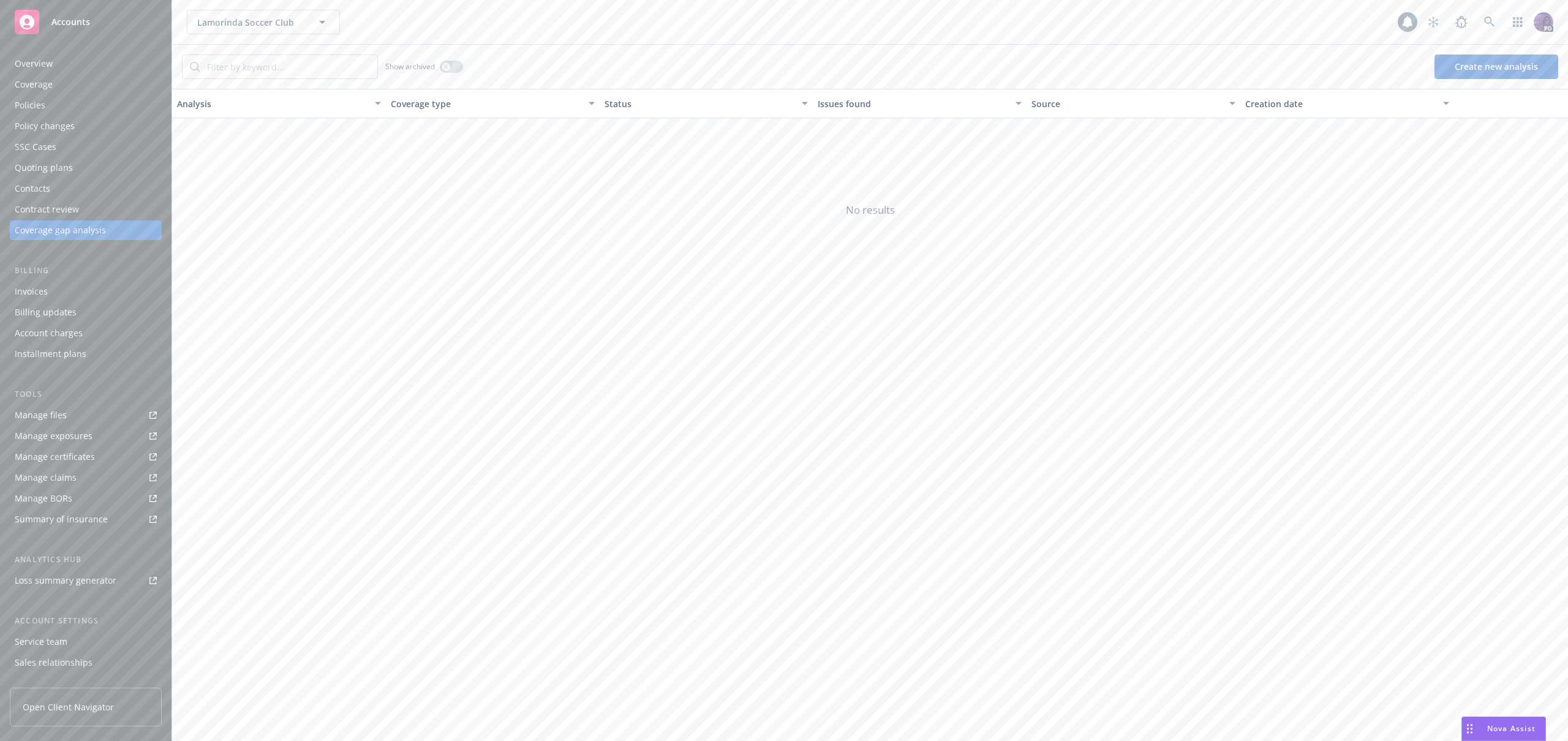
click at [1480, 718] on div "Nova Assist" at bounding box center [1503, 729] width 83 height 24
click at [1083, 362] on icon "button" at bounding box center [1079, 361] width 11 height 11
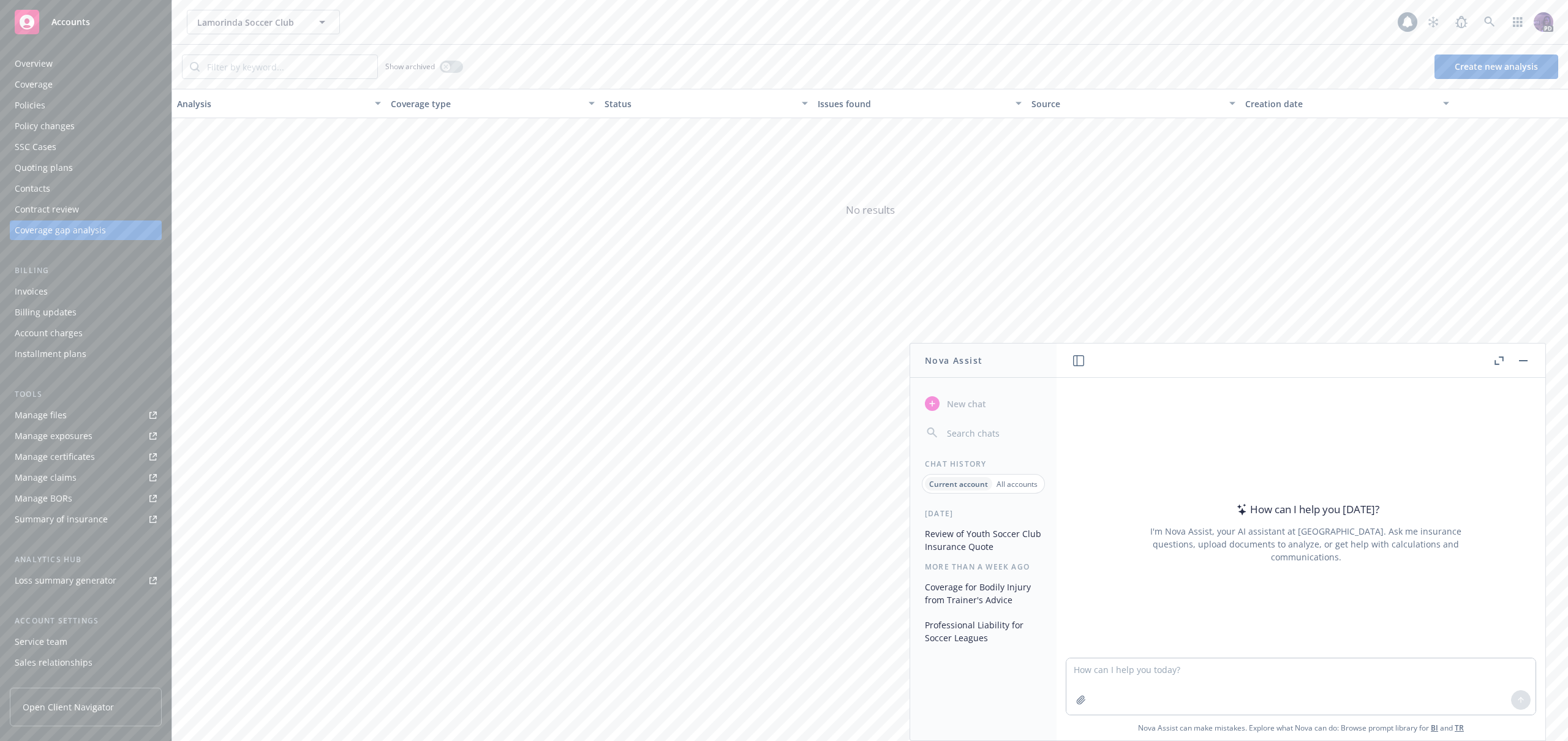
click at [975, 532] on button "Review of Youth Soccer Club Insurance Quote" at bounding box center [983, 540] width 127 height 33
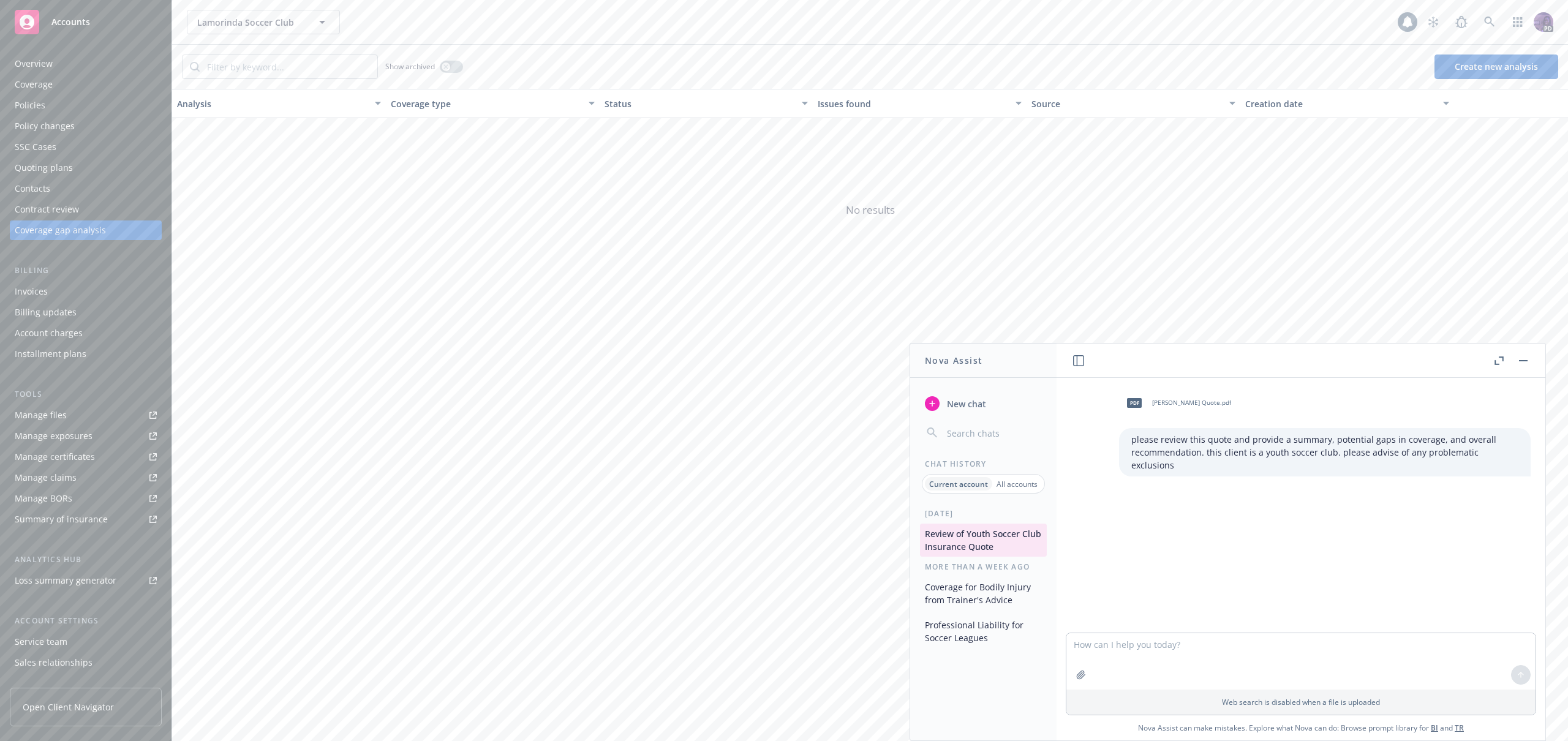
click at [1188, 446] on p "please review this quote and provide a summary, potential gaps in coverage, and…" at bounding box center [1324, 452] width 387 height 39
copy div "please review this quote and provide a summary, potential gaps in coverage, and…"
click at [1219, 653] on textarea at bounding box center [1301, 662] width 469 height 56
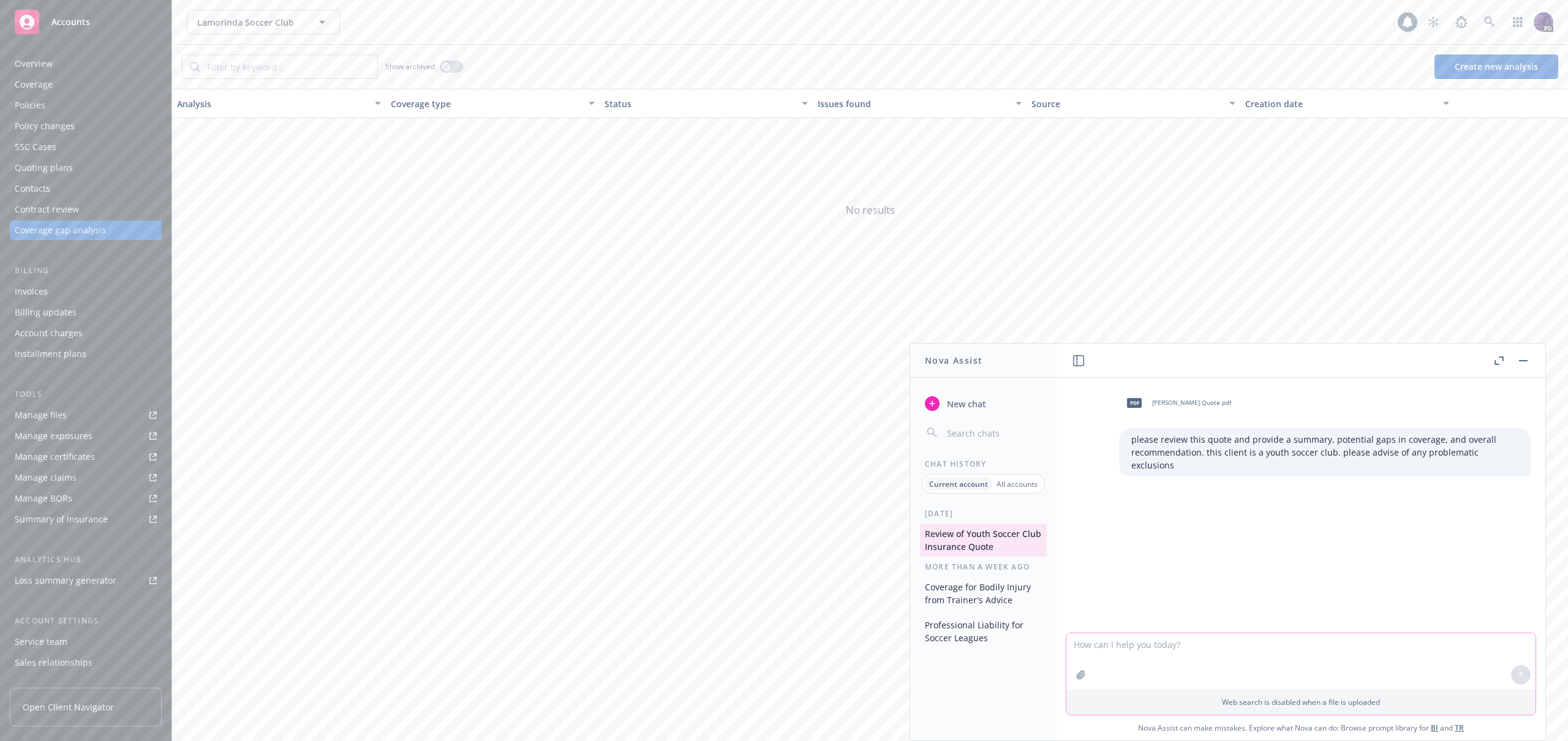
paste textarea "please review this quote and provide a summary, potential gaps in coverage, and…"
type textarea "please review this quote and provide a summary, potential gaps in coverage, and…"
click at [1080, 673] on icon "button" at bounding box center [1080, 674] width 8 height 8
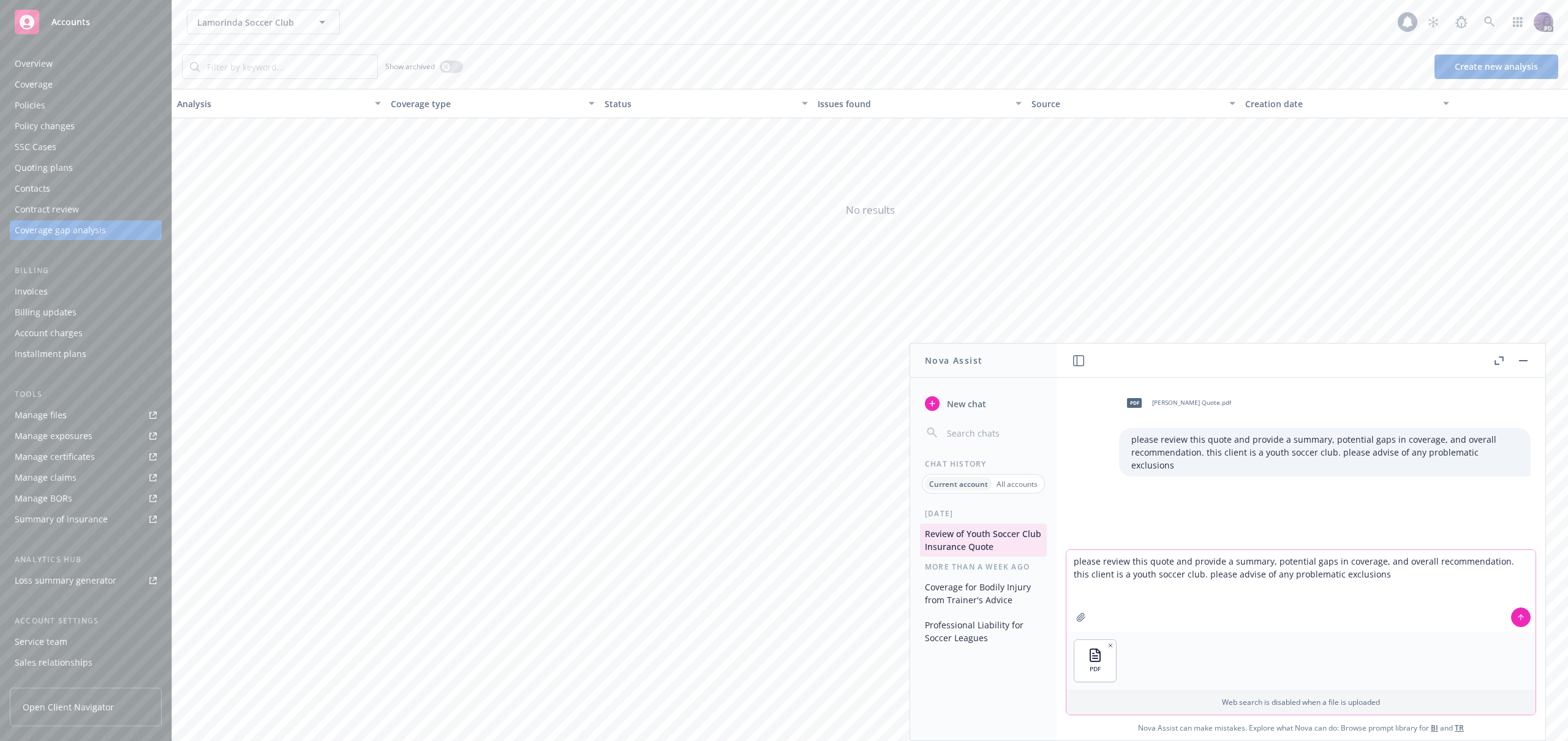
click at [1520, 620] on icon at bounding box center [1520, 617] width 8 height 8
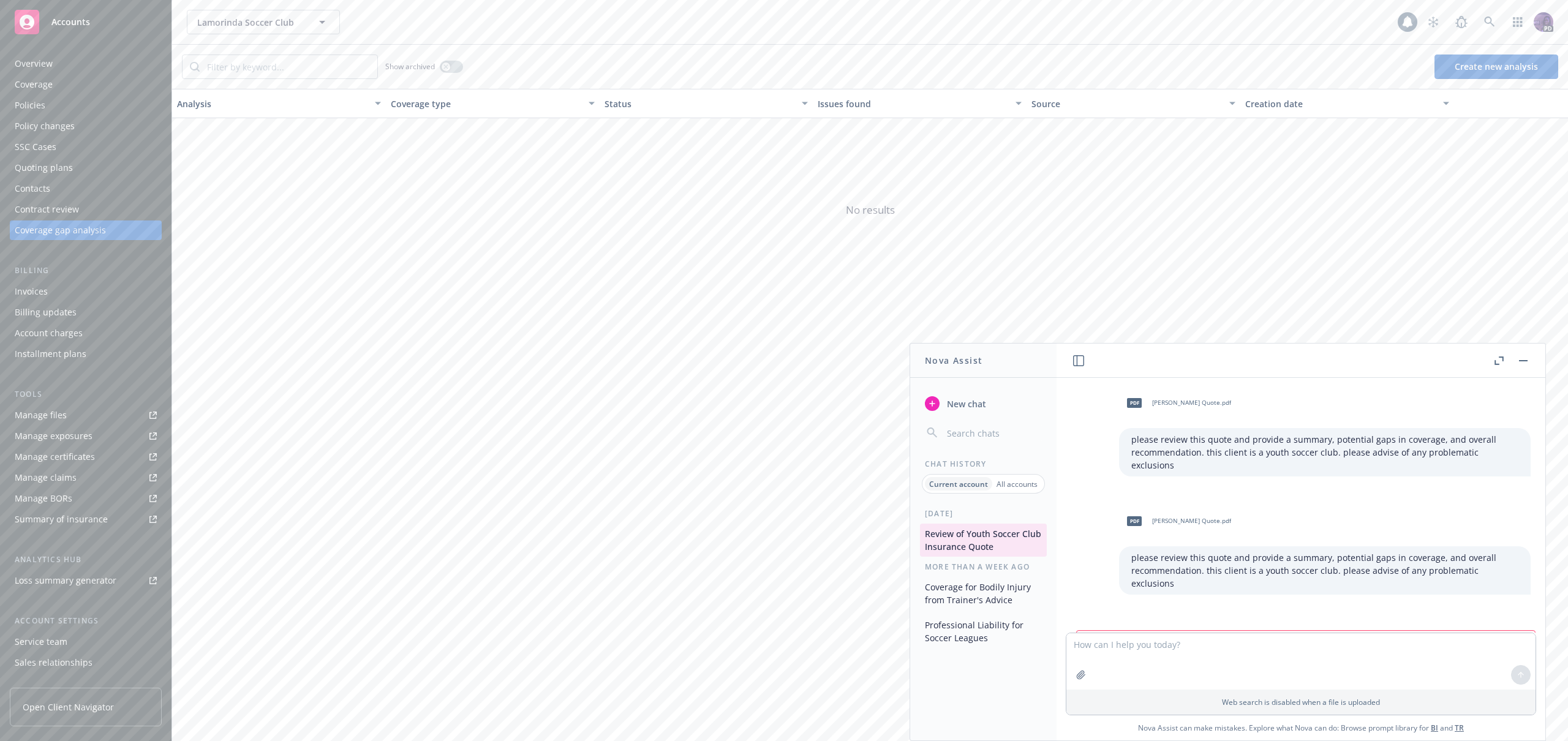
scroll to position [31, 0]
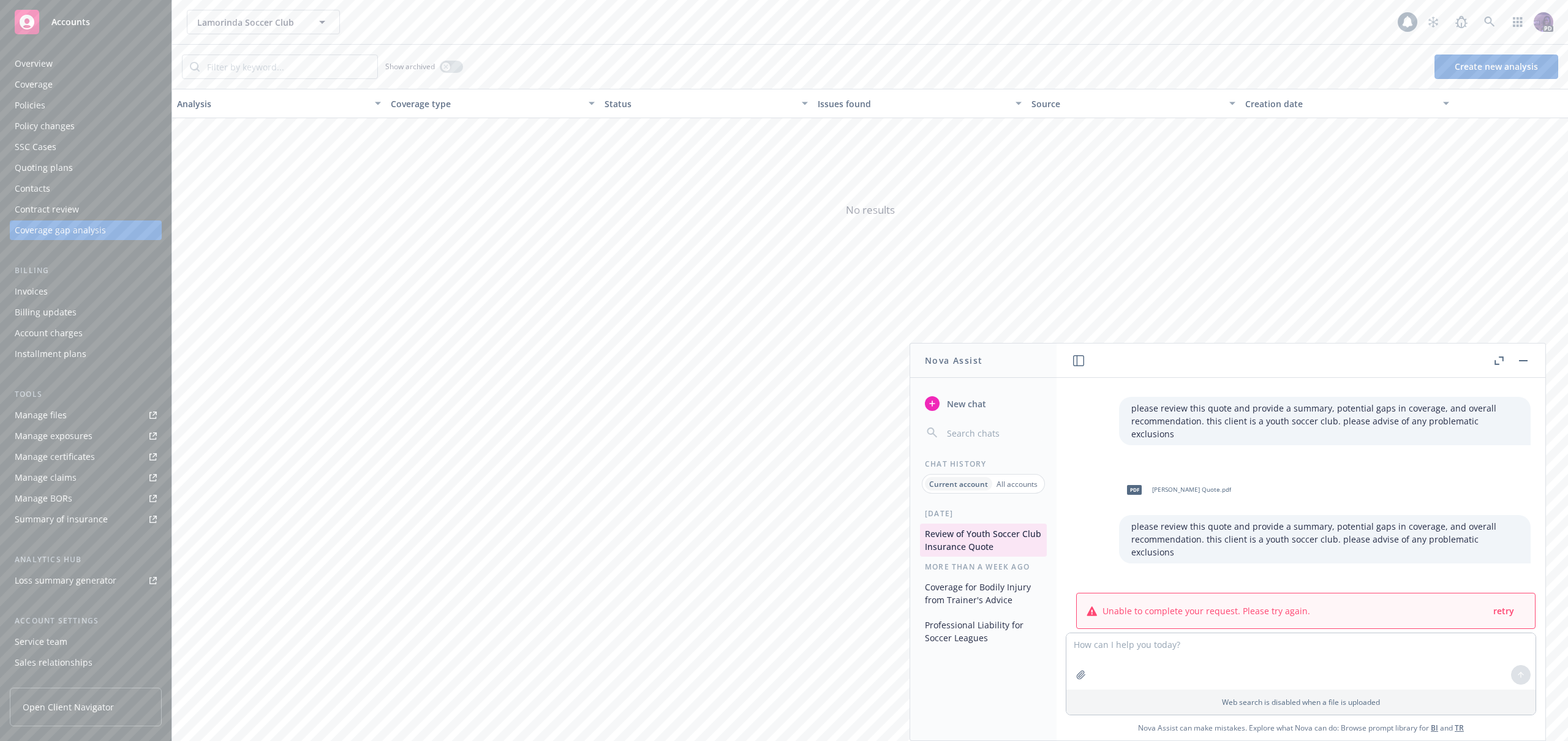
click at [387, 14] on div "Lamorinda Soccer Club Lamorinda Soccer Club" at bounding box center [792, 22] width 1210 height 24
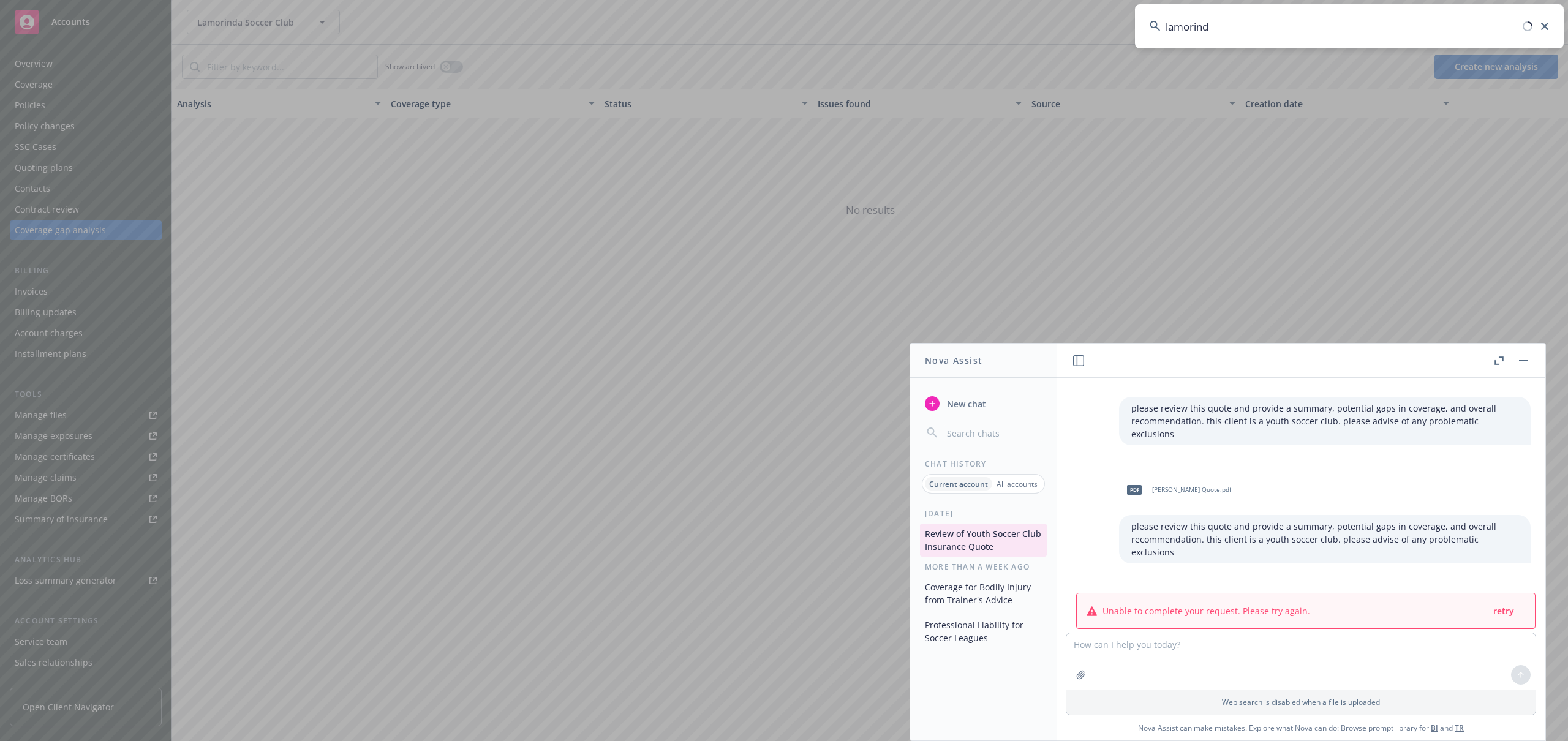
type input "lamorinda"
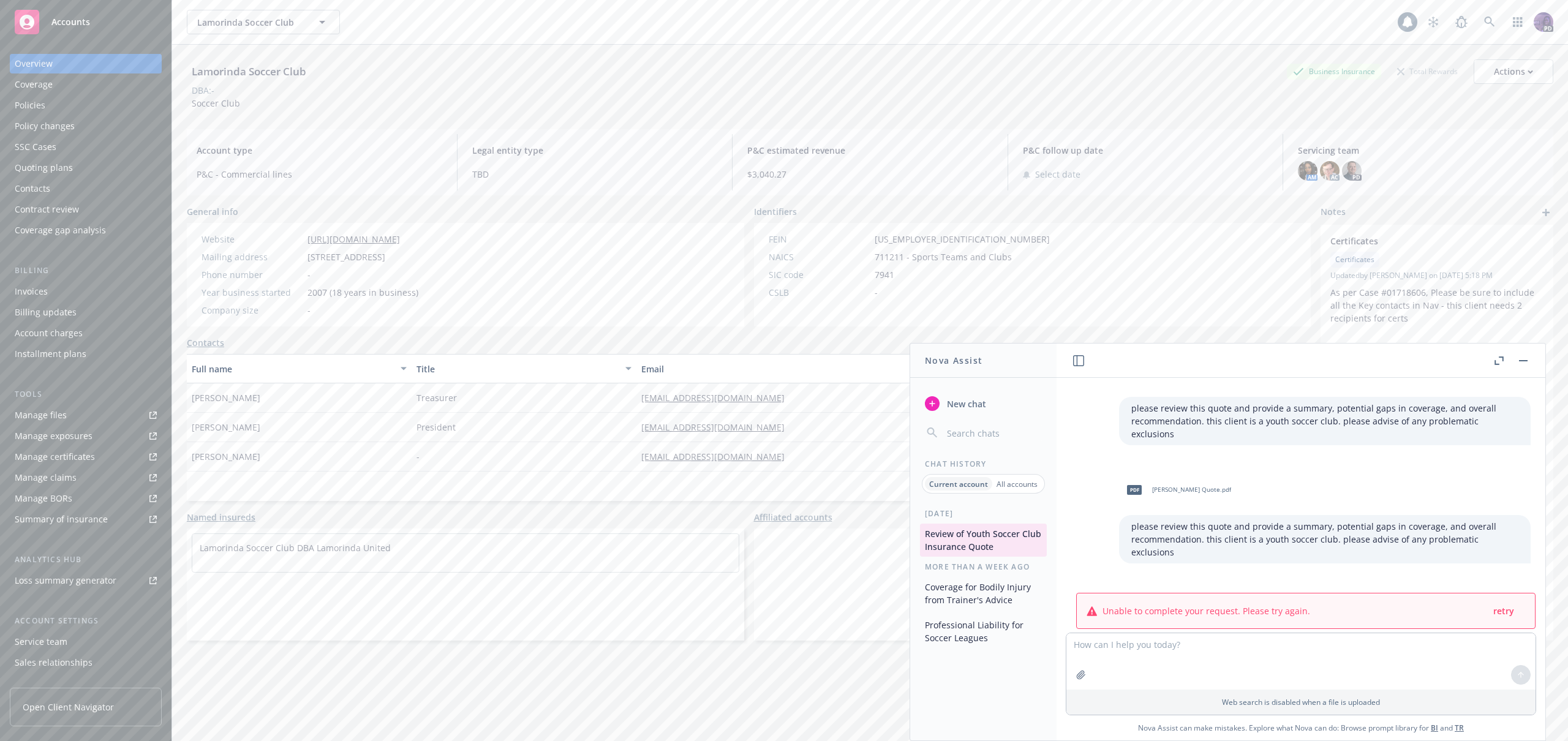
click at [100, 157] on div "Overview Coverage Policies Policy changes SSC Cases Quoting plans Contacts Cont…" at bounding box center [85, 147] width 152 height 186
click at [105, 168] on div "Quoting plans" at bounding box center [86, 168] width 142 height 20
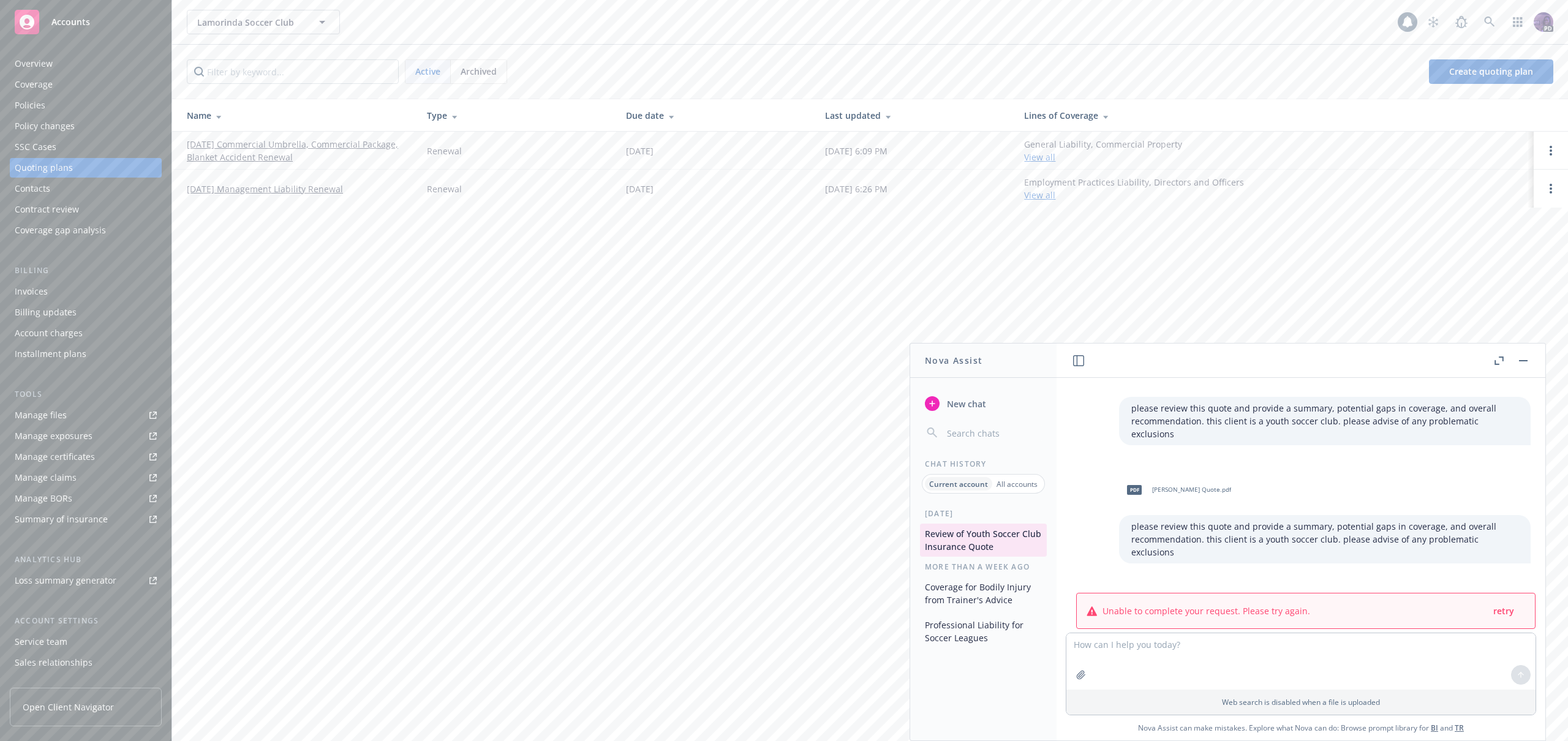
click at [1520, 361] on rect "button" at bounding box center [1523, 361] width 8 height 1
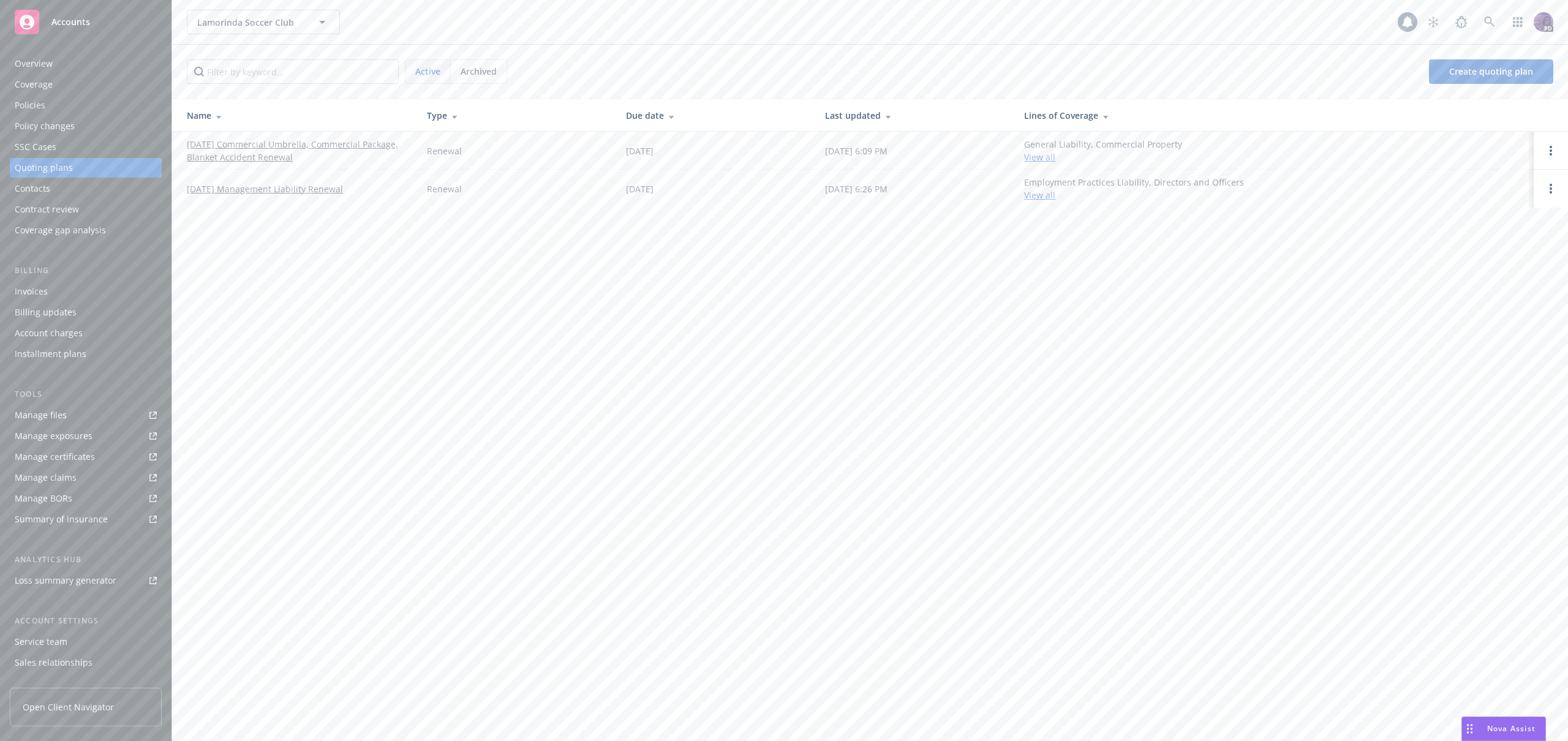
click at [357, 145] on link "06/29/25 Commercial Umbrella, Commercial Package, Blanket Accident Renewal" at bounding box center [296, 150] width 220 height 25
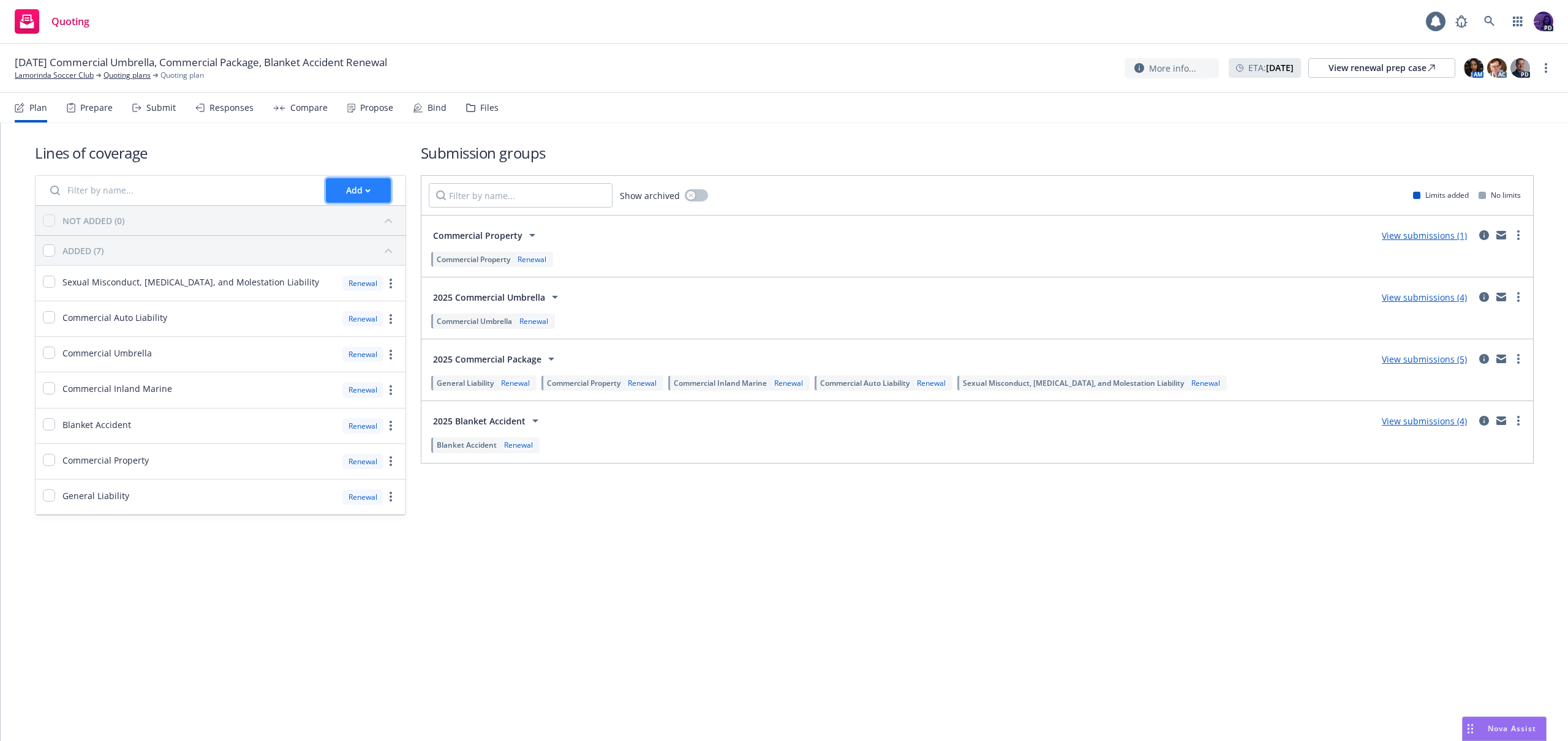
click at [377, 193] on button "Add" at bounding box center [358, 190] width 65 height 24
click at [377, 227] on span "Create new business lines of coverage" at bounding box center [420, 222] width 186 height 11
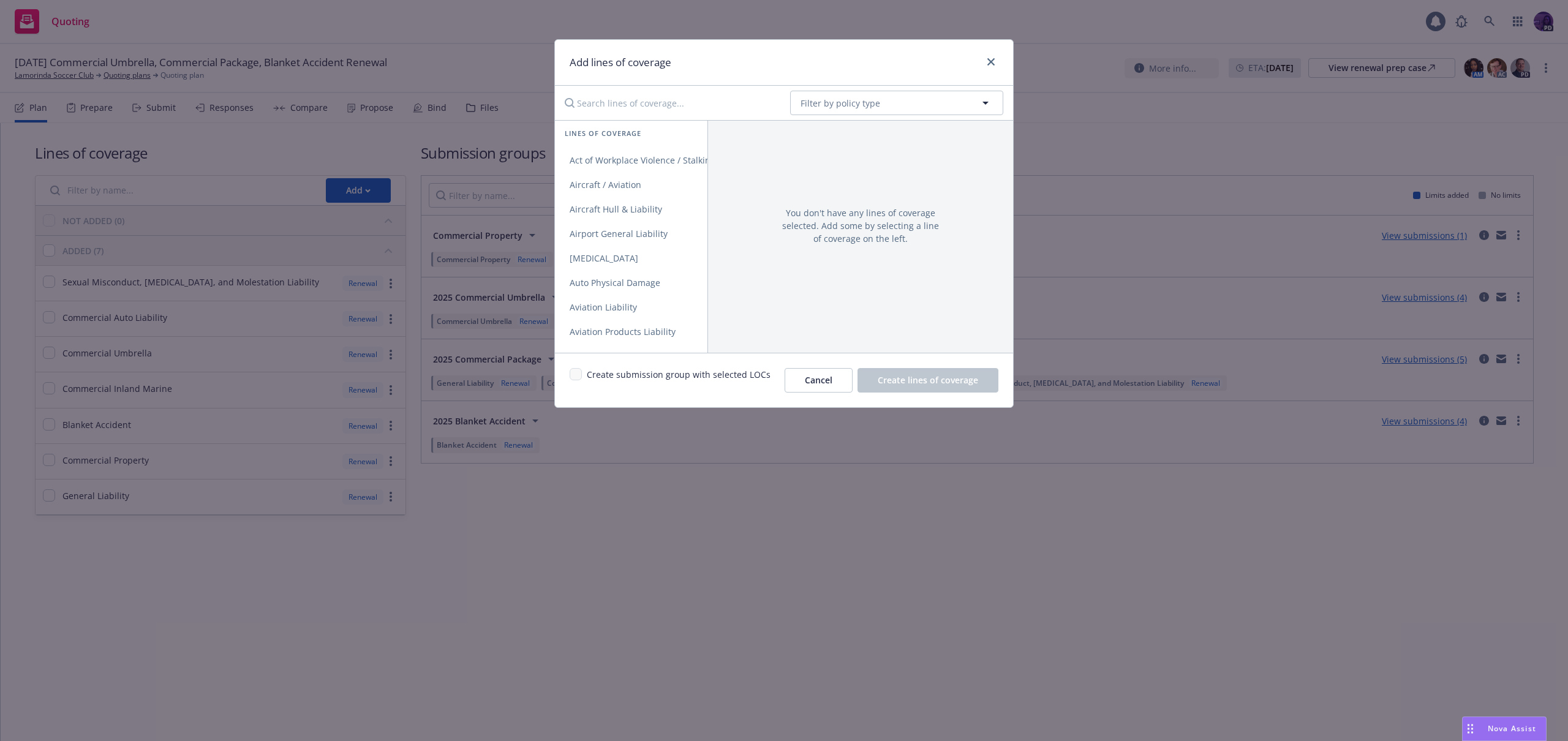
click at [708, 109] on input "Search lines of coverage..." at bounding box center [668, 103] width 223 height 24
type input "profes"
click at [639, 160] on span "Professional Liability" at bounding box center [611, 160] width 114 height 11
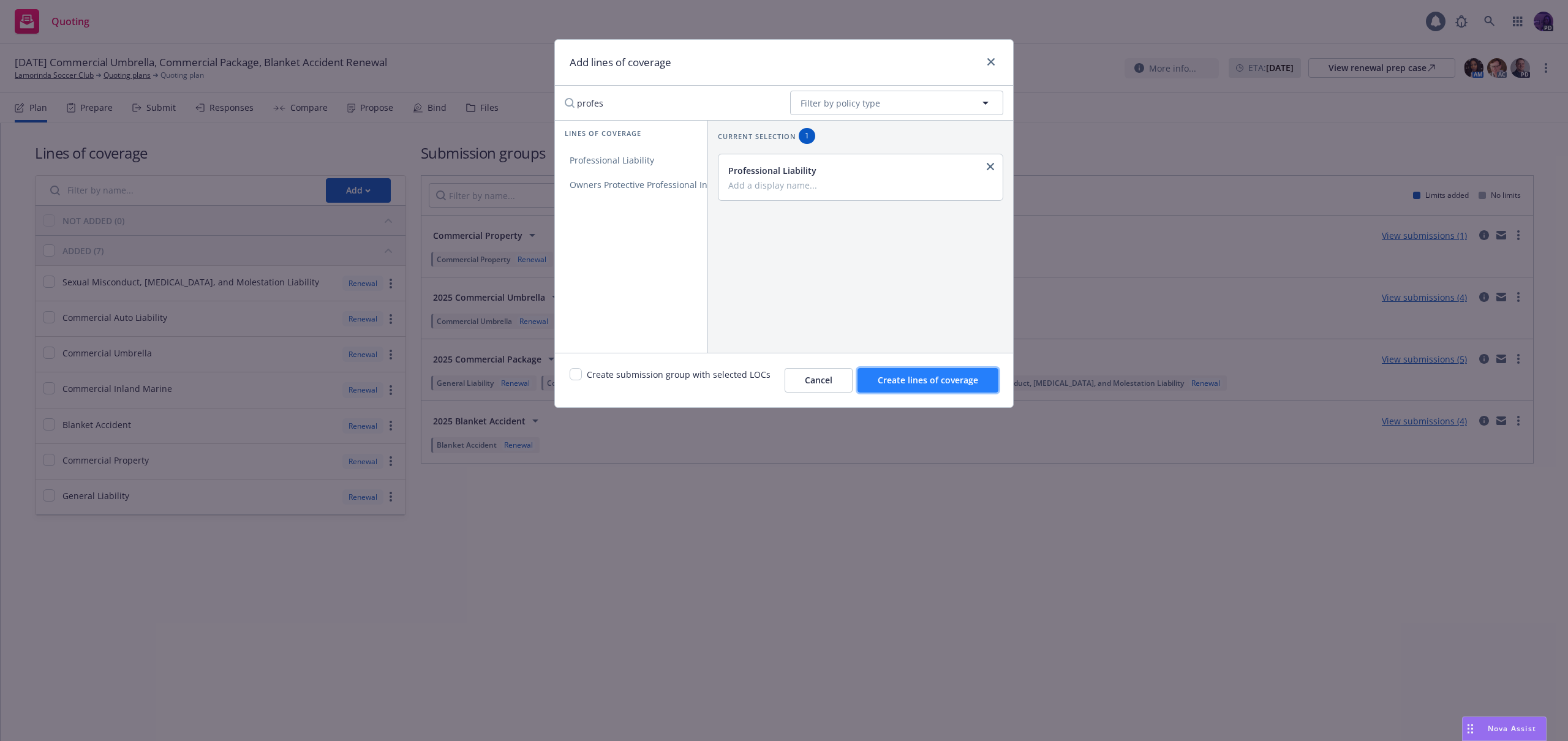
click at [911, 383] on span "Create lines of coverage" at bounding box center [927, 380] width 101 height 11
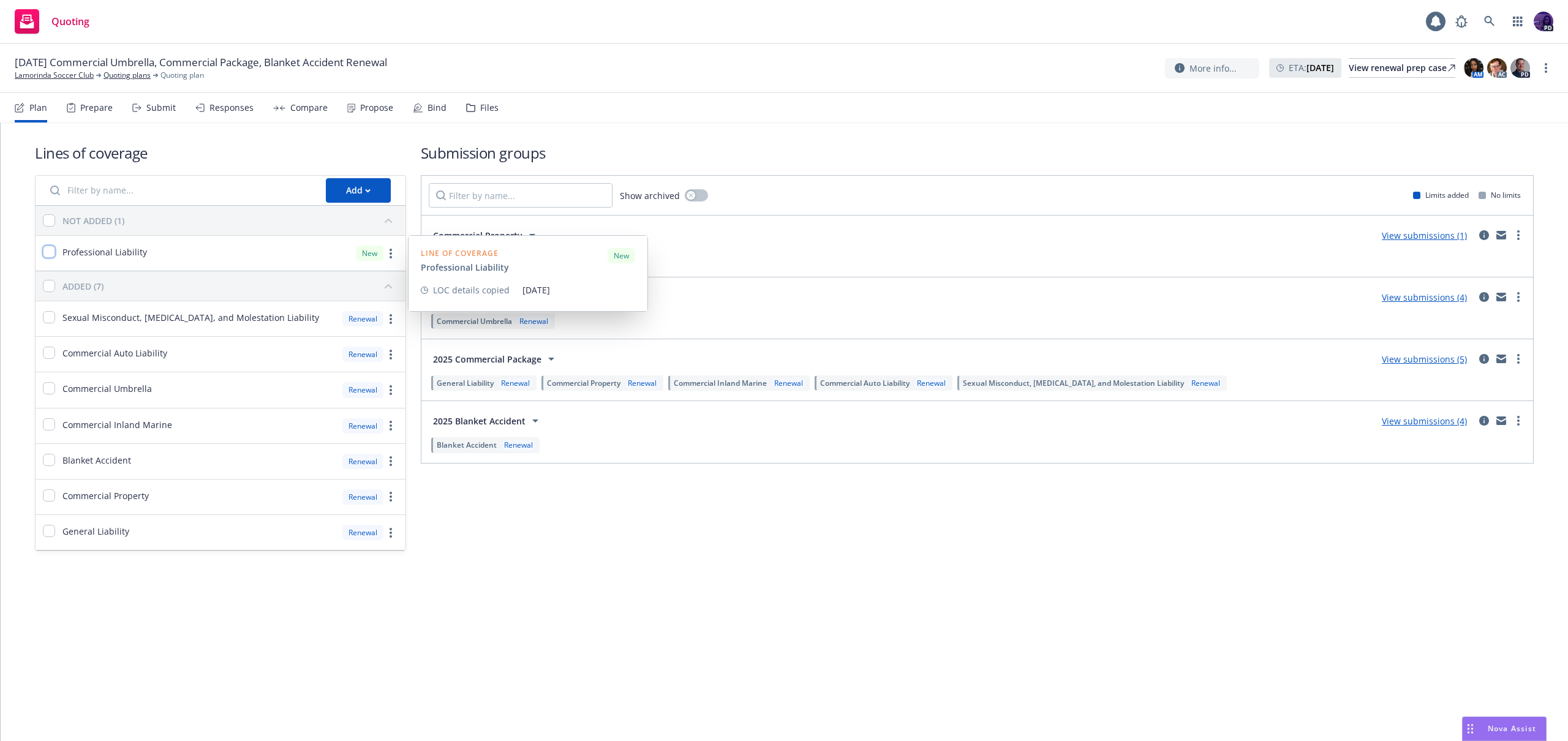
click at [53, 252] on input "checkbox" at bounding box center [49, 251] width 12 height 12
checkbox input "true"
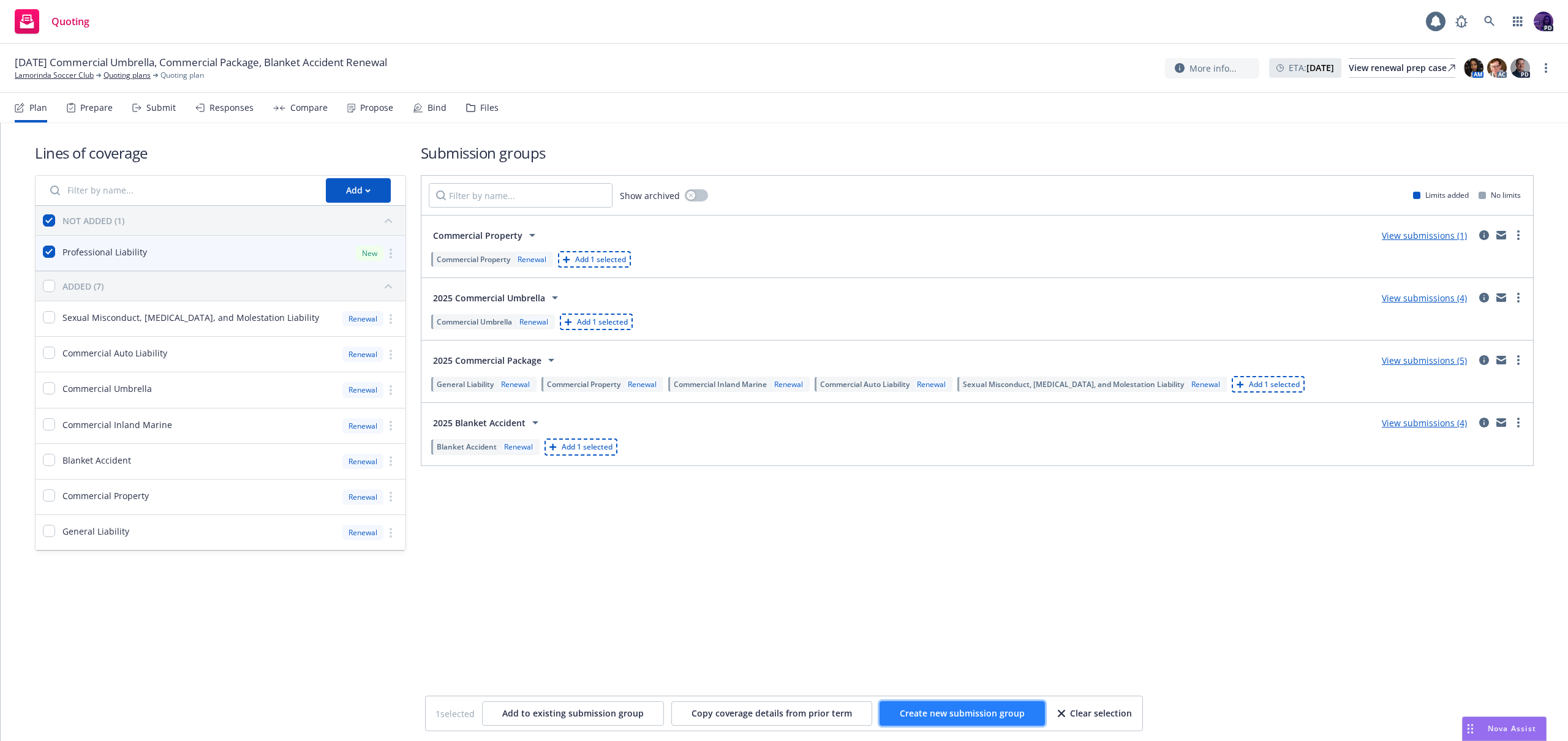
click at [960, 717] on span "Create new submission group" at bounding box center [962, 713] width 125 height 11
checkbox input "false"
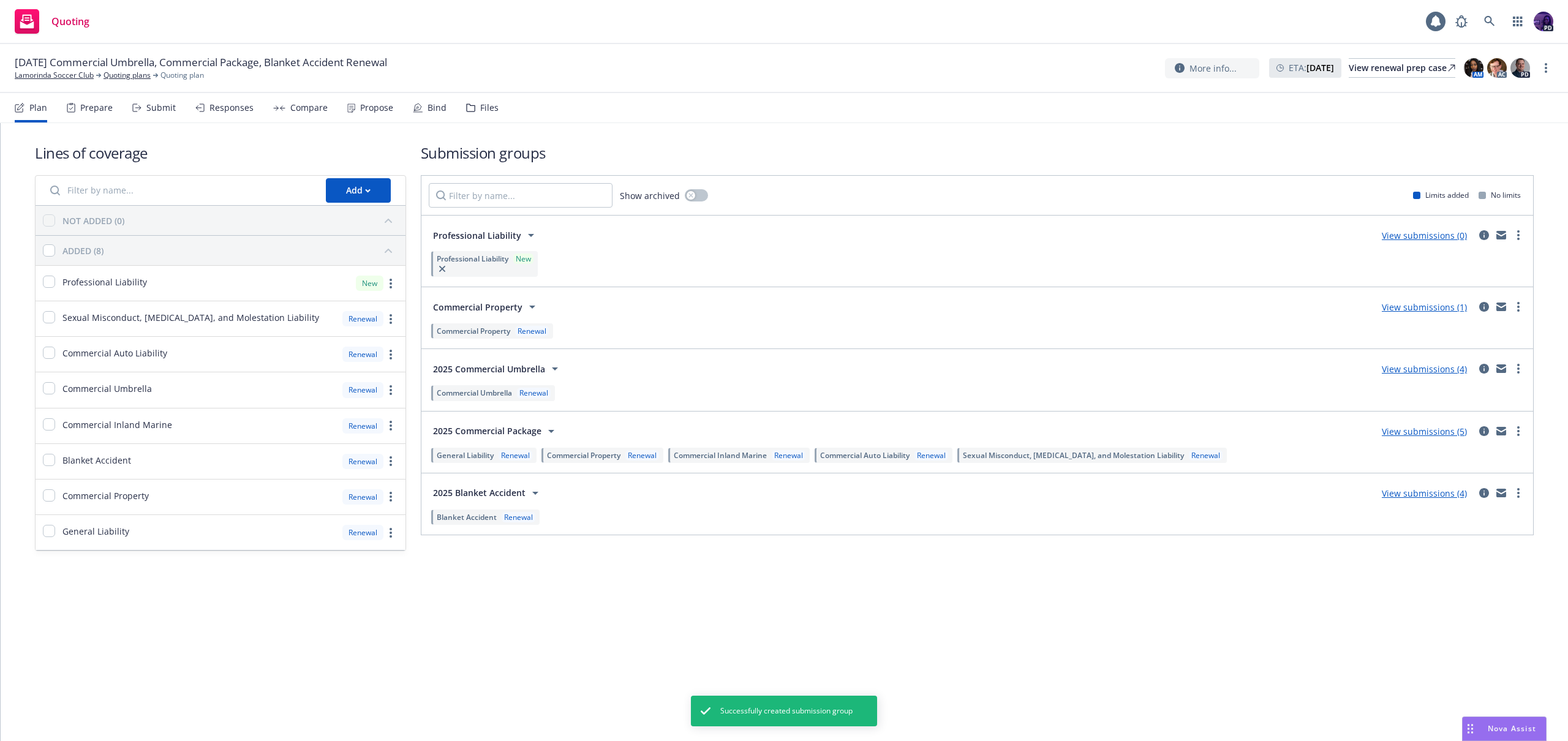
click at [1404, 234] on link "View submissions (0)" at bounding box center [1424, 235] width 85 height 11
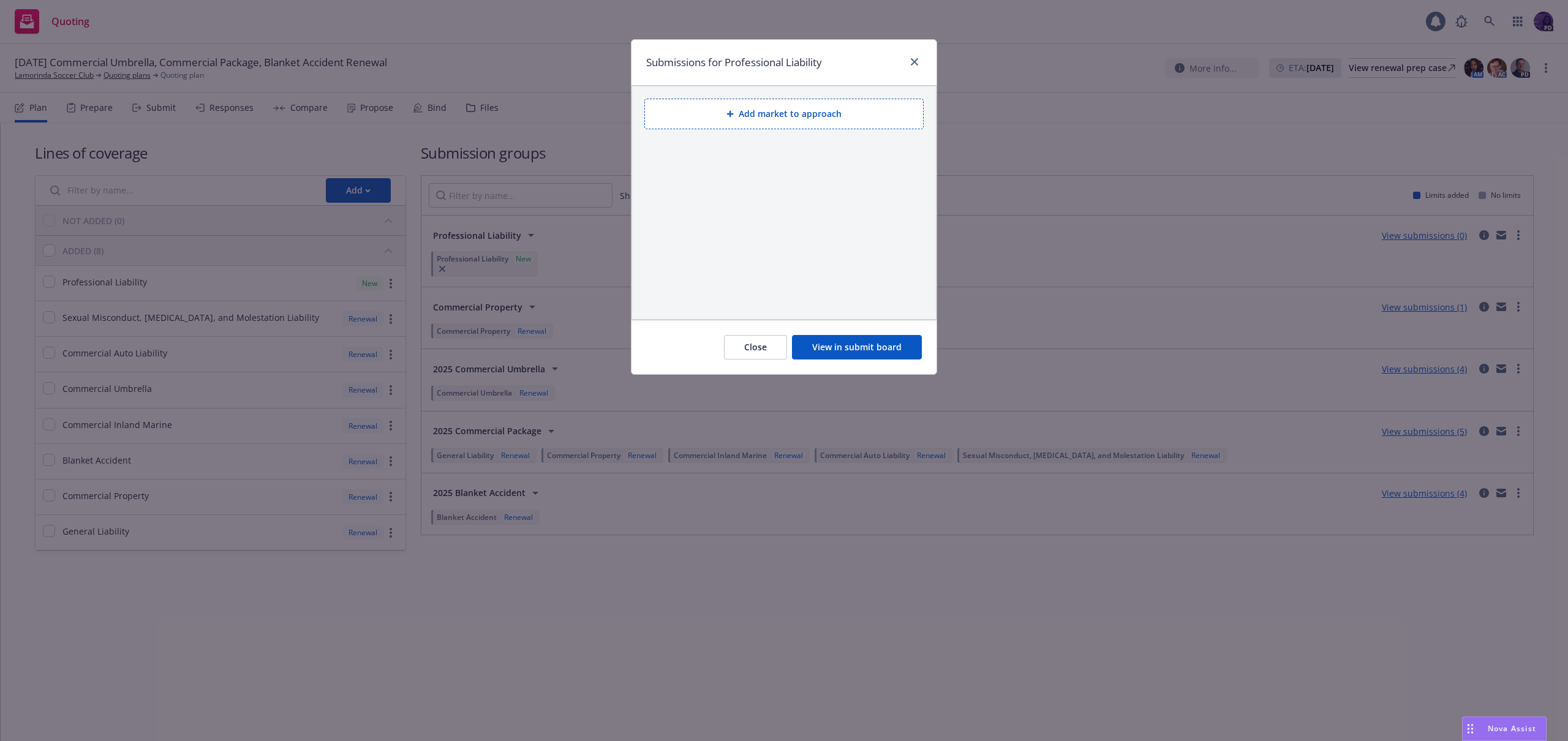
click at [840, 113] on button "Add market to approach" at bounding box center [783, 114] width 280 height 31
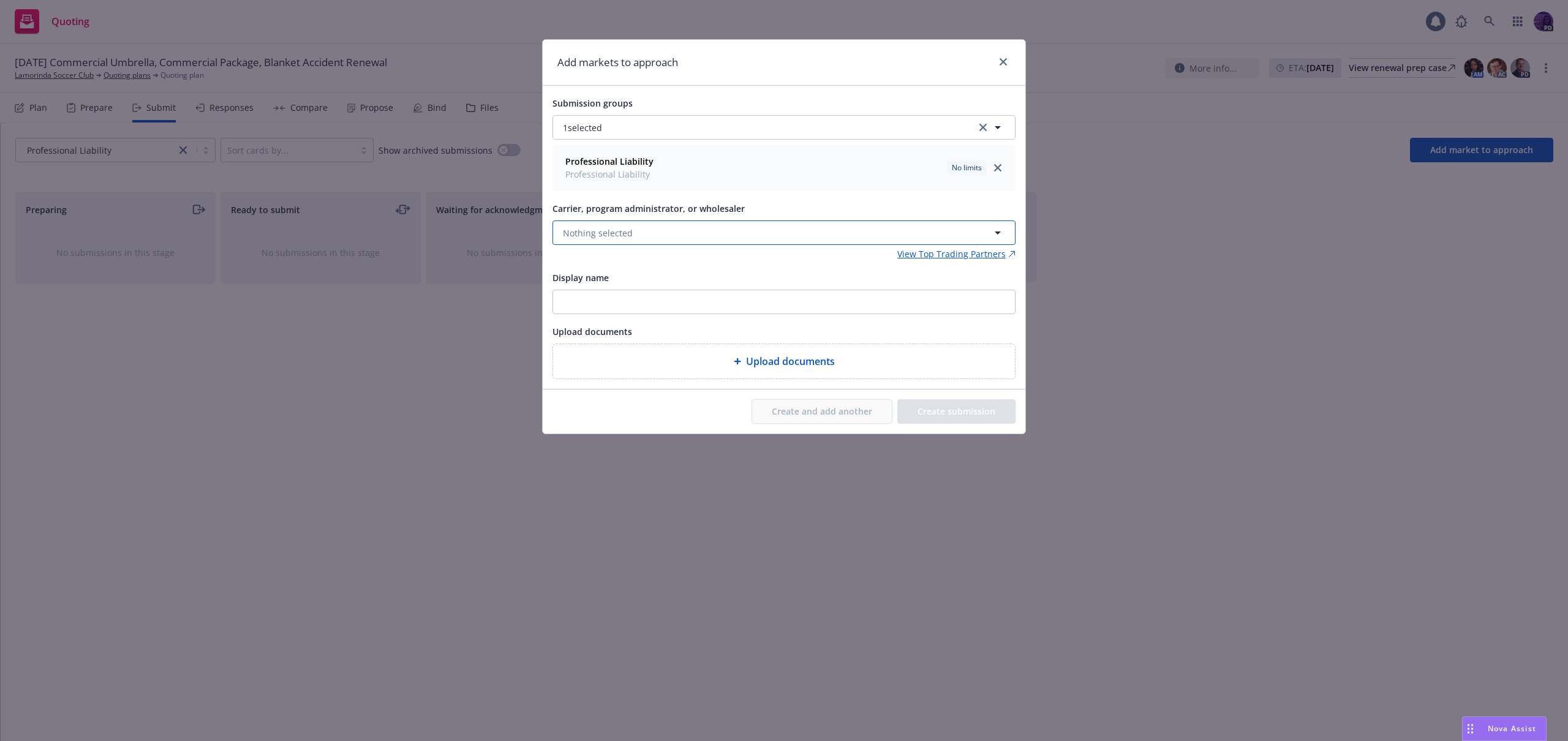
click at [664, 235] on button "Nothing selected" at bounding box center [784, 233] width 463 height 24
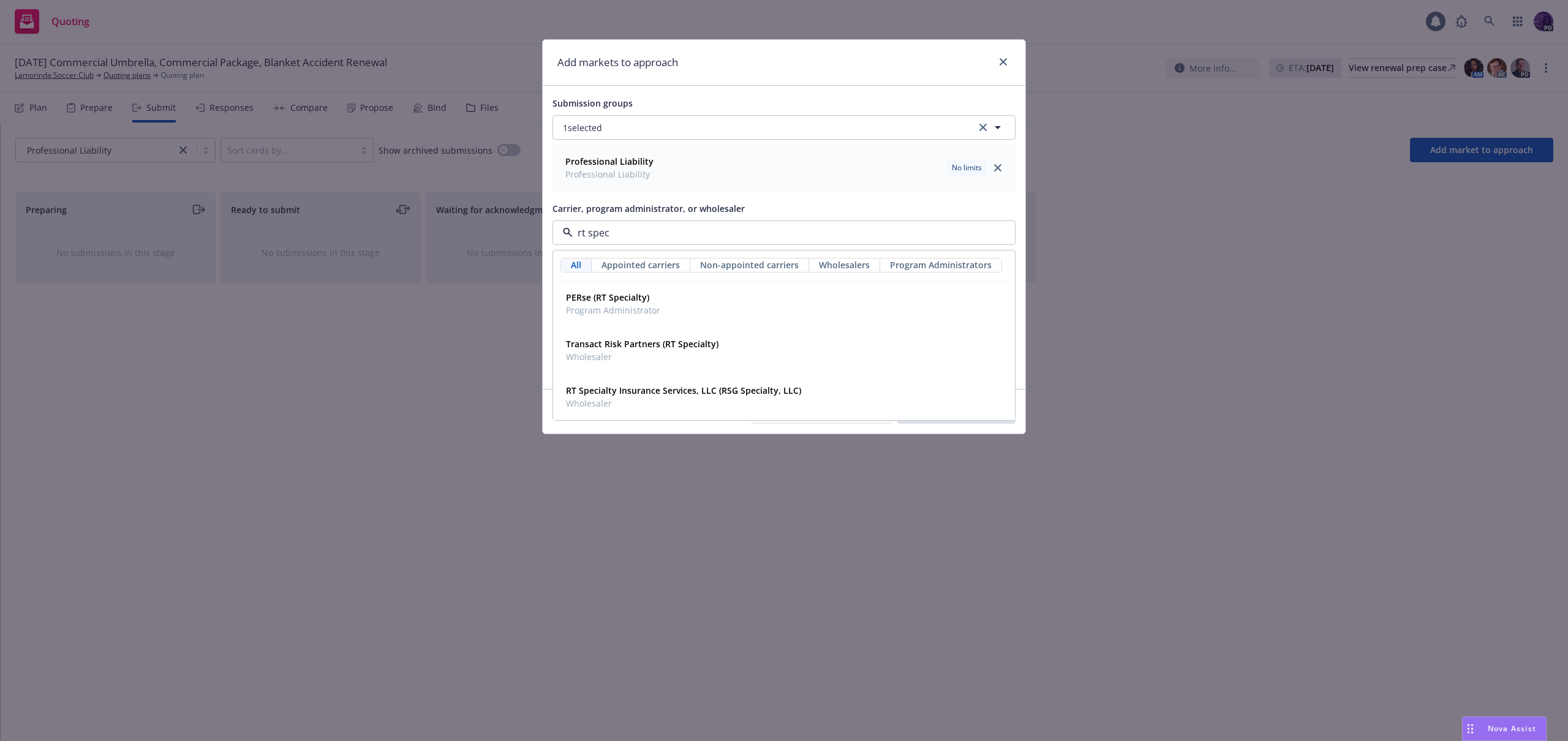
type input "rt speci"
click at [690, 403] on span "Wholesaler" at bounding box center [683, 404] width 235 height 13
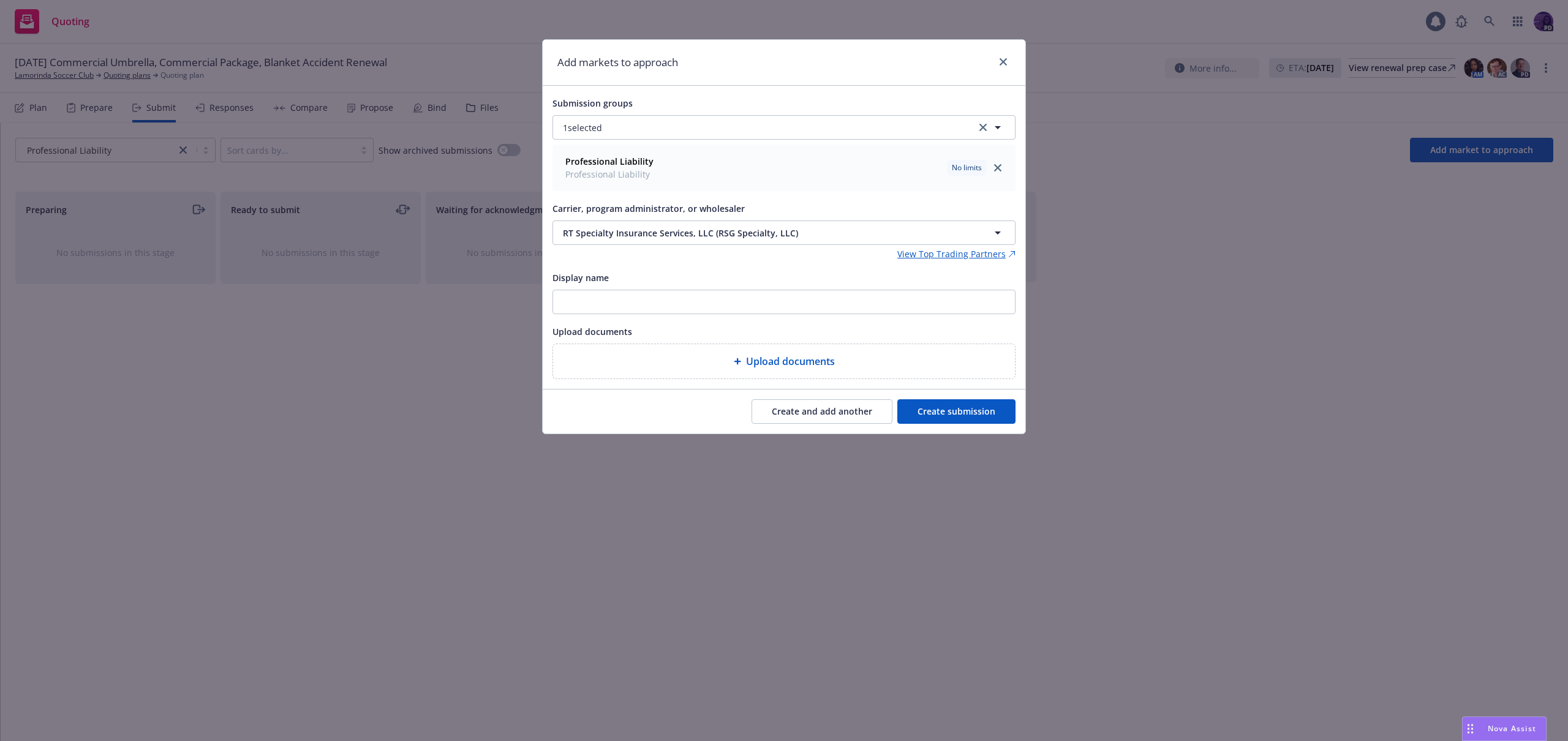
click at [961, 410] on button "Create submission" at bounding box center [956, 411] width 119 height 24
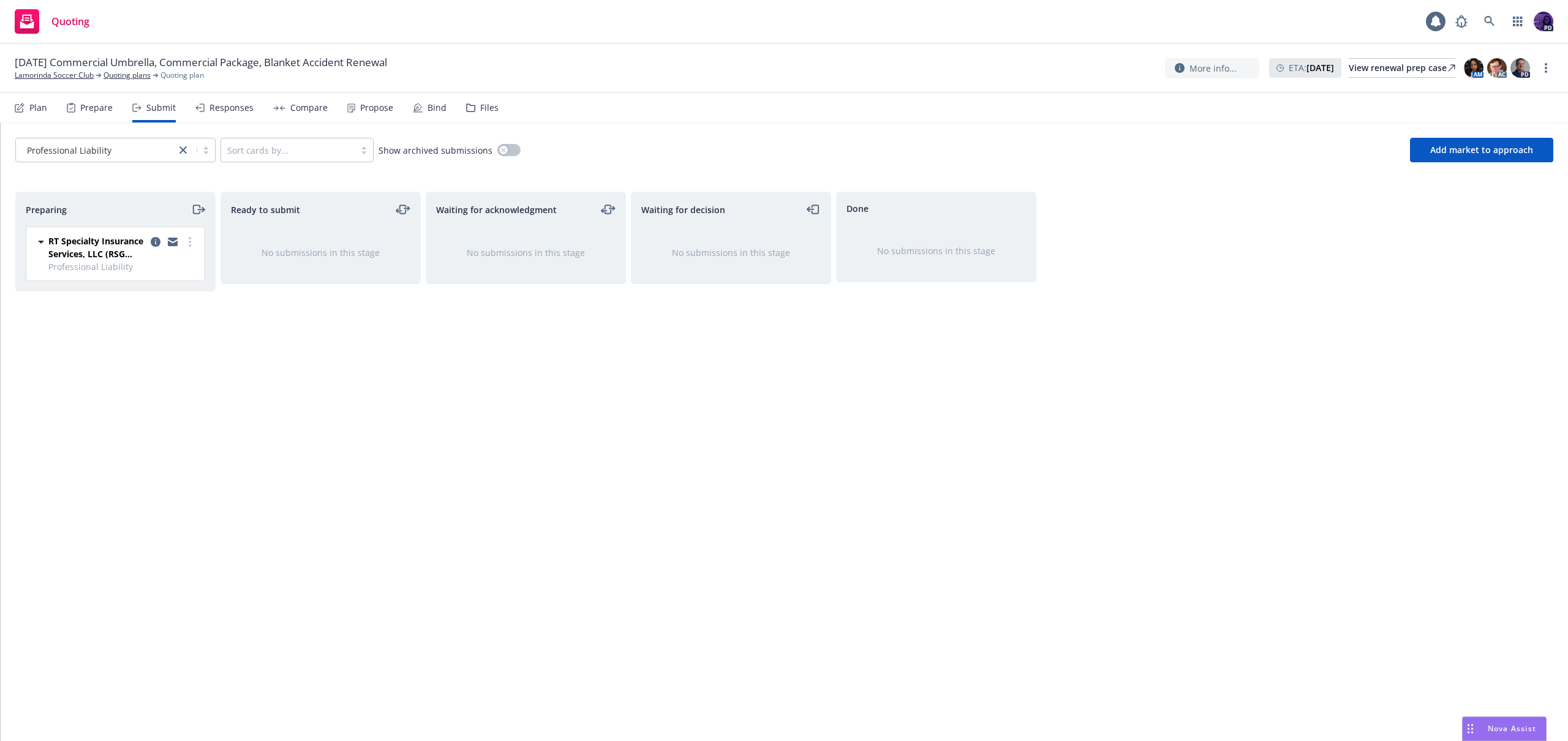
click at [194, 211] on icon "moveRight" at bounding box center [198, 210] width 14 height 15
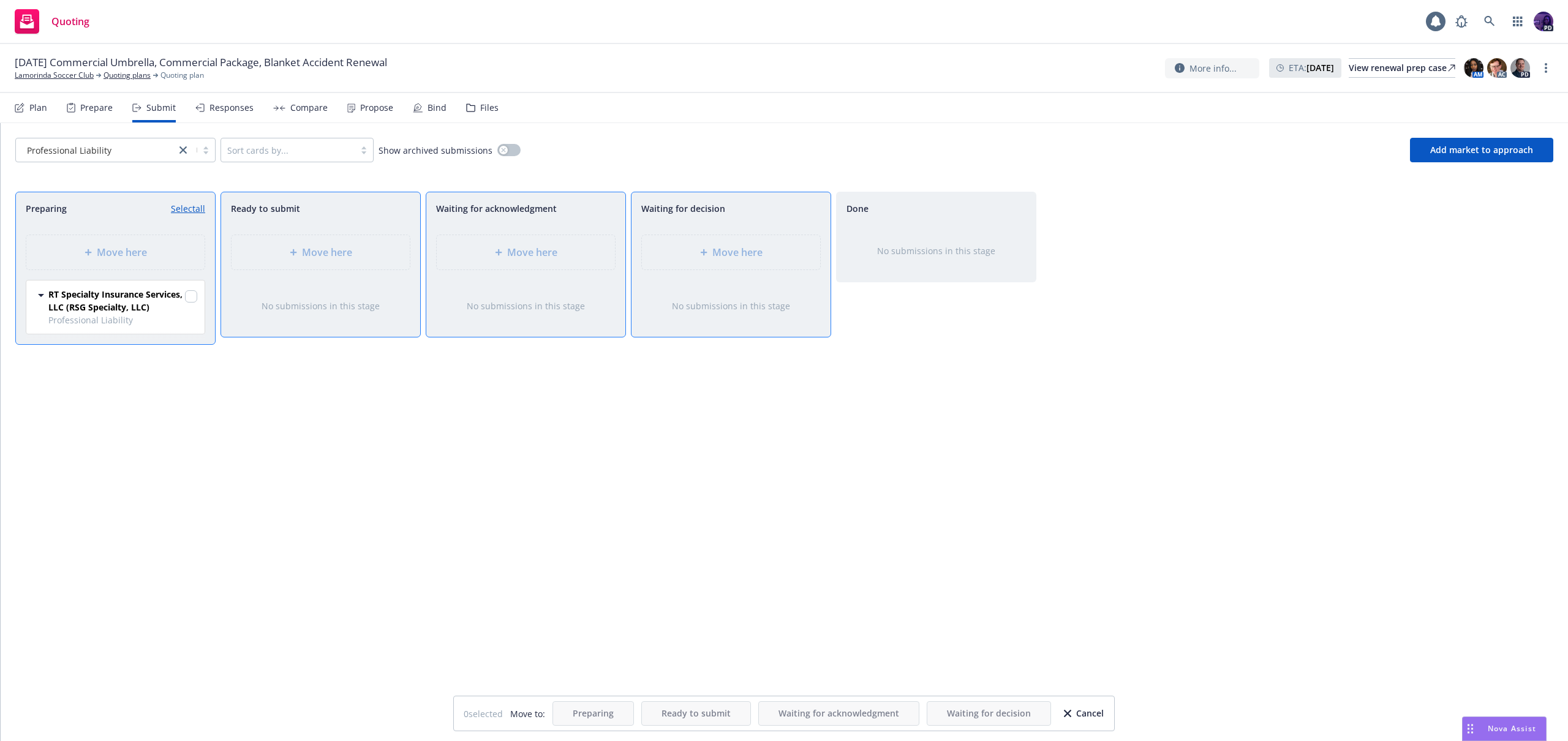
click at [196, 206] on link "Select all" at bounding box center [188, 209] width 34 height 13
checkbox input "true"
click at [729, 274] on div "Move here" at bounding box center [730, 252] width 199 height 56
click at [731, 257] on span "Move here" at bounding box center [737, 252] width 50 height 15
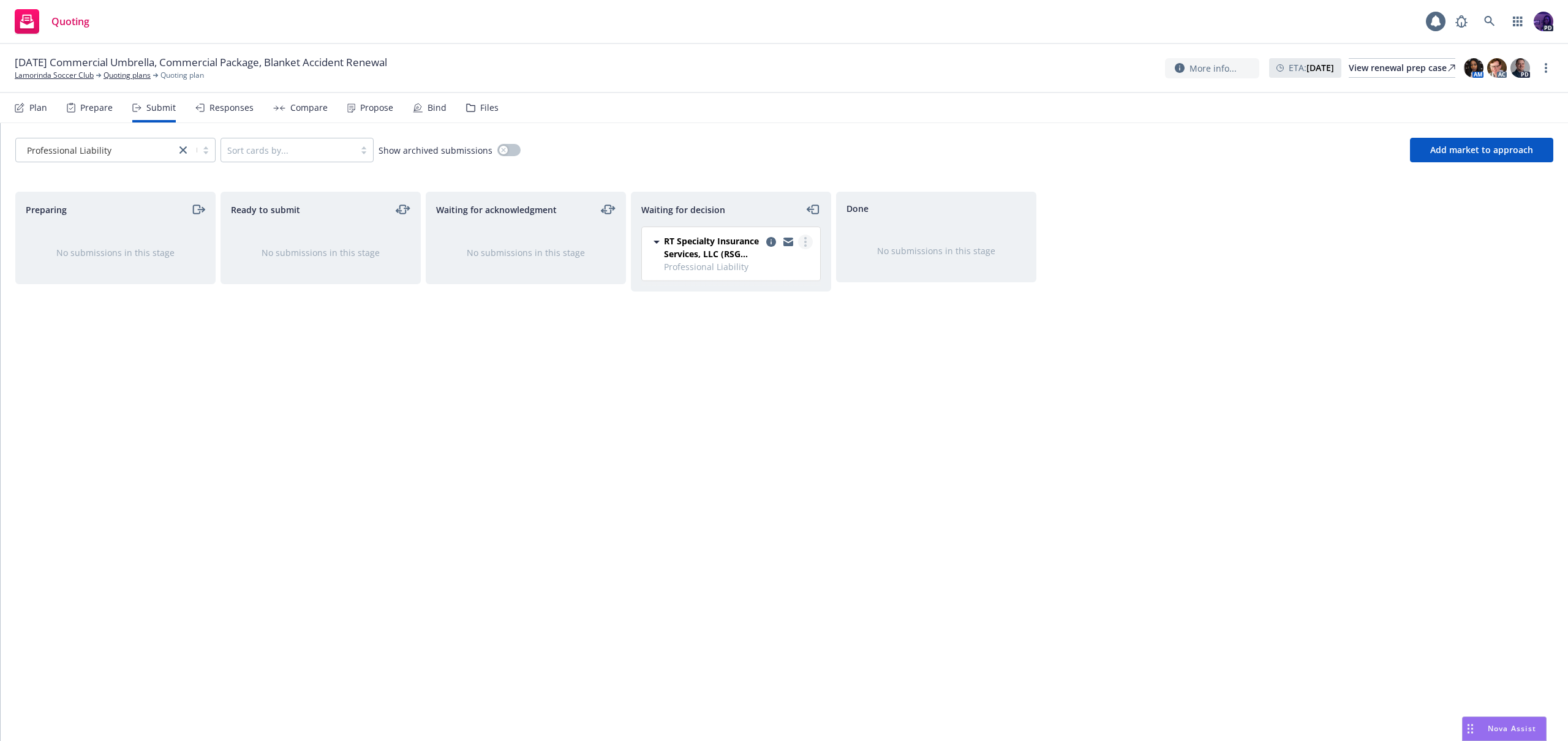
click at [810, 246] on link "more" at bounding box center [806, 242] width 15 height 15
click at [759, 308] on link "Add accepted decision" at bounding box center [751, 316] width 122 height 24
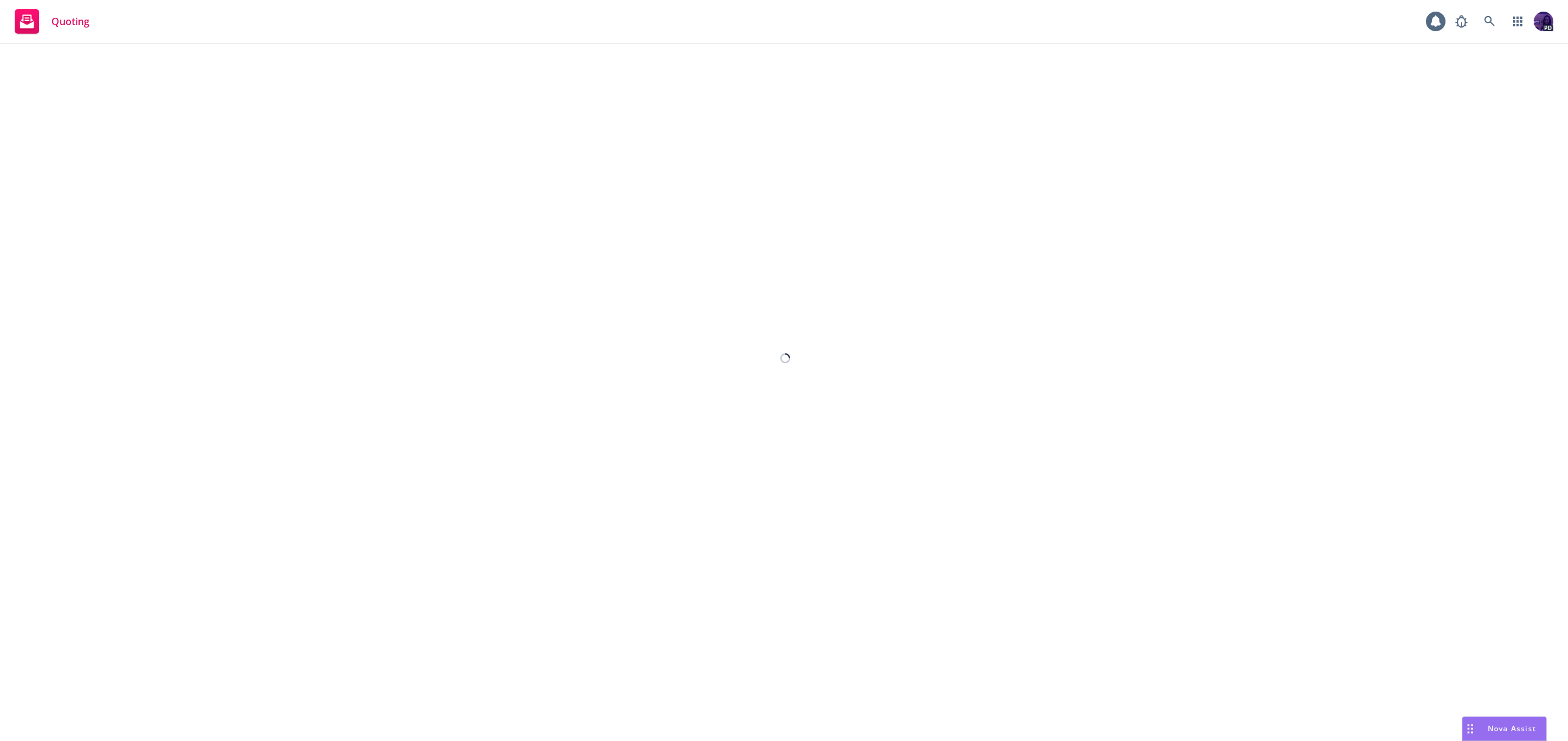
select select "12"
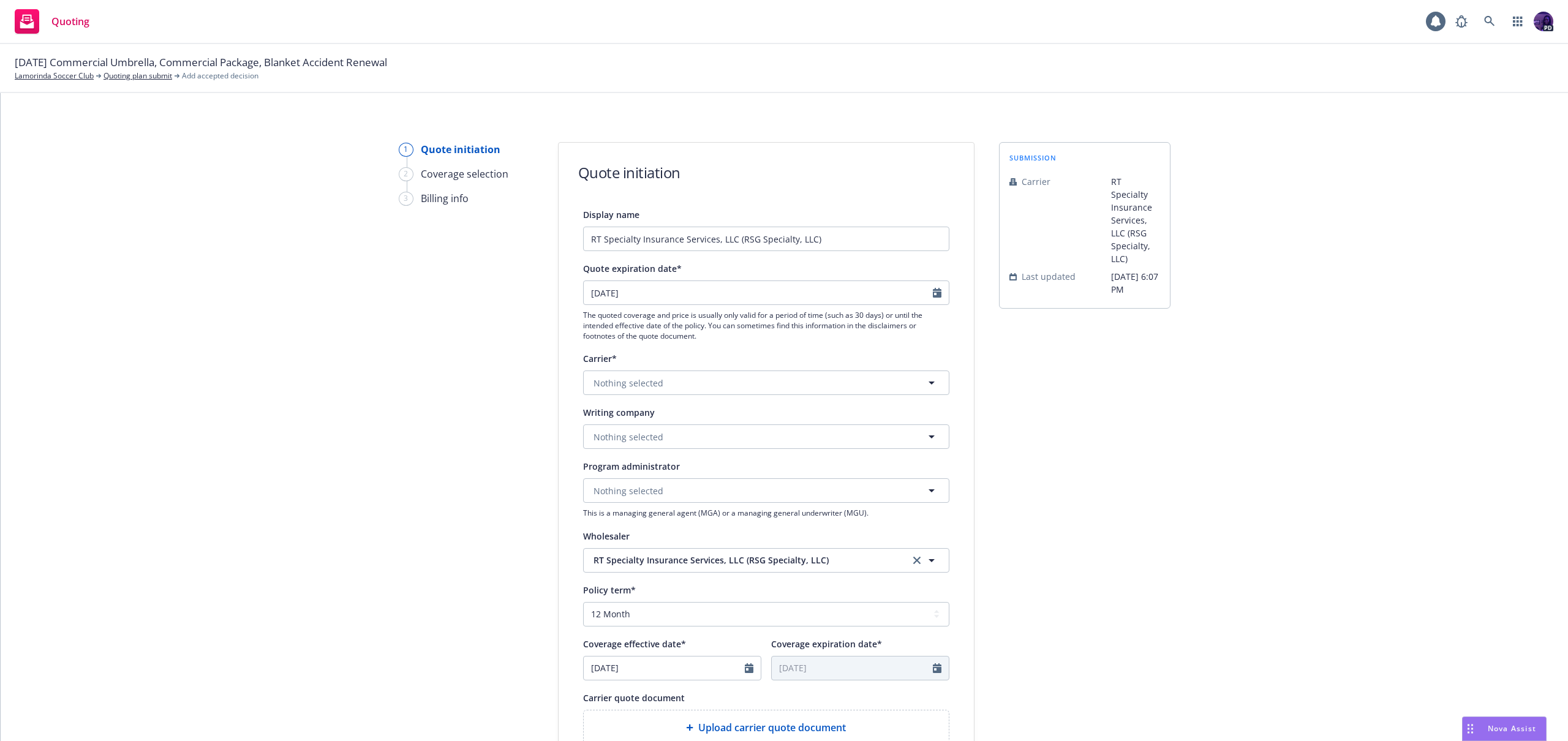
scroll to position [217, 0]
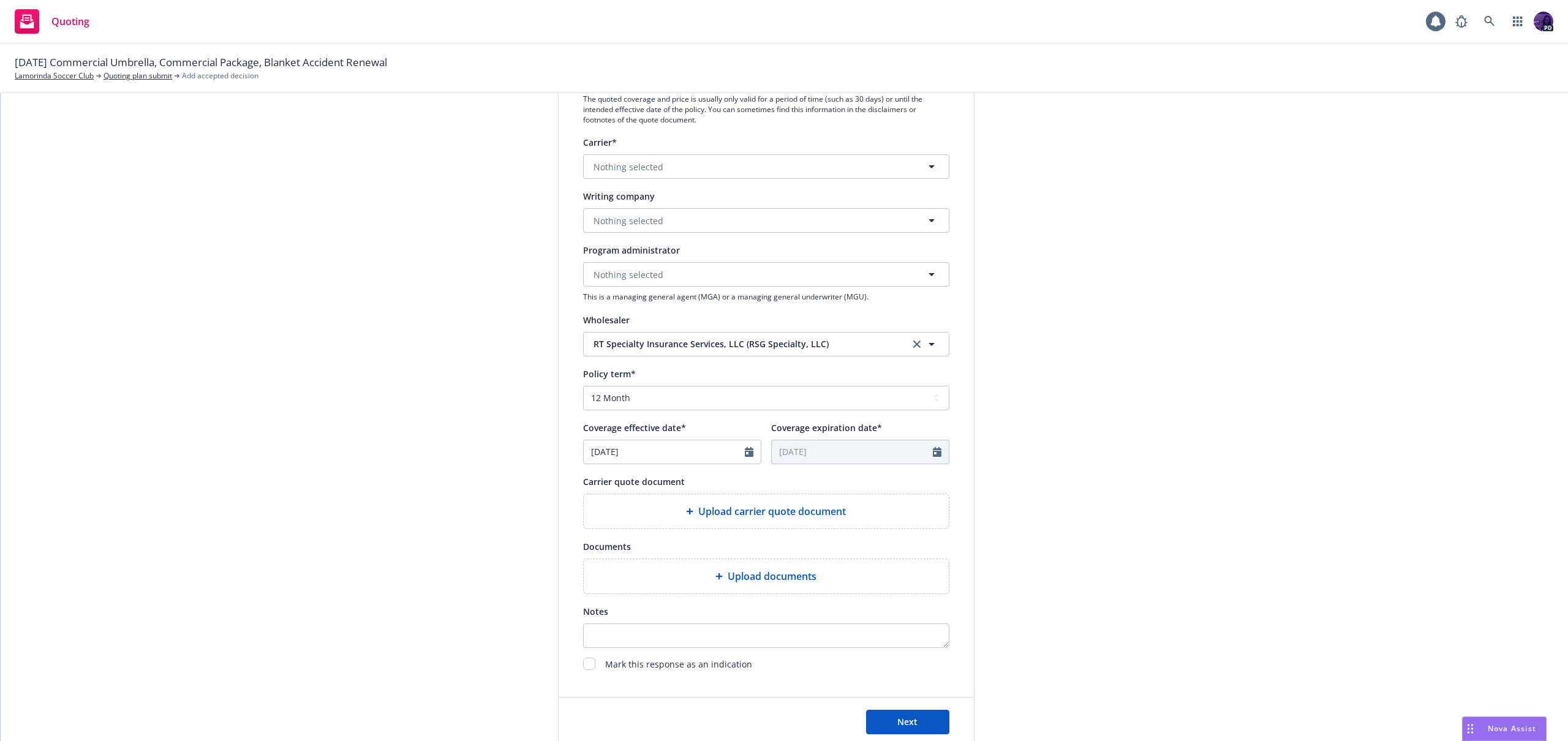
click at [744, 567] on div "Upload documents" at bounding box center [766, 576] width 365 height 34
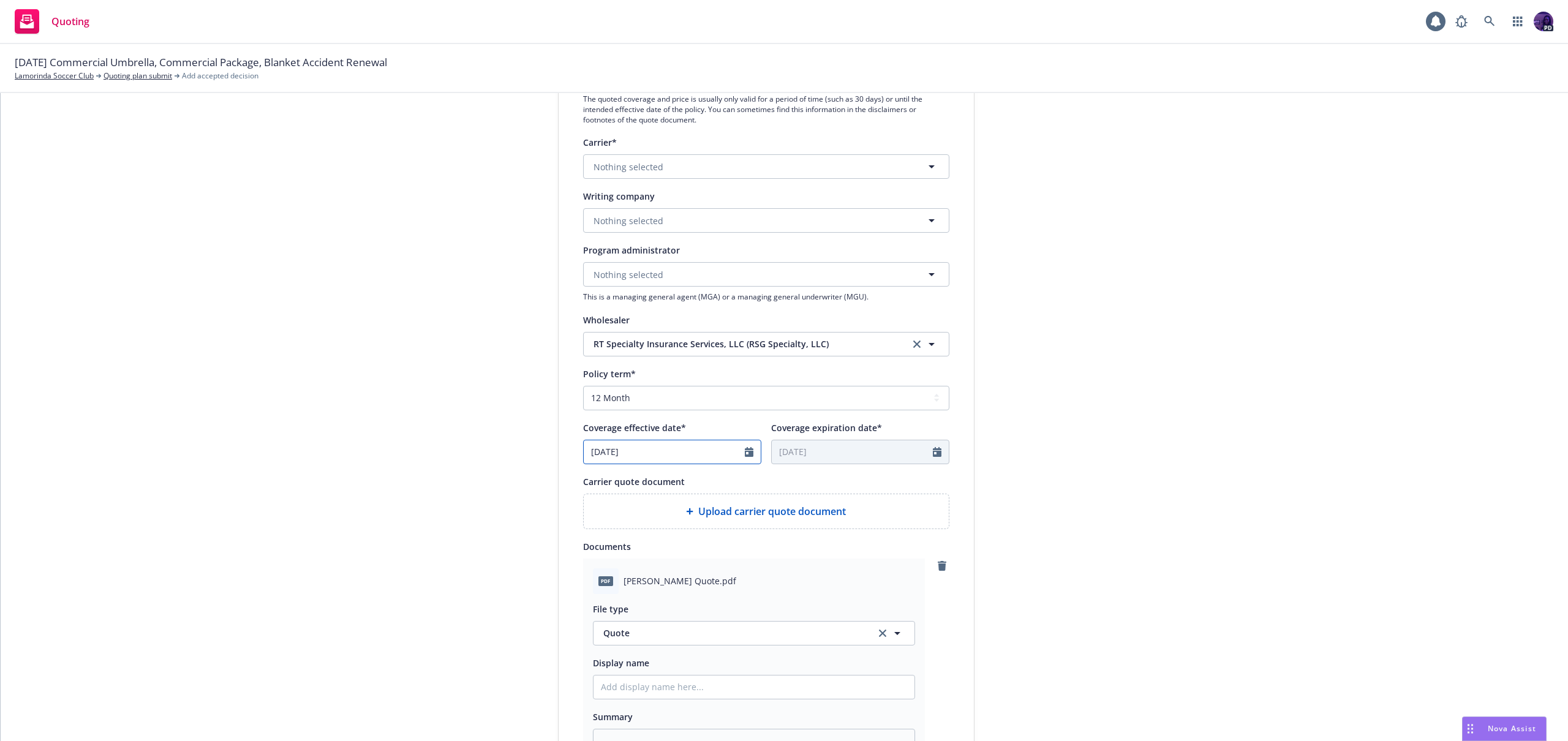
click at [744, 455] on icon "Calendar" at bounding box center [748, 452] width 8 height 9
select select "8"
click at [637, 560] on span "12" at bounding box center [638, 560] width 17 height 15
type input "08/12/2025"
type input "08/12/2026"
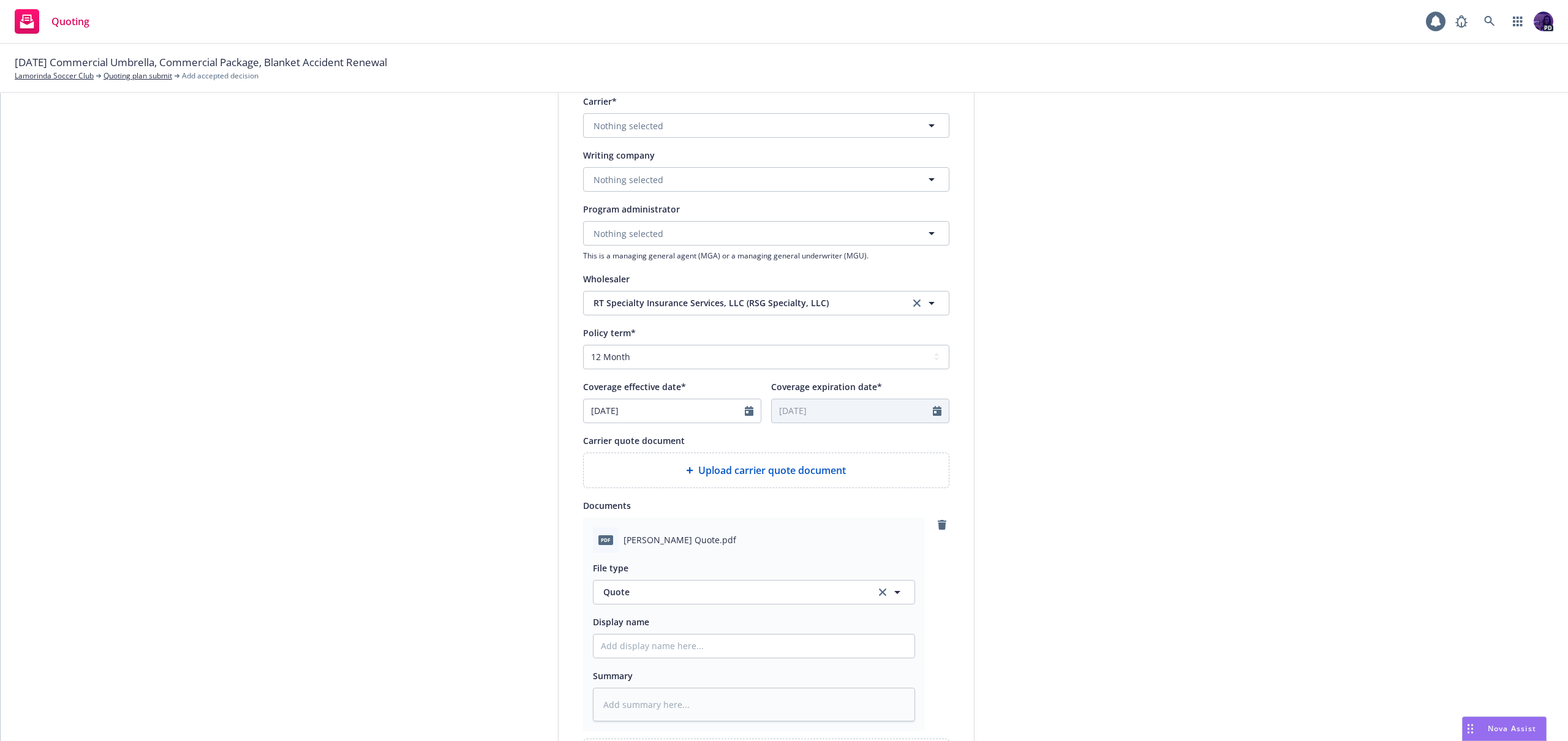
scroll to position [373, 0]
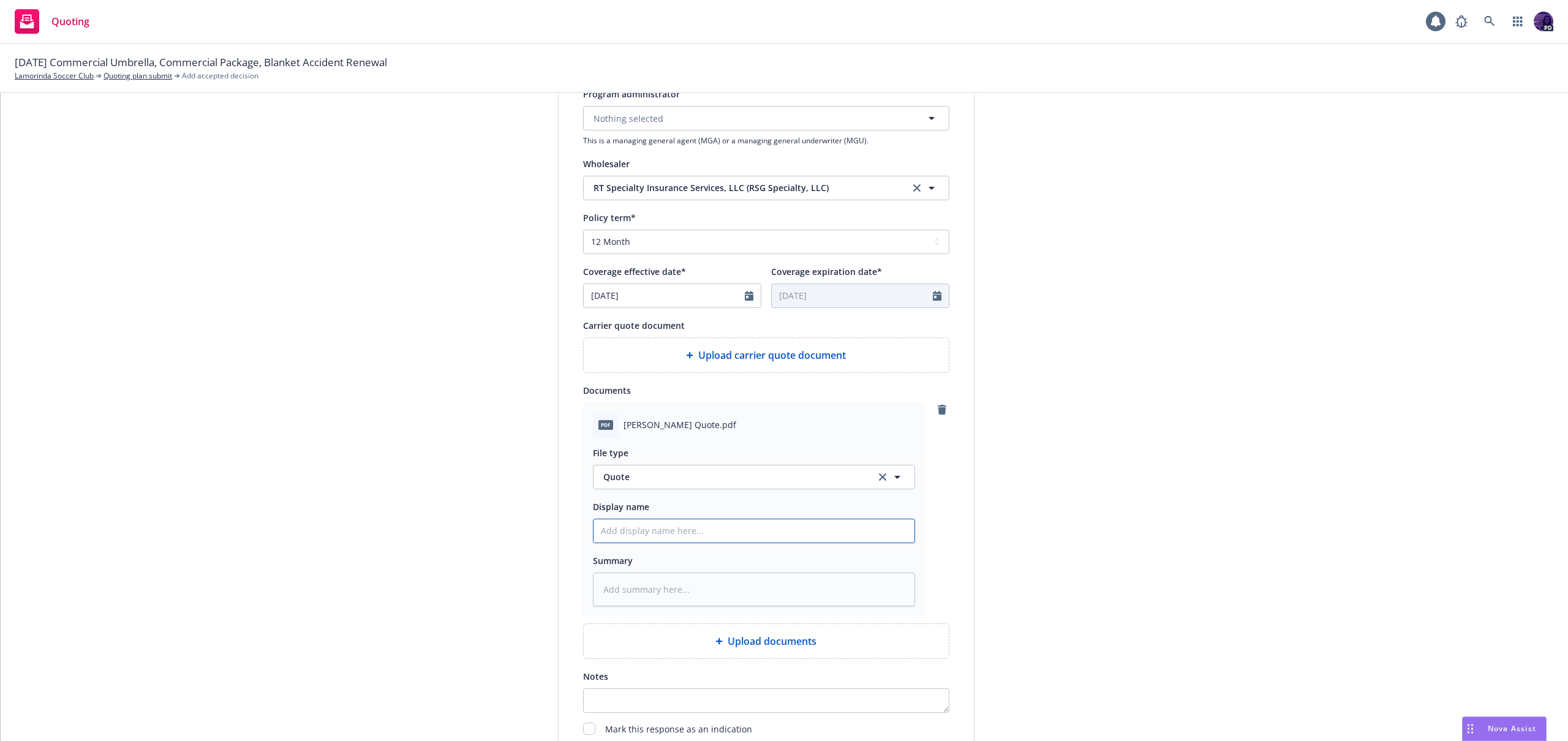
click at [710, 534] on input "Display name" at bounding box center [753, 531] width 321 height 24
type textarea "x"
type input "2"
type textarea "x"
type input "25"
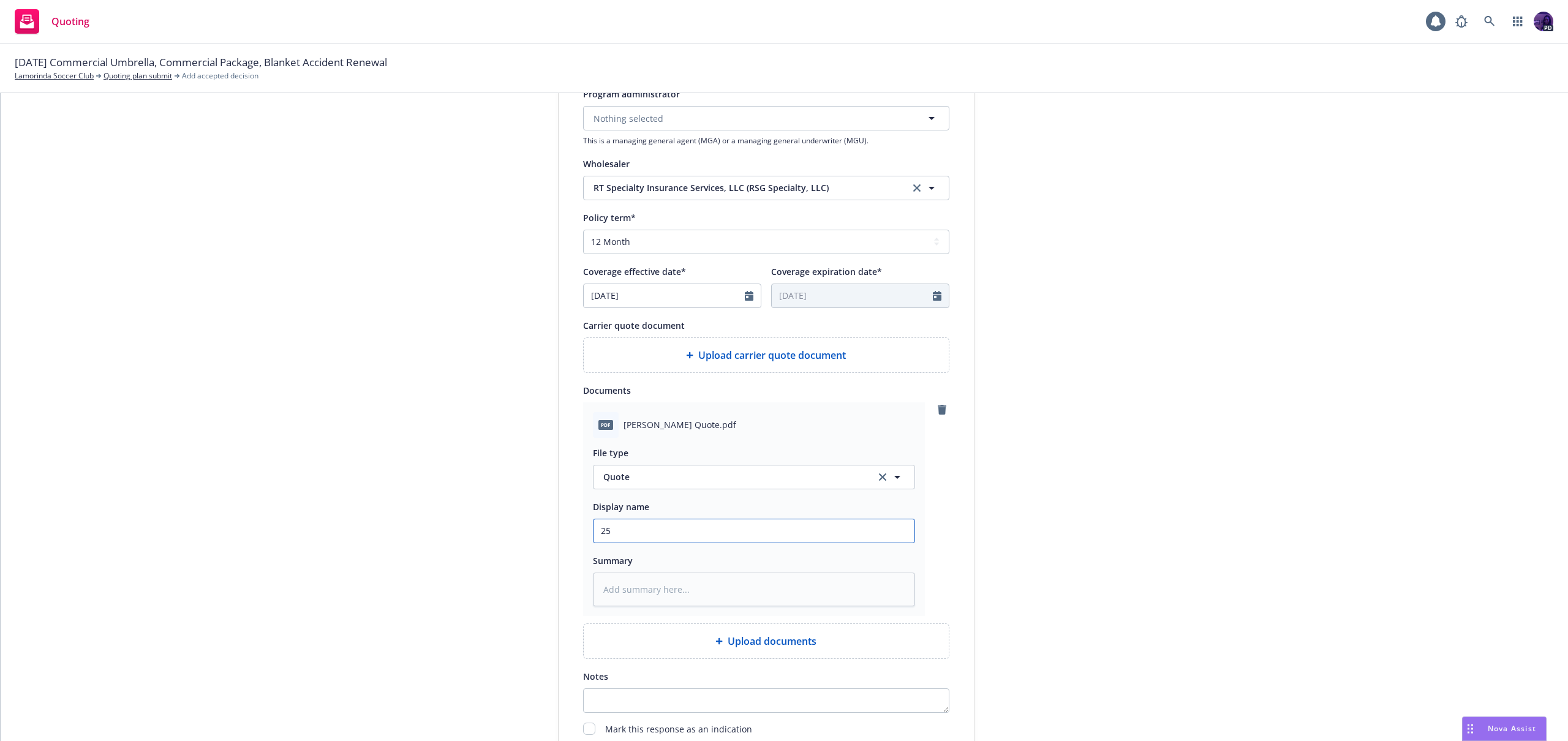
type textarea "x"
type input "25/"
type textarea "x"
type input "25/2"
type textarea "x"
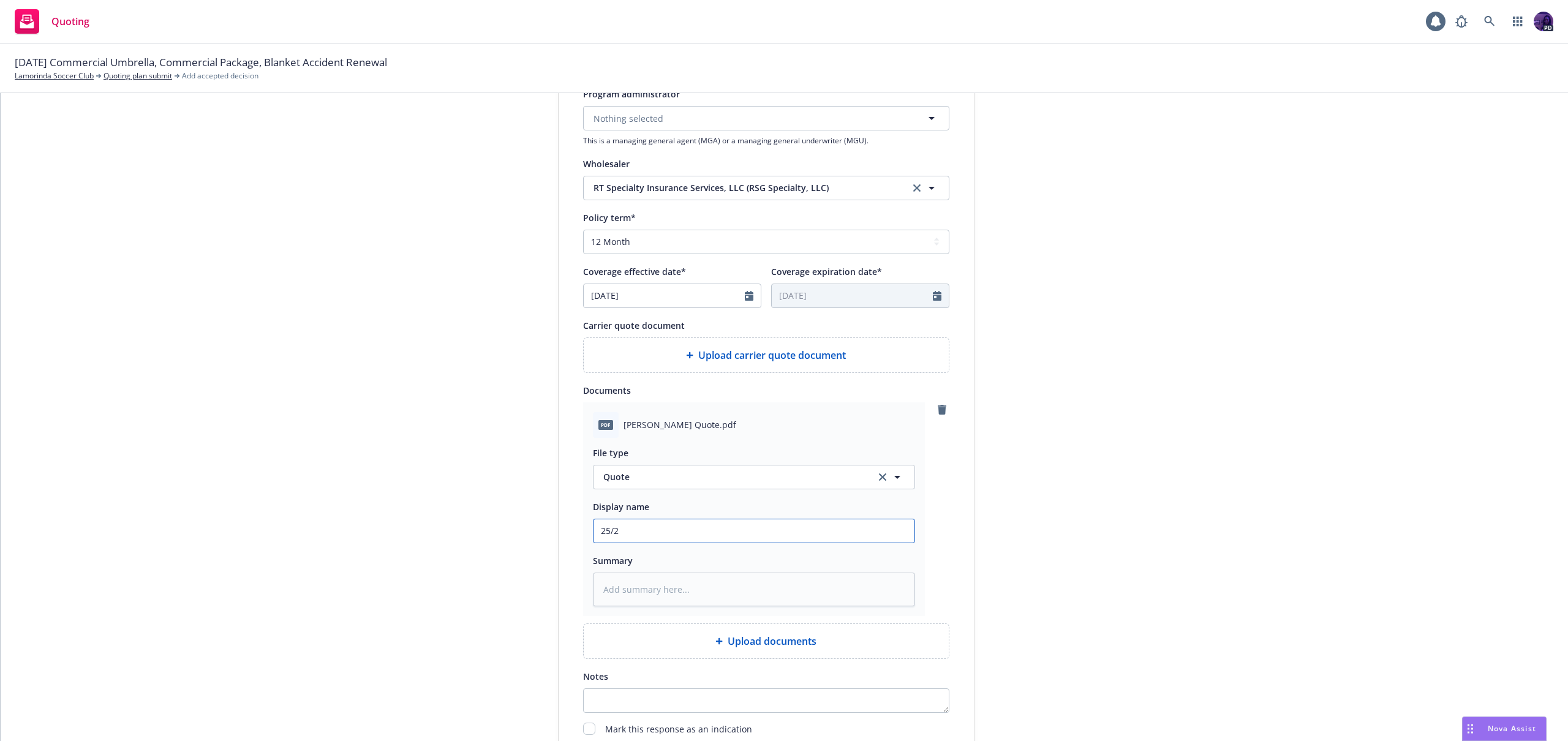
type input "25/26"
type textarea "x"
type input "25/26"
type textarea "x"
type input "25/26 P"
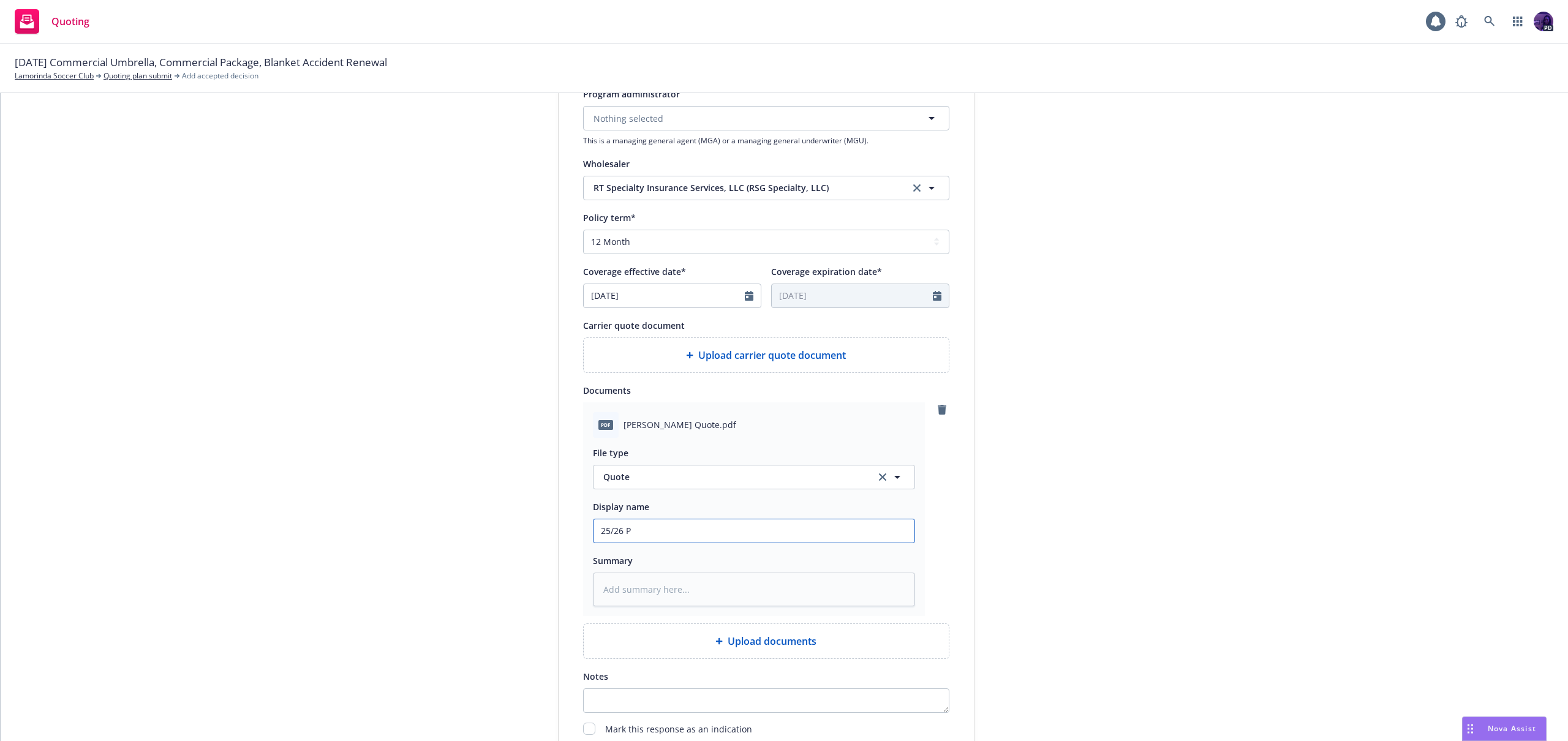
type textarea "x"
type input "25/26 Pro"
type textarea "x"
type input "25/26 Prof"
type textarea "x"
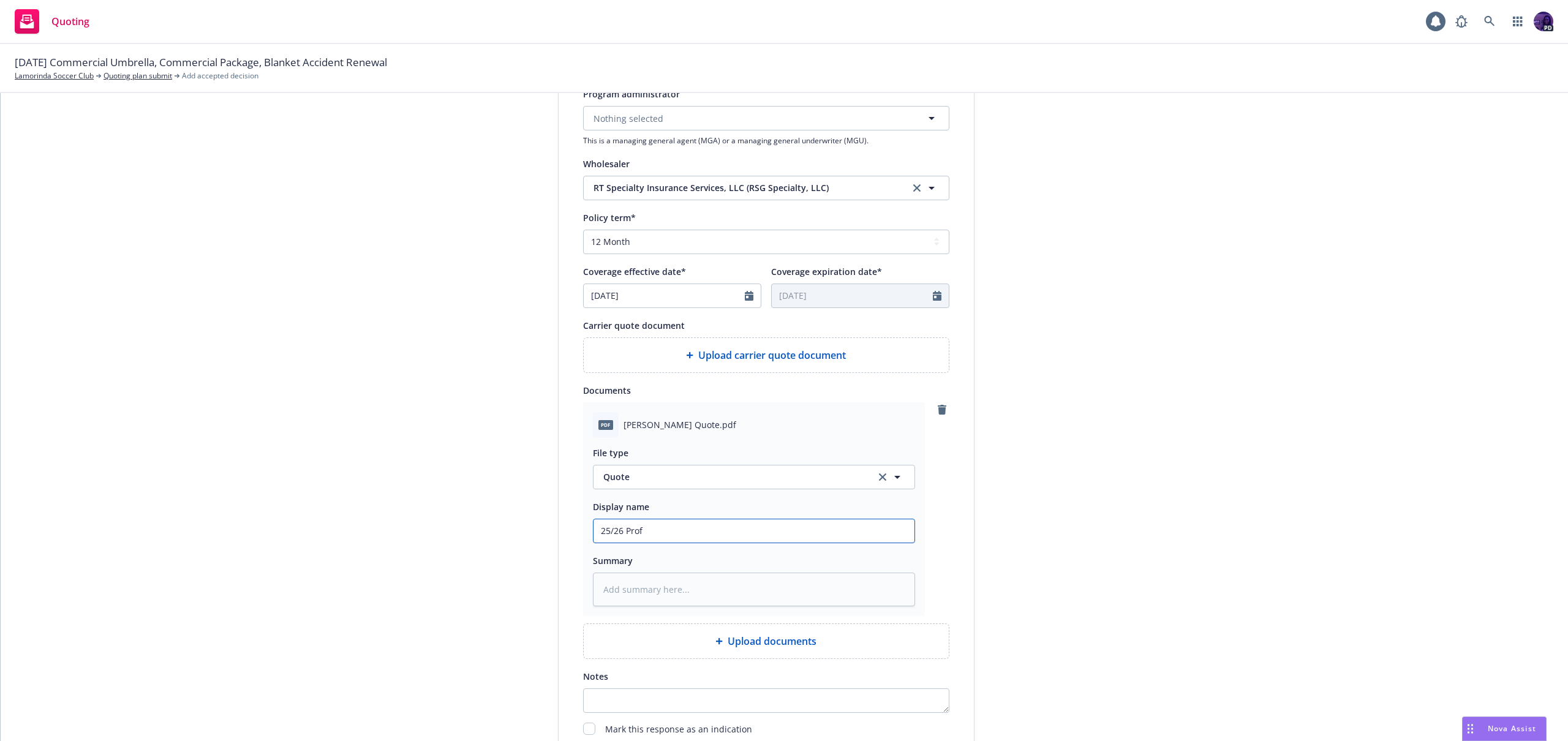
type input "25/26 Profe"
type textarea "x"
type input "25/26 Profes"
type textarea "x"
type input "25/26 Professi"
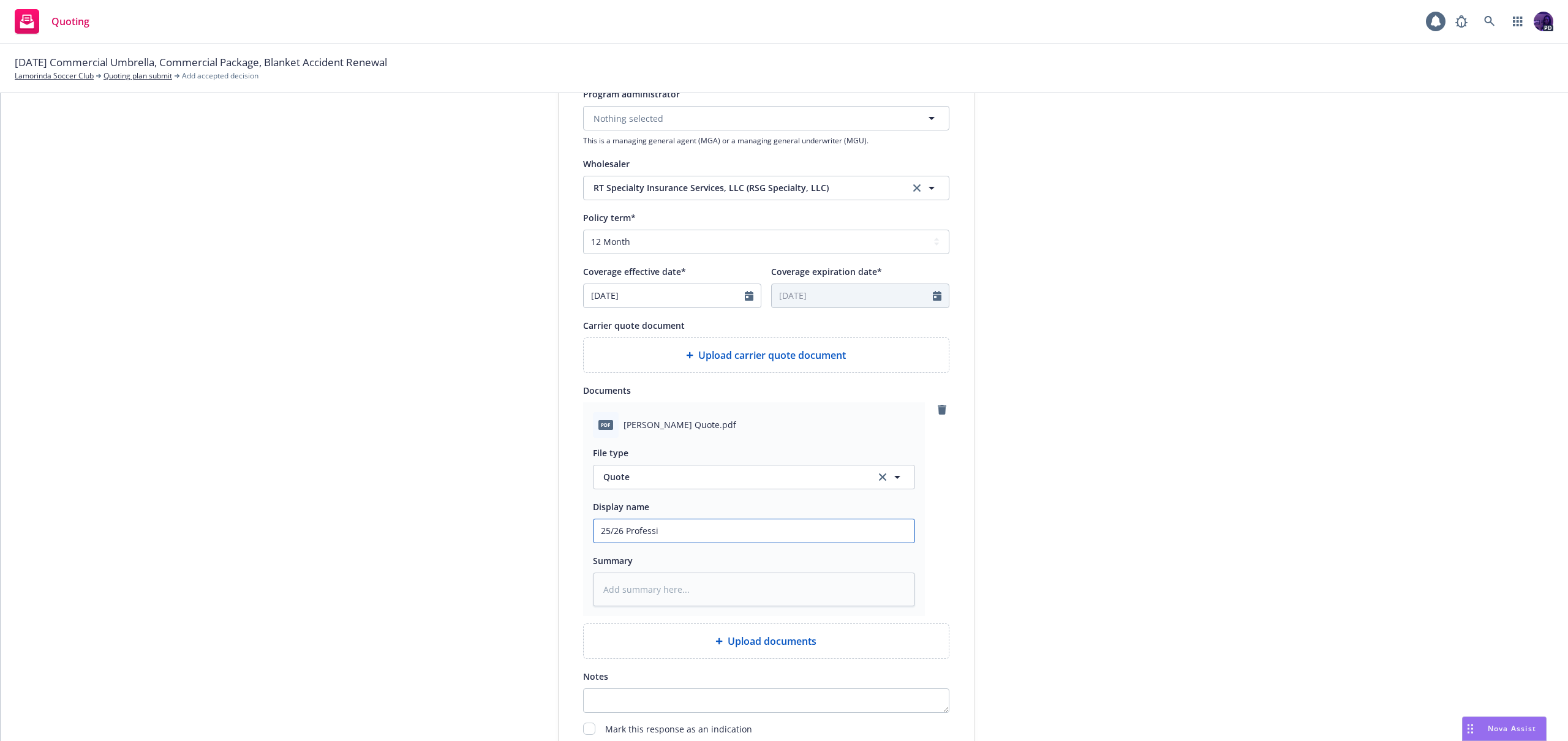
type textarea "x"
type input "25/26 Professio"
type textarea "x"
type input "25/26 Profession"
type textarea "x"
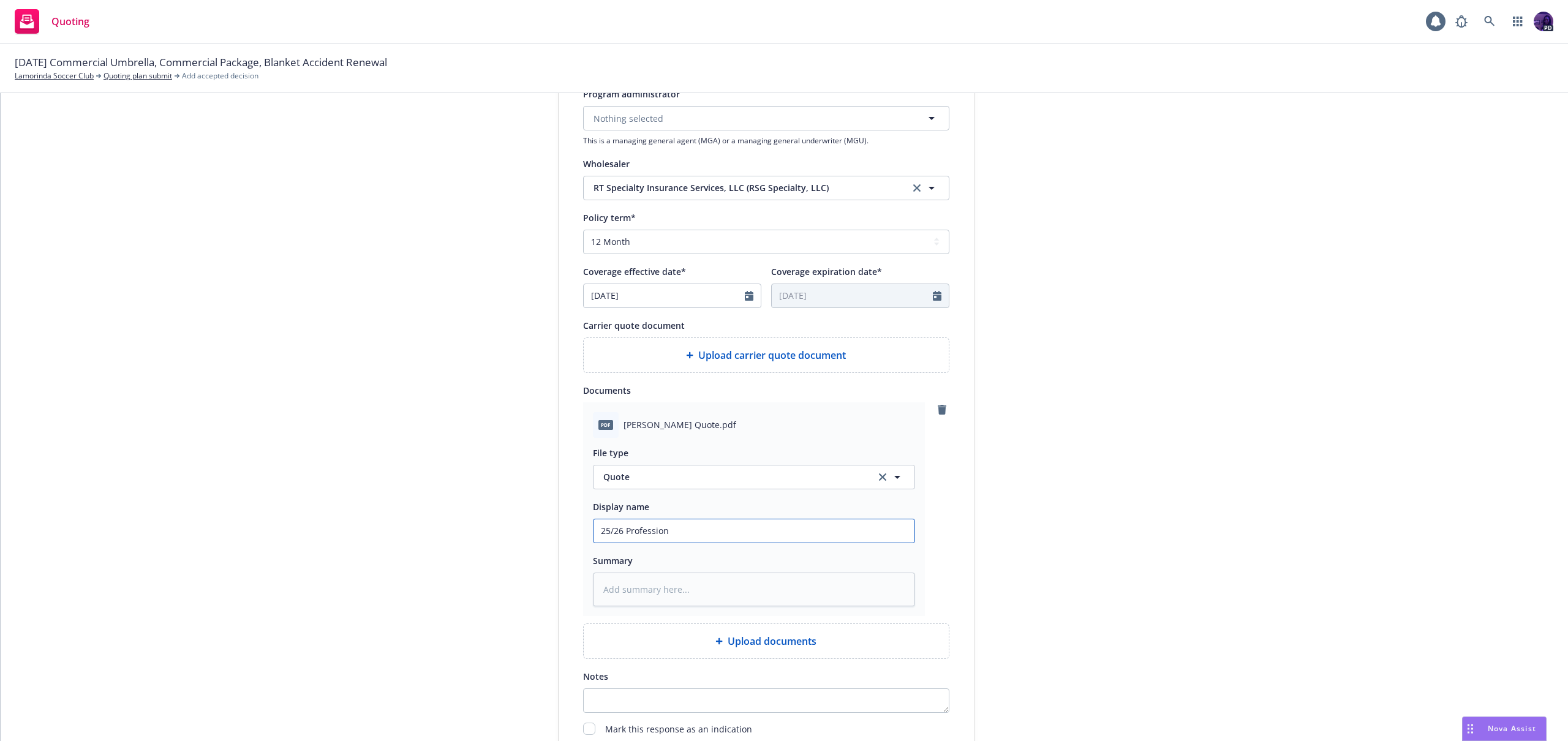
type input "25/26 Professiona"
type textarea "x"
type input "25/26 Professional"
type textarea "x"
type input "25/26 Professional"
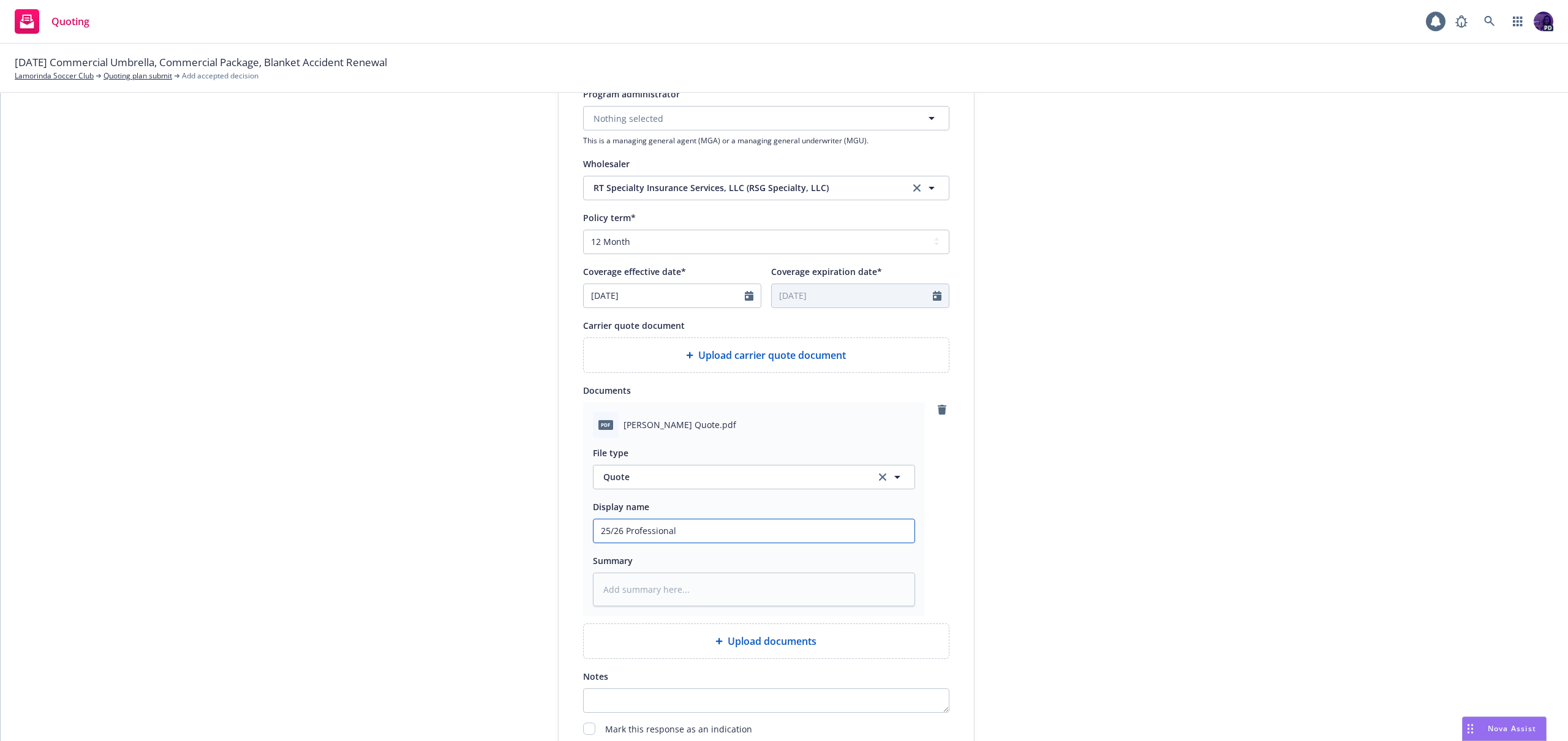
type textarea "x"
type input "25/26 Professional L"
type textarea "x"
type input "25/26 Professional Li"
type textarea "x"
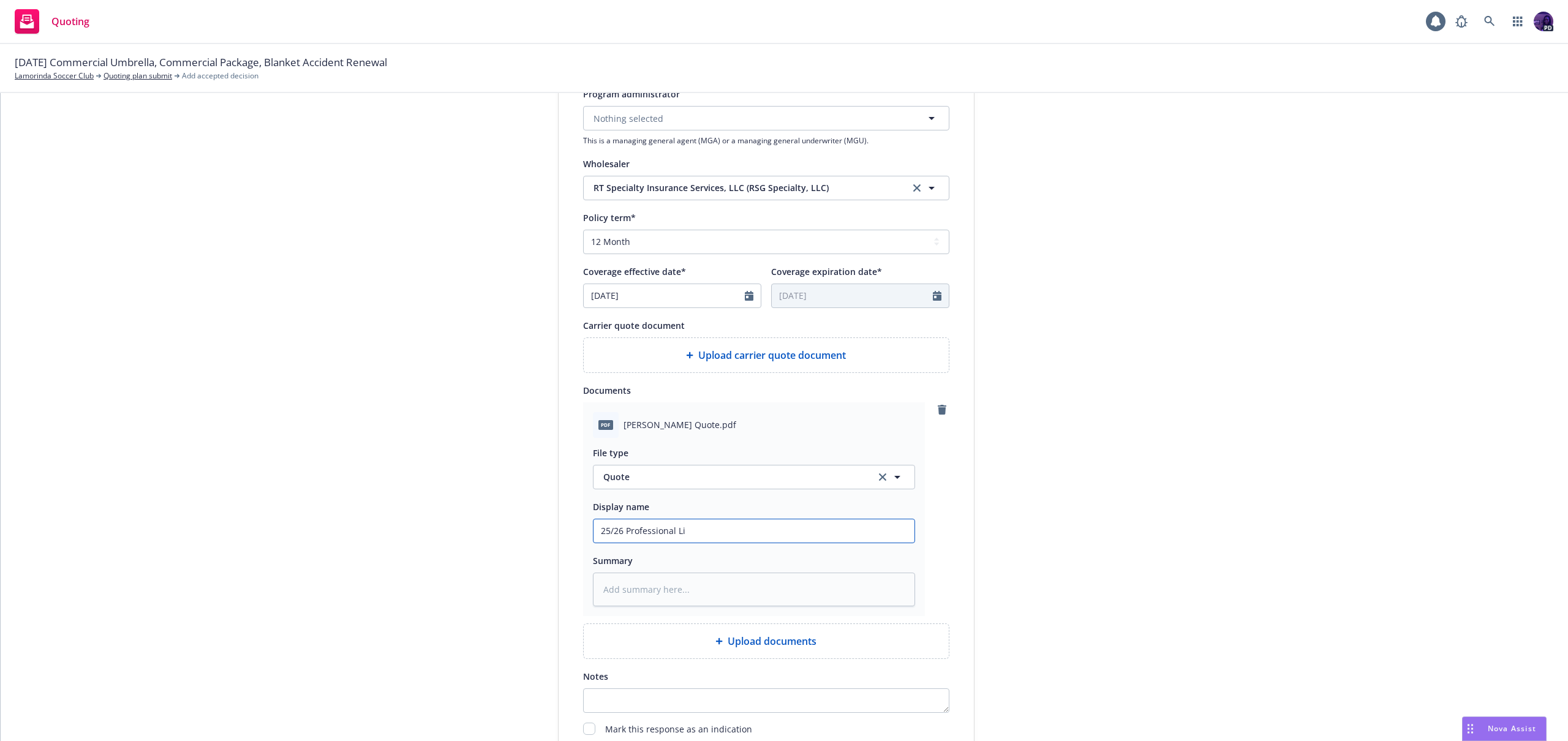
type input "25/26 Professional Lia"
type textarea "x"
type input "25/26 Professional Liab"
type textarea "x"
type input "25/26 Professional Liabi"
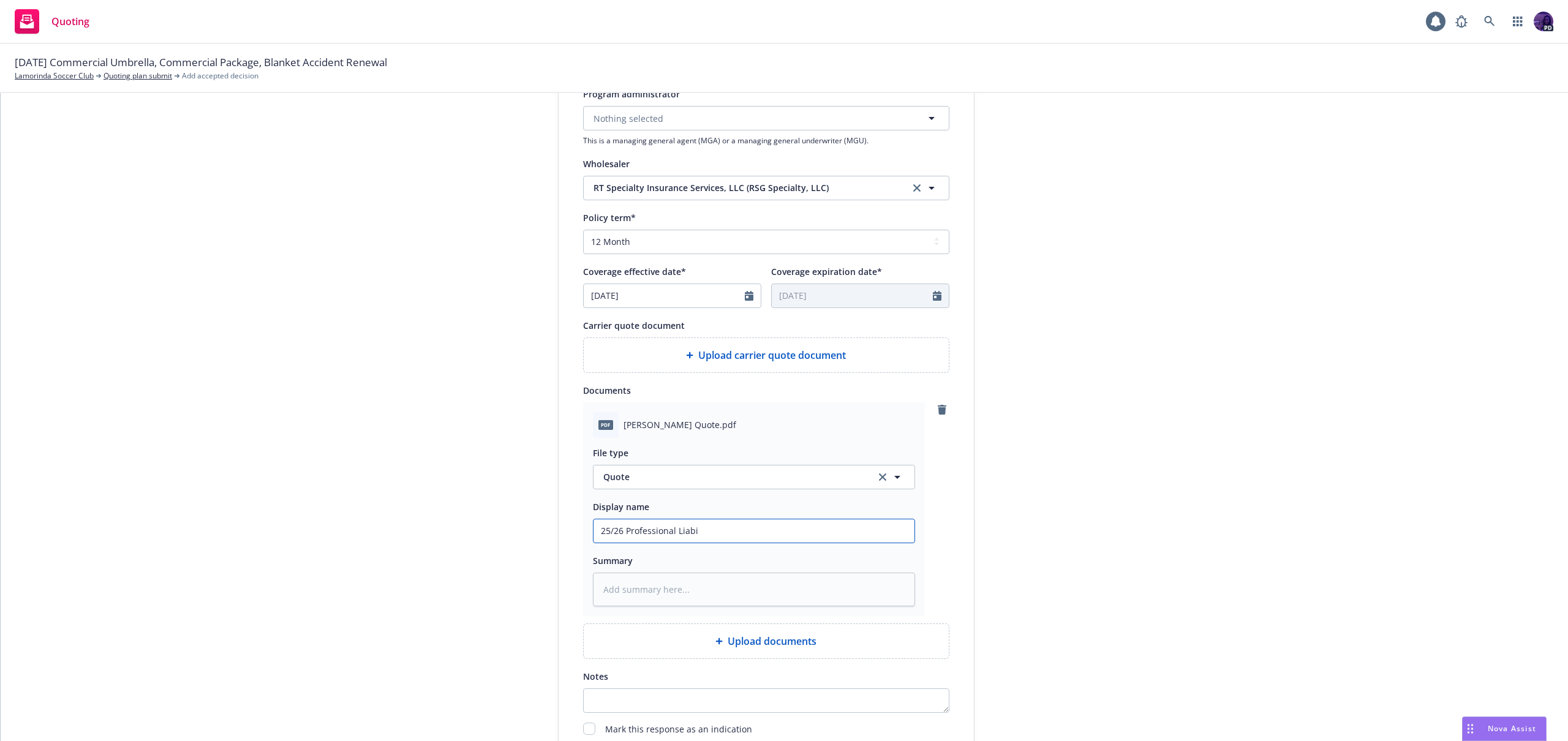
type textarea "x"
type input "25/26 Professional Liabil"
type textarea "x"
type input "25/26 Professional Liabili"
type textarea "x"
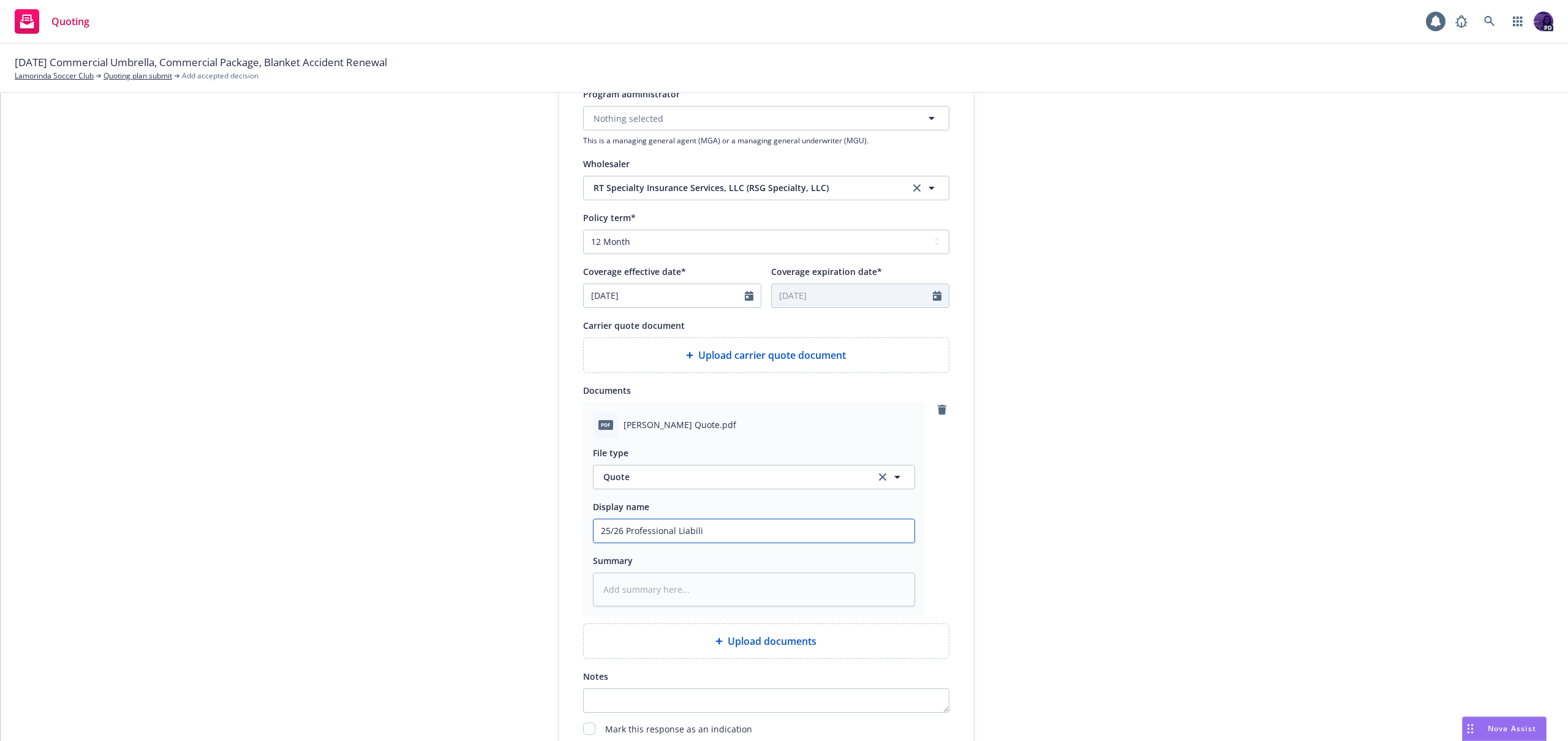
type input "25/26 Professional Liabilit"
type textarea "x"
type input "25/26 Professional Liability"
type textarea "x"
type input "25/26 Professional Liability"
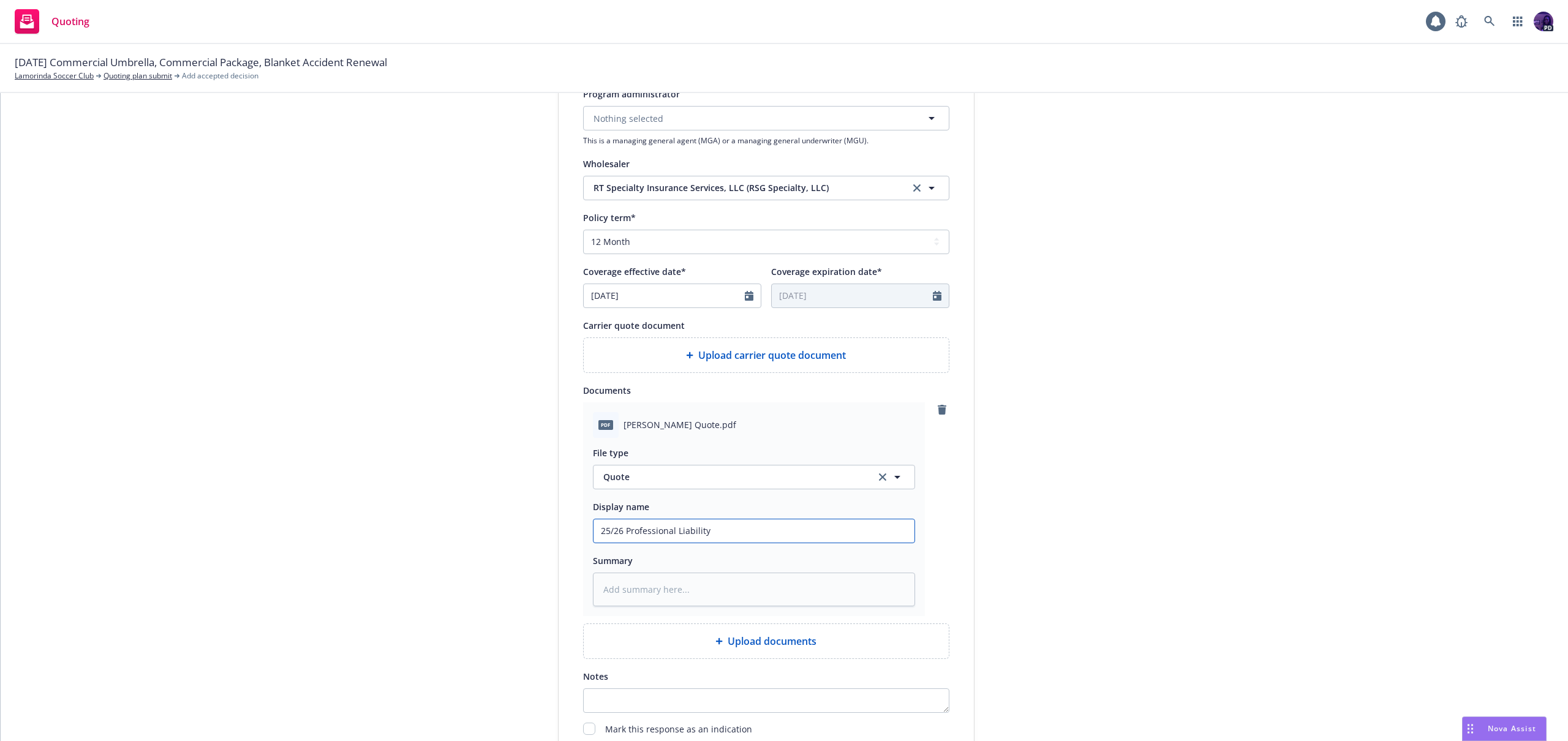
type textarea "x"
type input "25/26 Professional Liability Q"
type textarea "x"
type input "25/26 Professional Liability Qu"
type textarea "x"
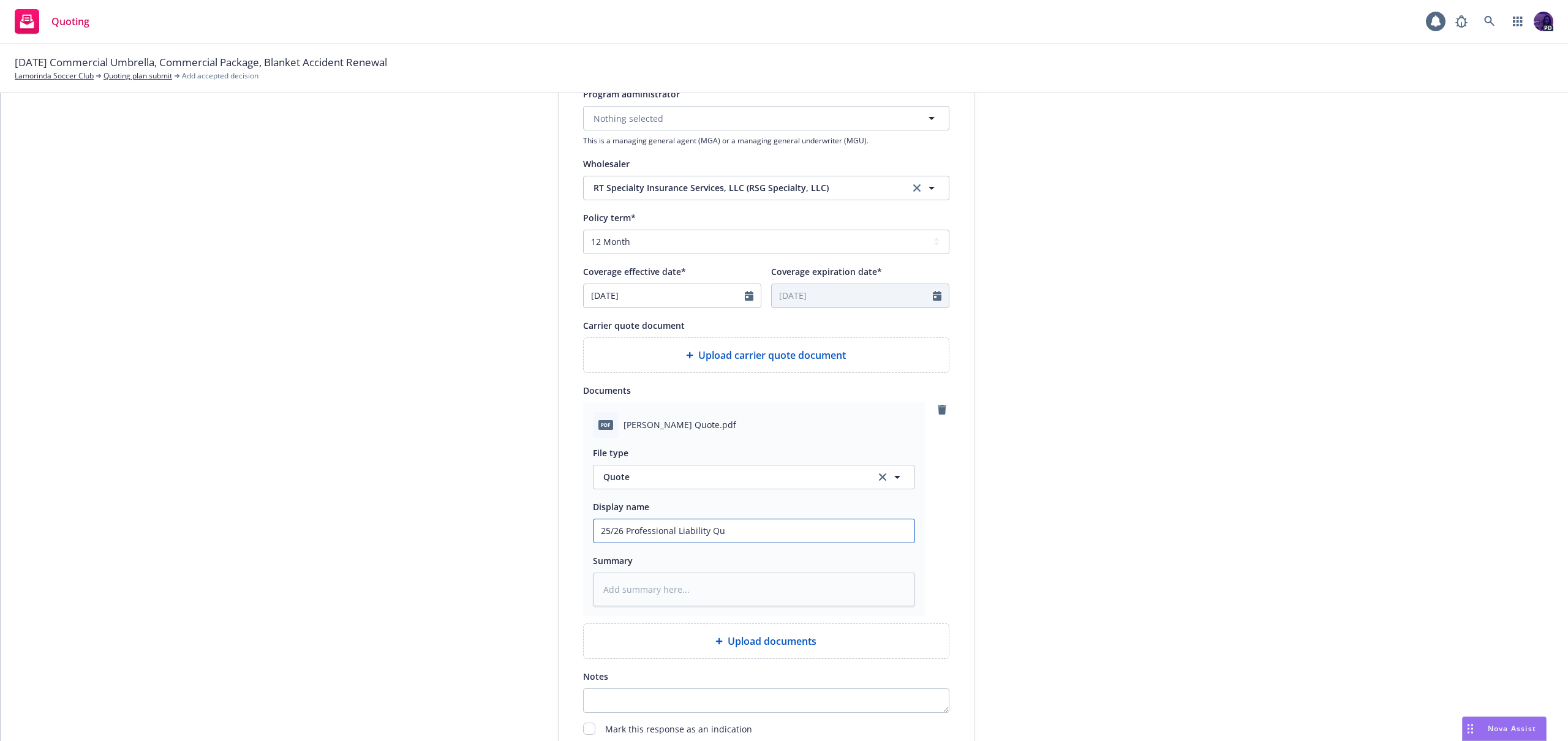
type input "25/26 Professional Liability Quo"
type textarea "x"
type input "25/26 Professional Liability Quot"
type textarea "x"
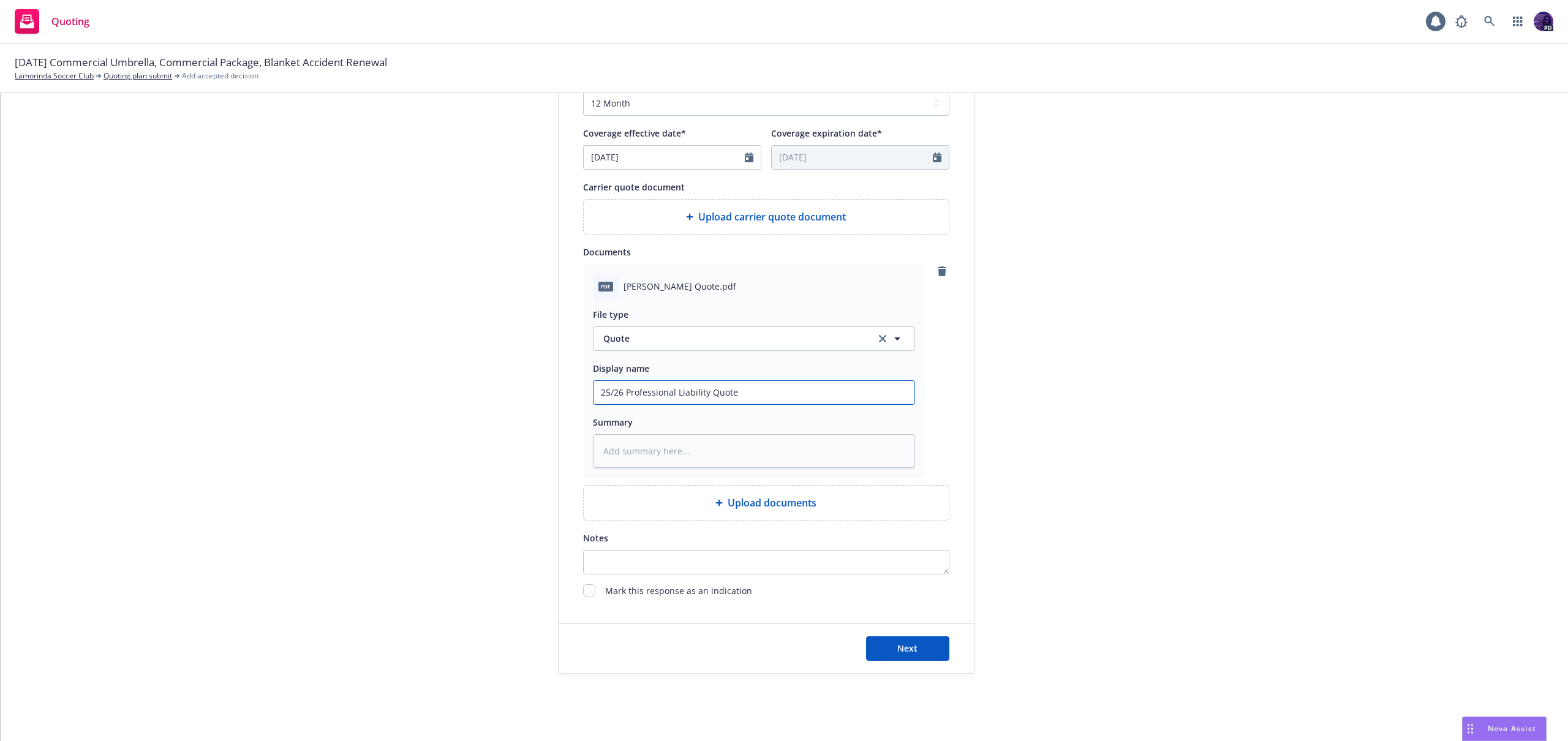
scroll to position [522, 0]
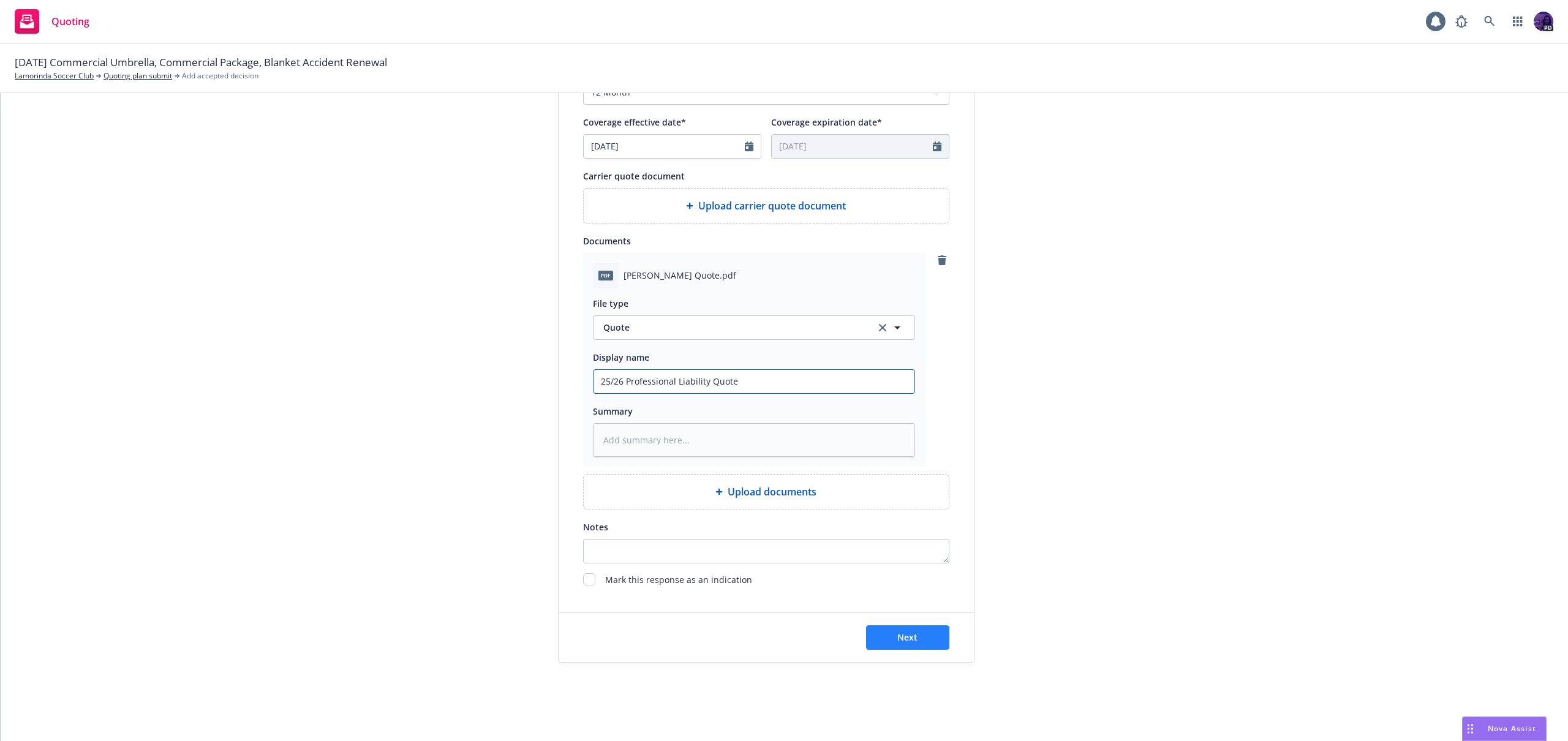
type input "25/26 Professional Liability Quote"
click at [897, 637] on span "Next" at bounding box center [906, 637] width 20 height 11
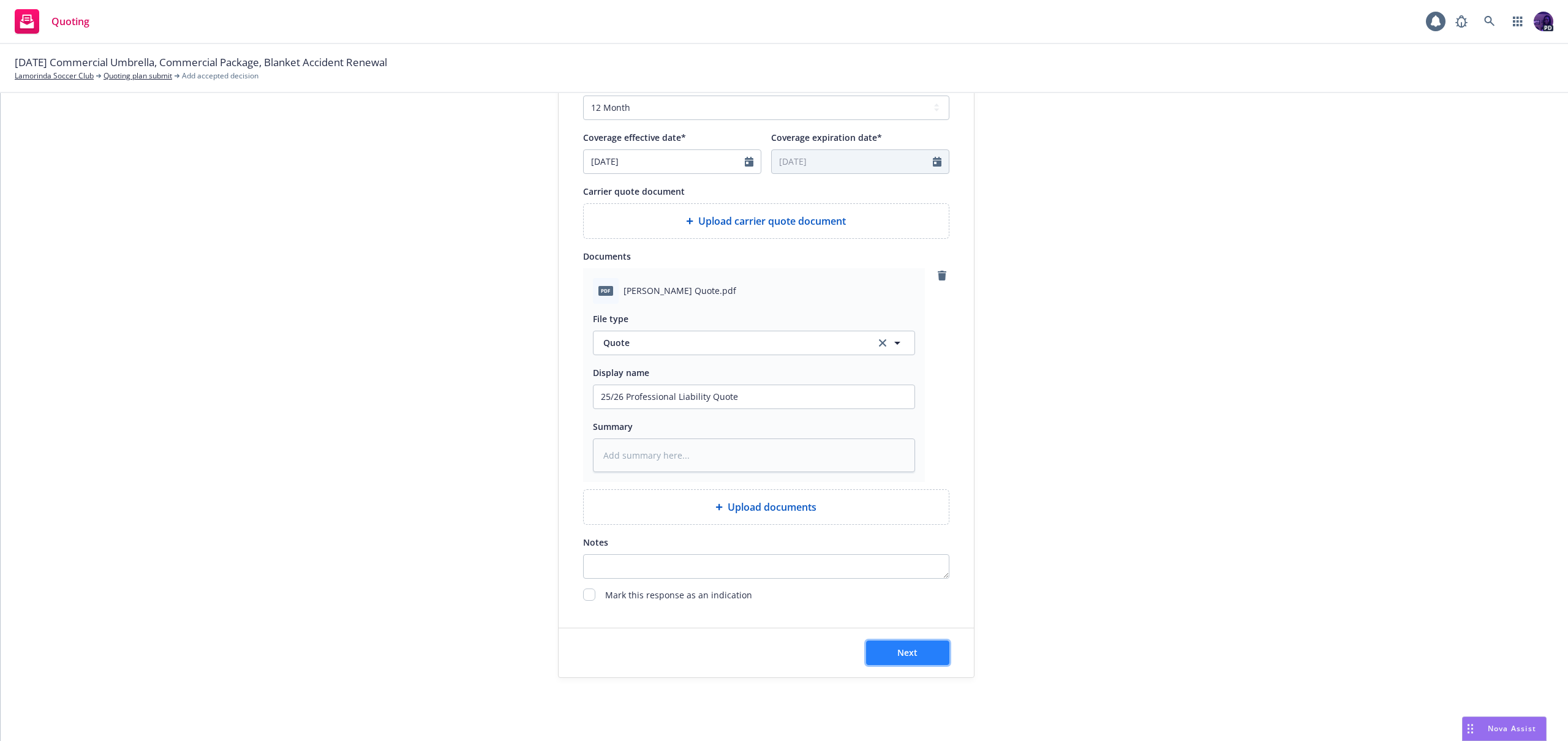
click at [897, 650] on span "Next" at bounding box center [906, 652] width 20 height 11
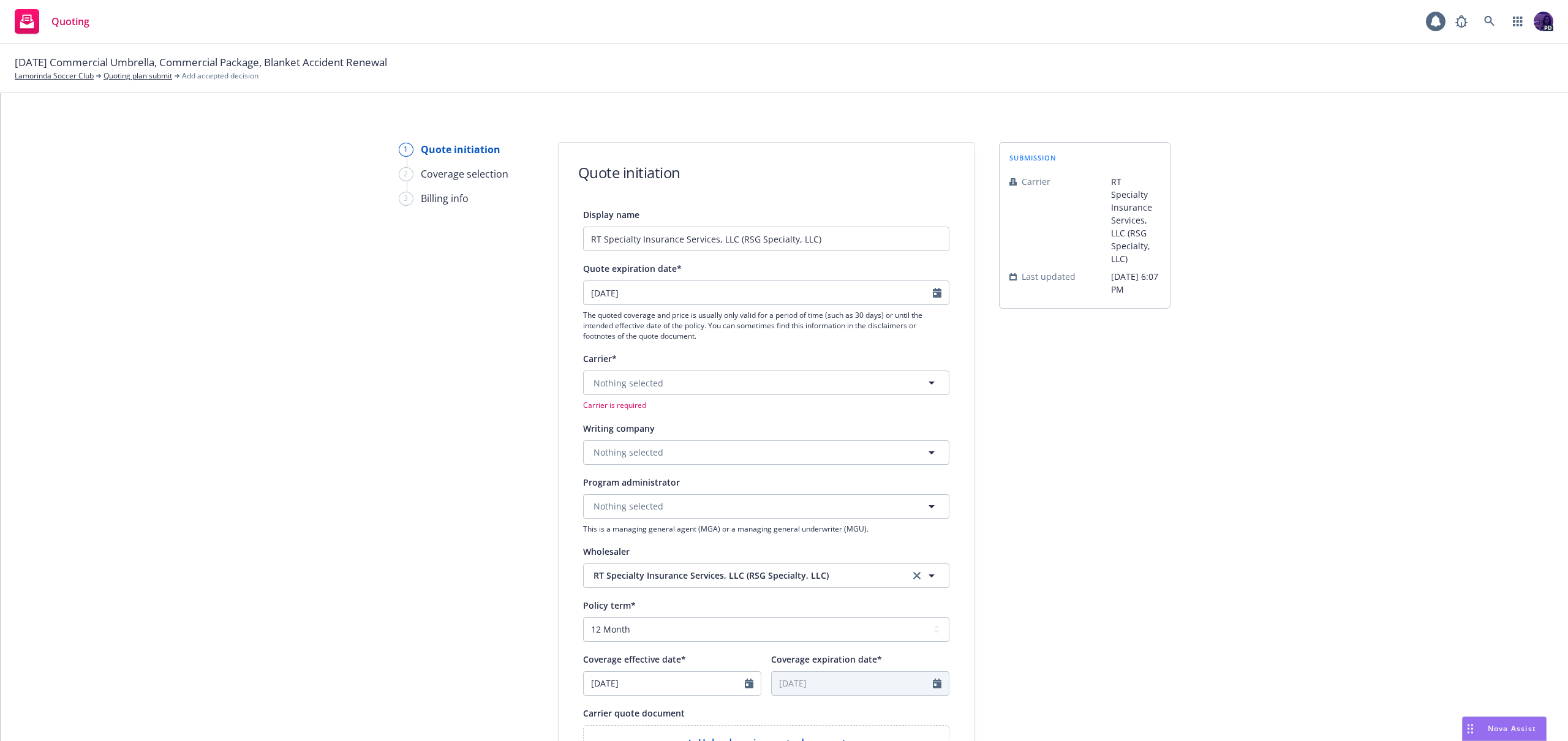
scroll to position [538, 0]
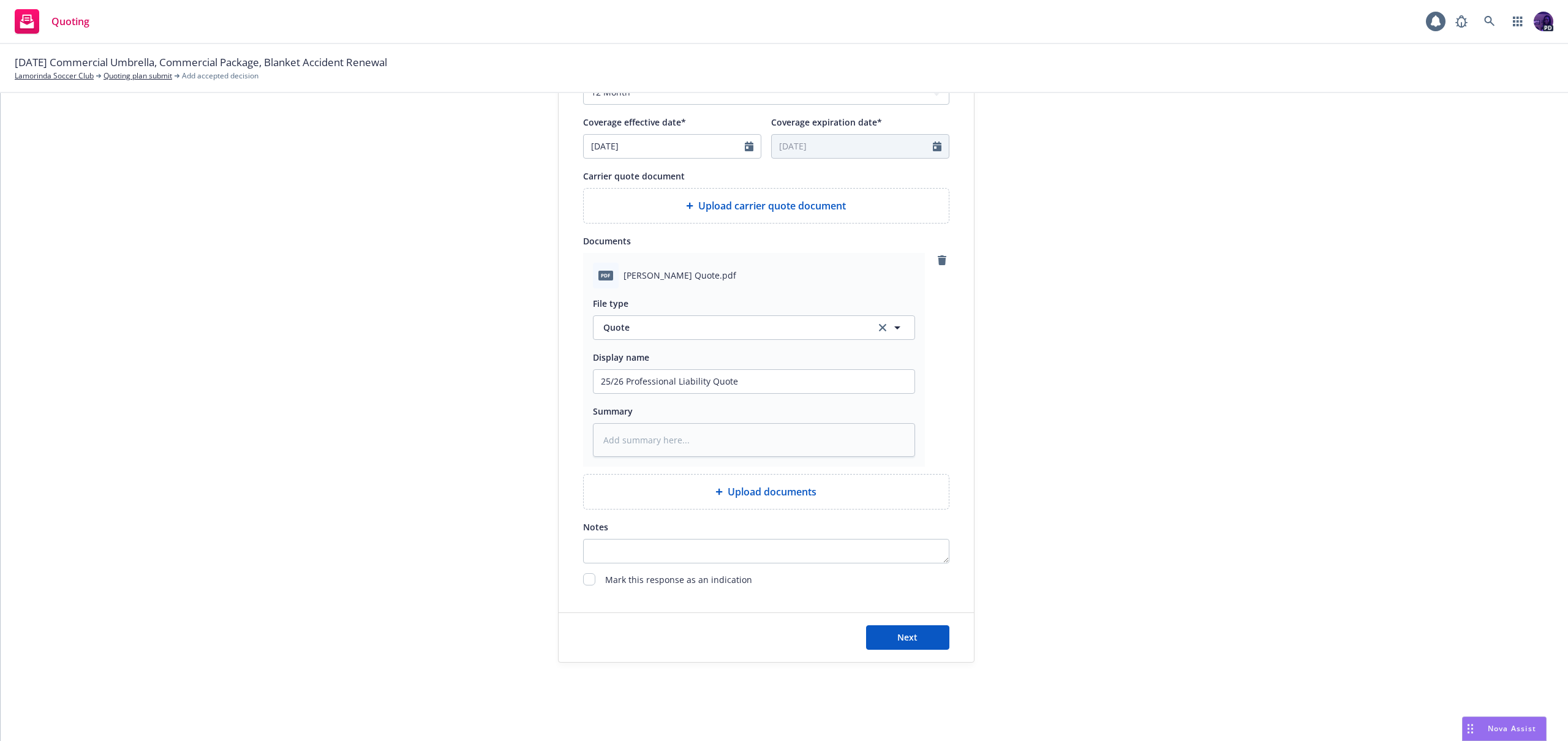
click at [809, 348] on div "File type Quote Quote Display name 25/26 Professional Liability Quote Summary" at bounding box center [754, 372] width 322 height 169
click at [800, 375] on input "25/26 Professional Liability Quote" at bounding box center [753, 381] width 321 height 24
type textarea "x"
type input "25/26 Professional Liability Quote"
type textarea "x"
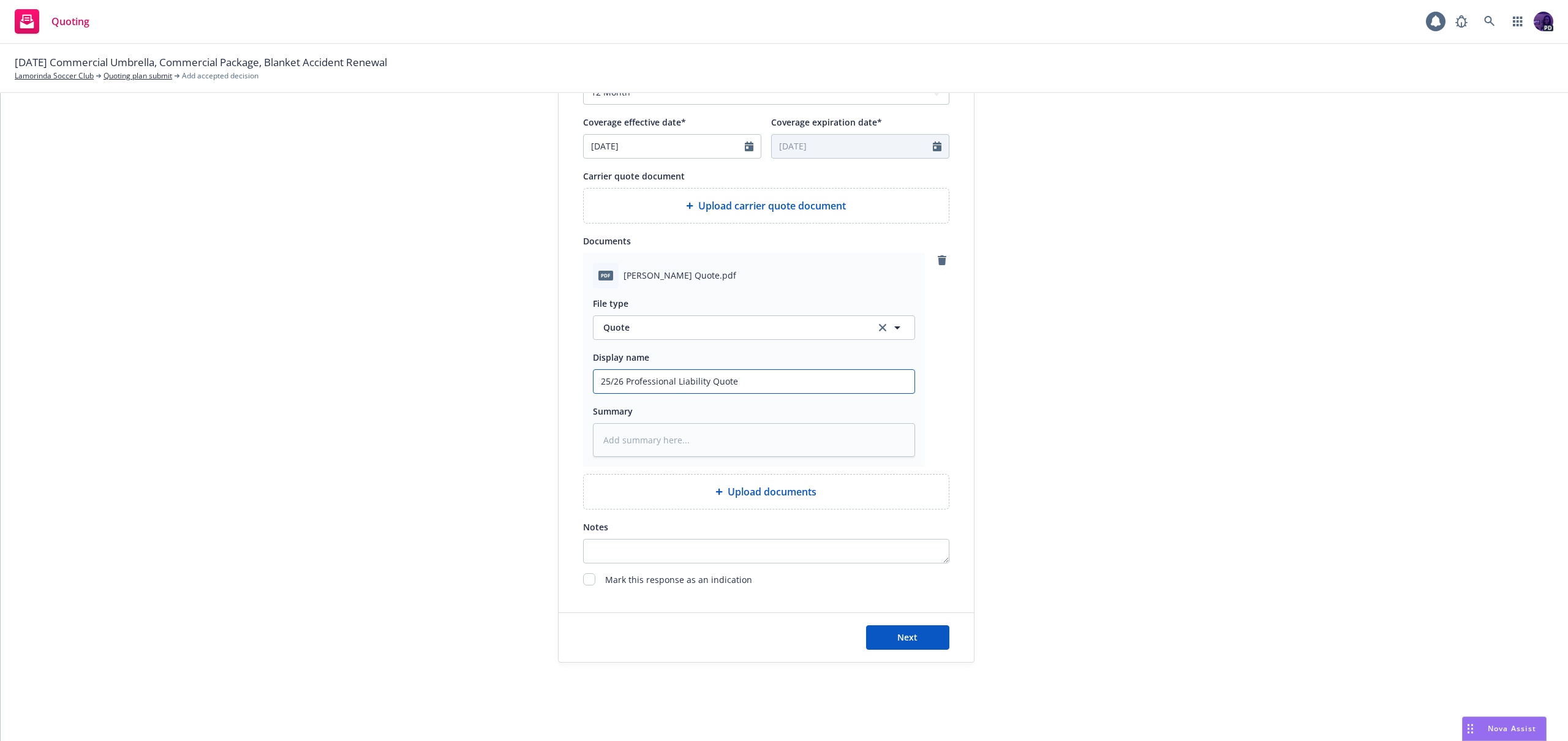
type input "25/26 Professional Liability Quote $"
type textarea "x"
type input "25/26 Professional Liability Quote $1"
type textarea "x"
type input "25/26 Professional Liability Quote $17"
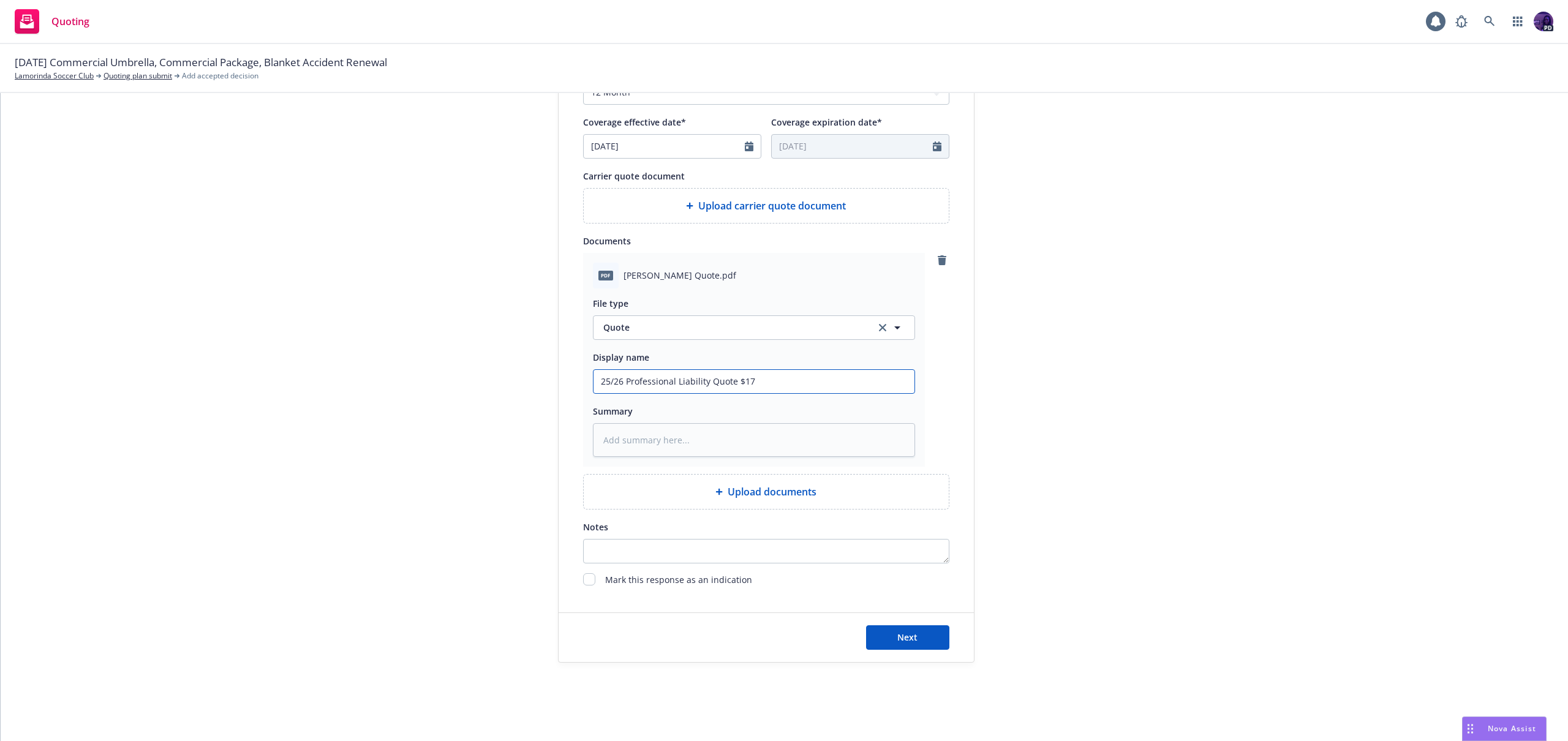
type textarea "x"
type input "25/26 Professional Liability Quote $179"
type textarea "x"
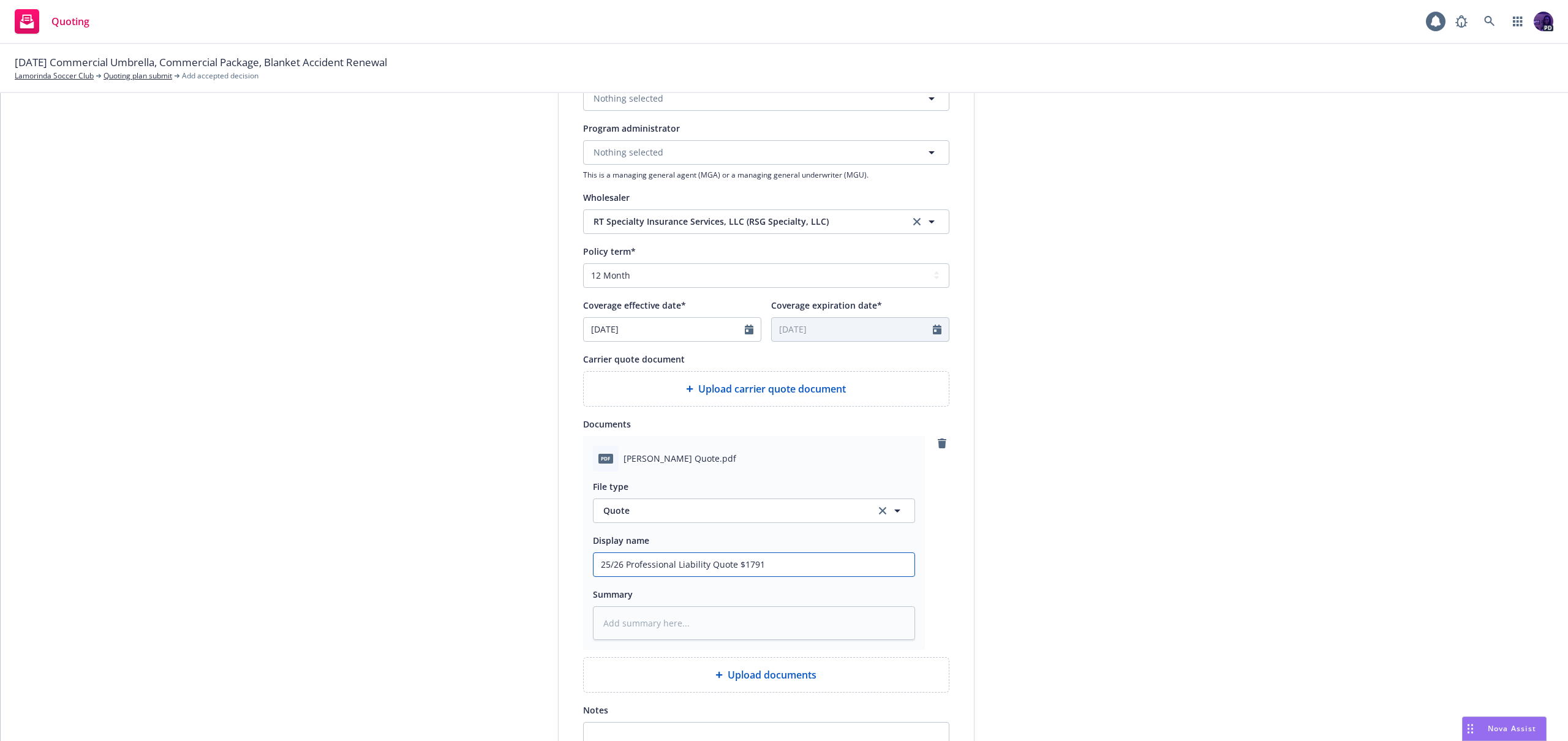
scroll to position [136, 0]
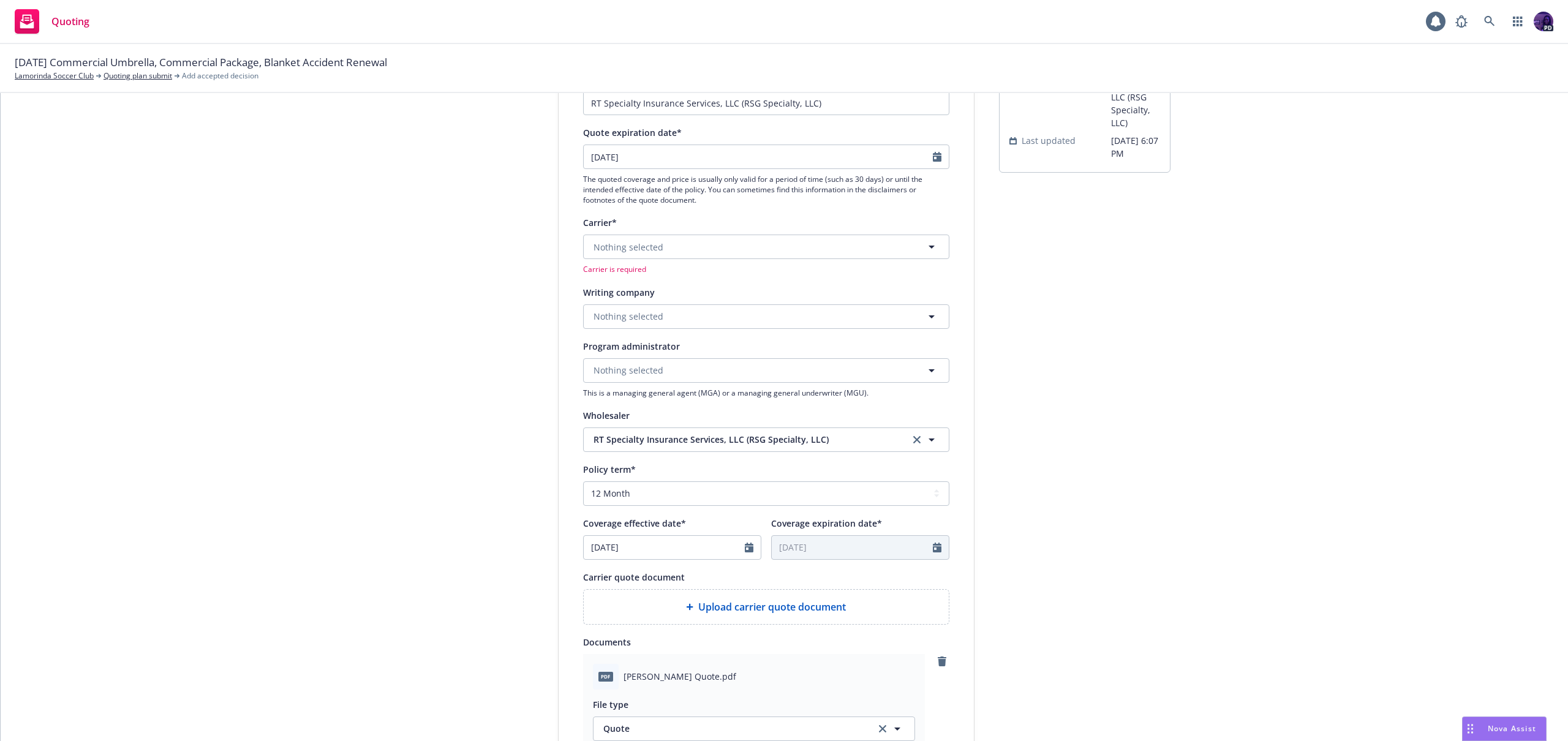
type input "25/26 Professional Liability Quote $1791"
click at [888, 316] on button "Nothing selected" at bounding box center [765, 316] width 366 height 24
type input "gemin"
click at [861, 355] on div "Gemini Insurance Company Domestic - 10833" at bounding box center [766, 358] width 349 height 31
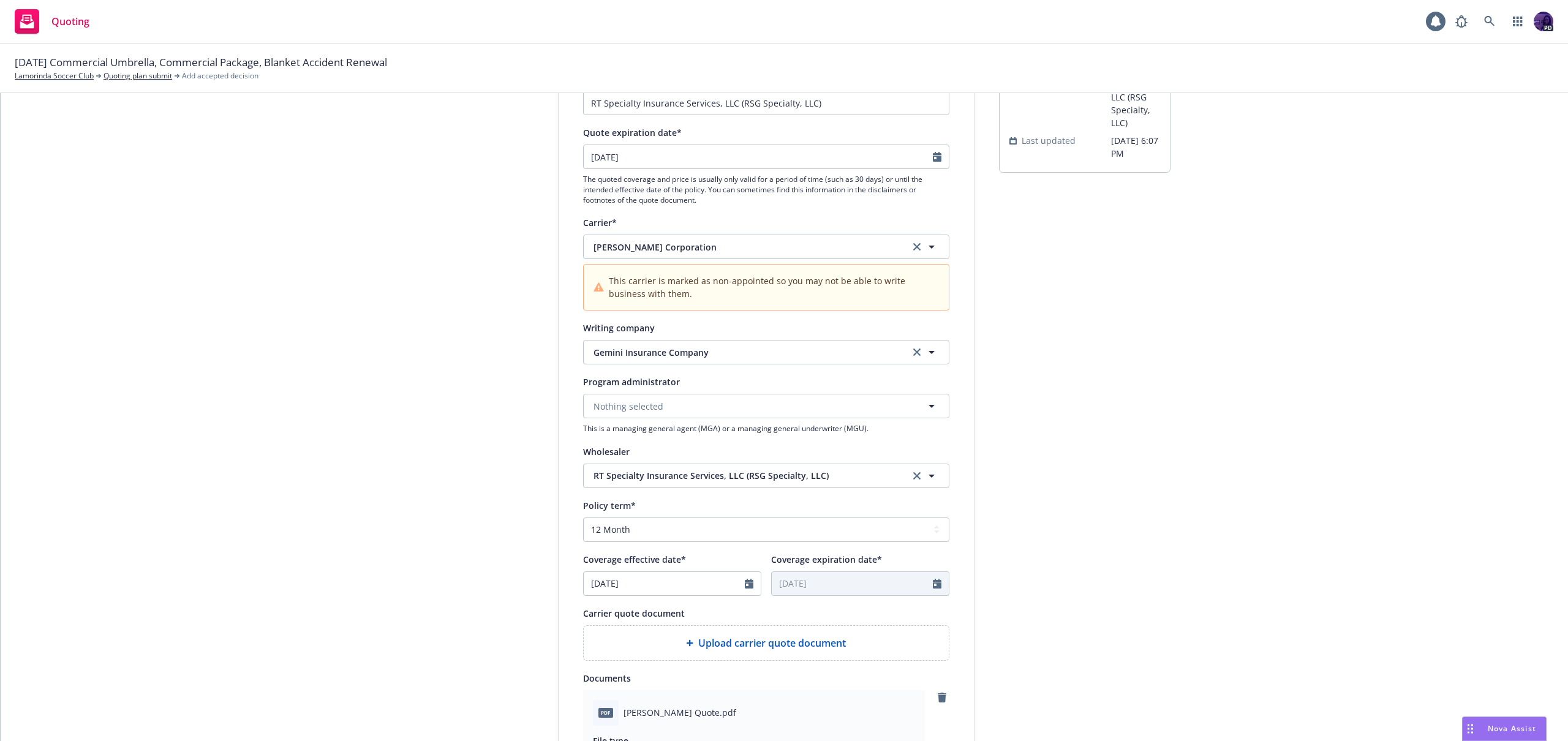
scroll to position [573, 0]
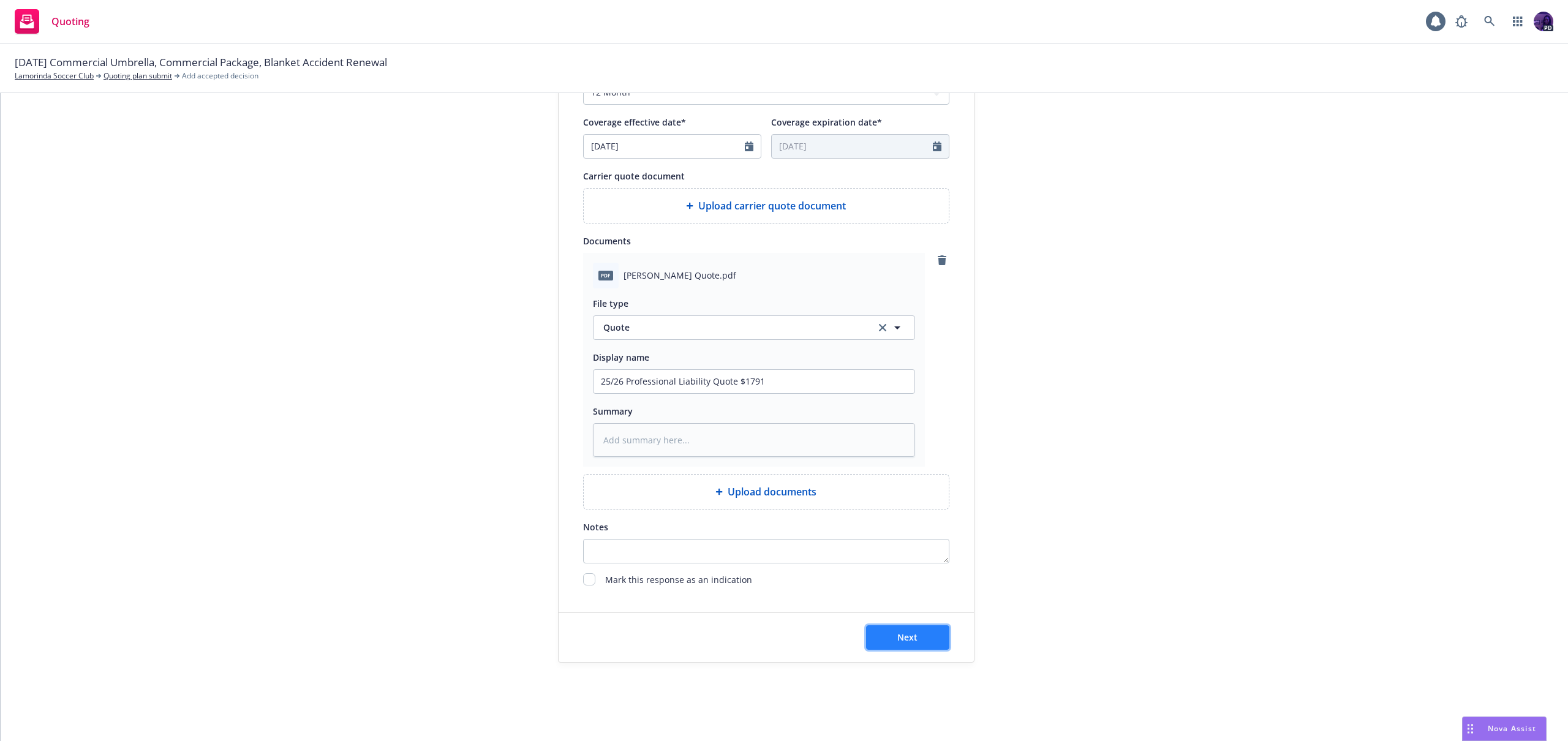
click at [928, 634] on button "Next" at bounding box center [907, 637] width 83 height 24
type textarea "x"
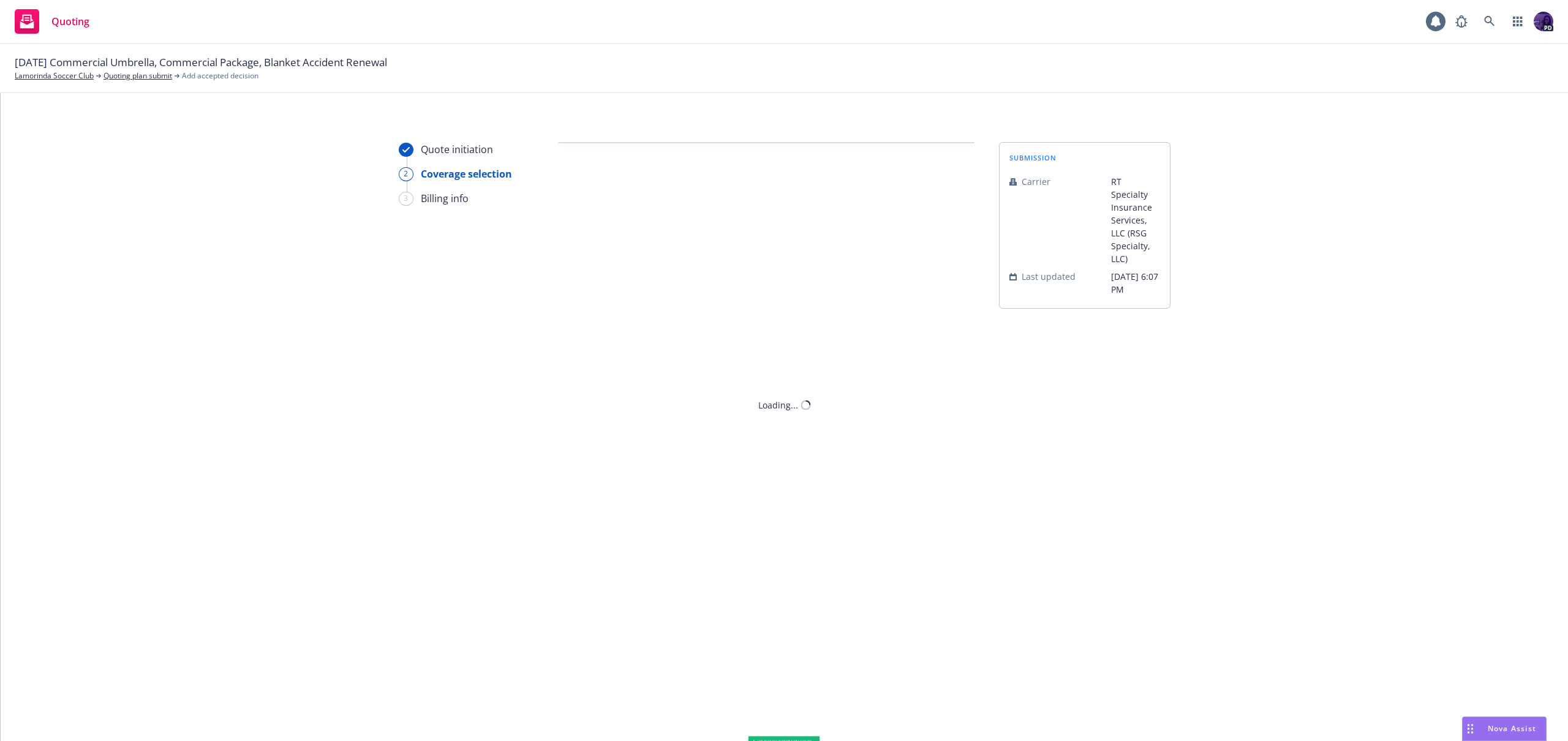
scroll to position [0, 0]
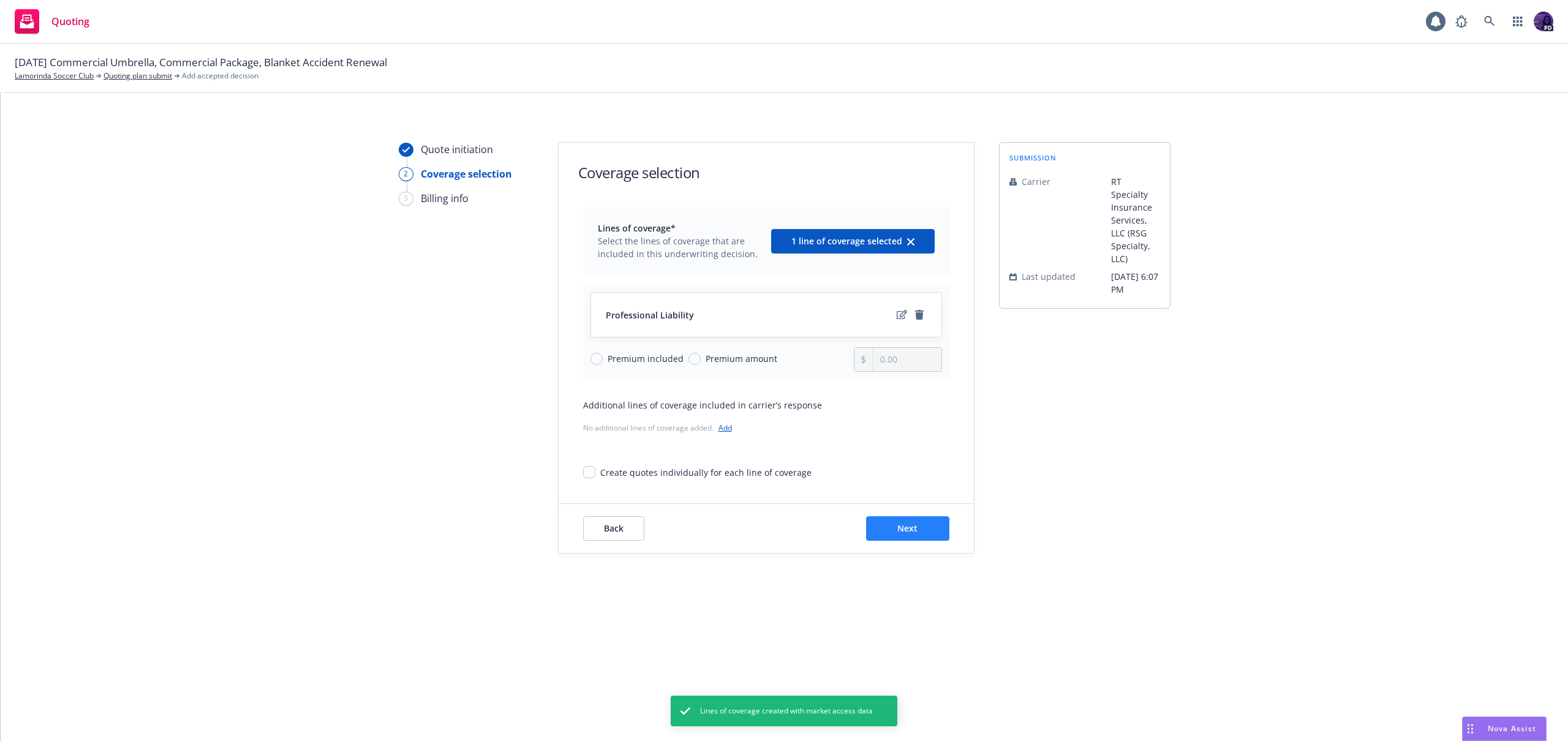
drag, startPoint x: 930, startPoint y: 546, endPoint x: 931, endPoint y: 532, distance: 14.0
click at [930, 546] on div "Back Next" at bounding box center [765, 528] width 415 height 49
click at [931, 528] on button "Next" at bounding box center [907, 528] width 83 height 24
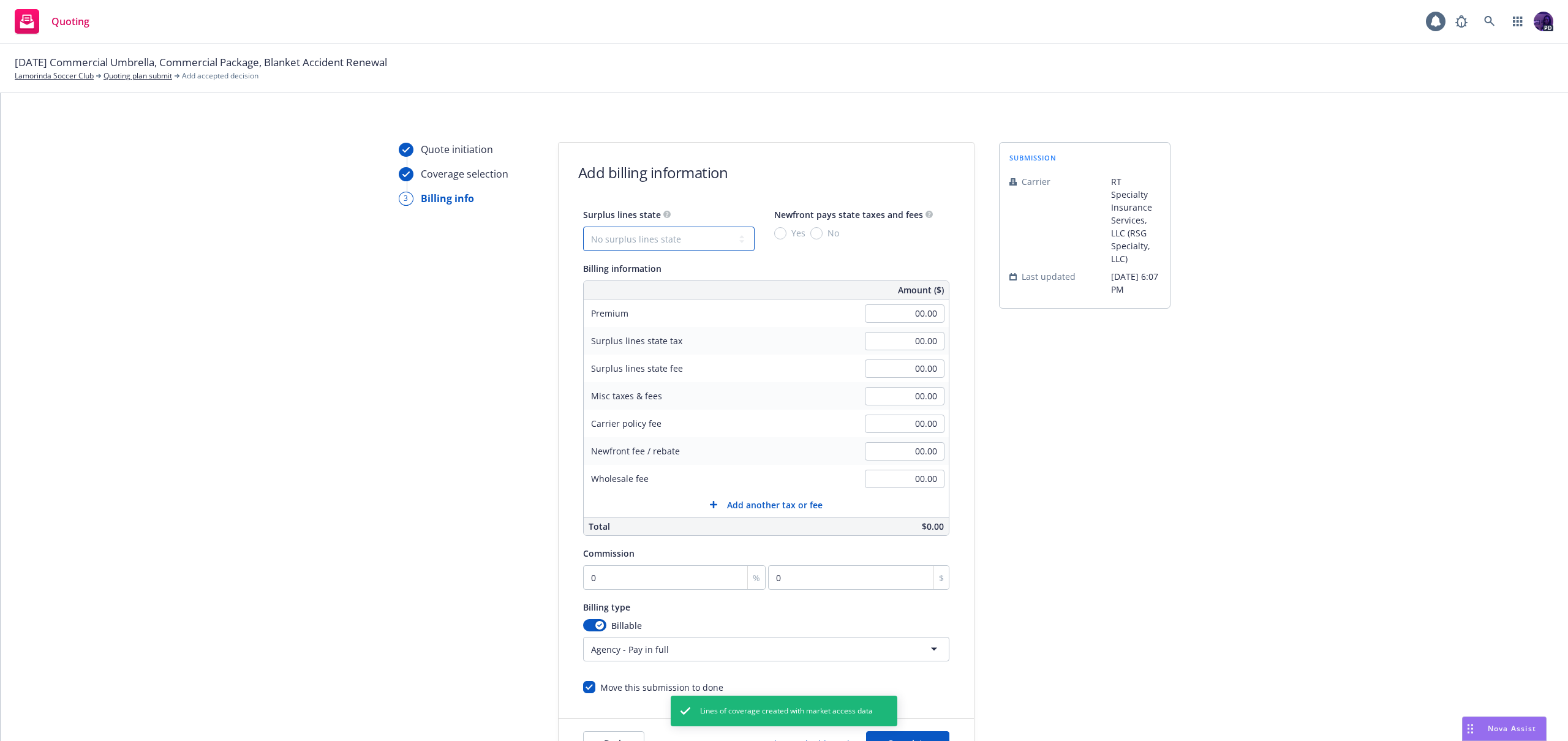
click at [700, 243] on select "No surplus lines state Alaska Alabama Arkansas Arizona California Colorado Conn…" at bounding box center [668, 239] width 171 height 24
select select "CA"
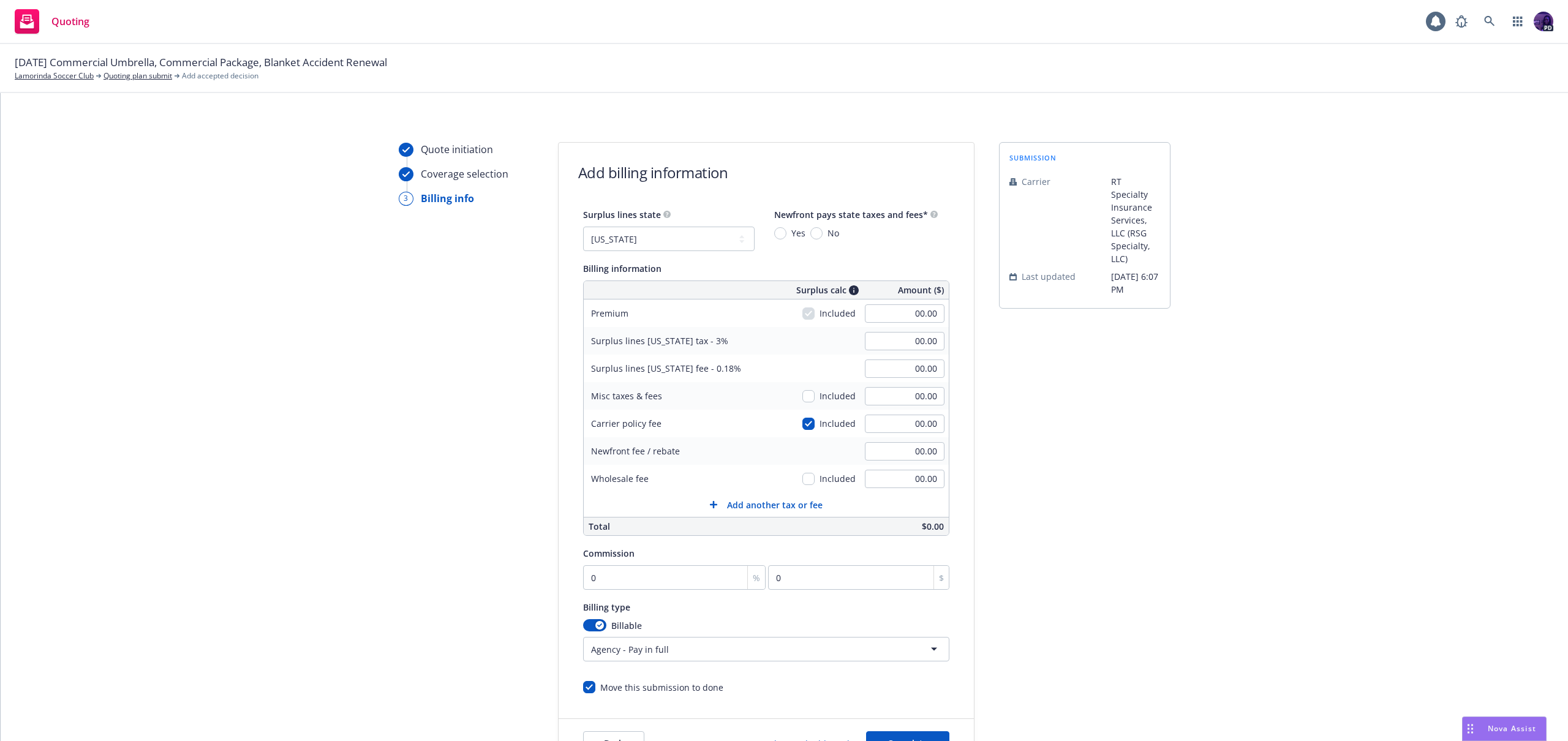
click at [786, 235] on span "Yes" at bounding box center [795, 234] width 19 height 13
click at [781, 235] on input "Yes" at bounding box center [779, 233] width 12 height 12
radio input "true"
drag, startPoint x: 870, startPoint y: 312, endPoint x: 879, endPoint y: 314, distance: 9.2
click at [870, 312] on input "00.00" at bounding box center [904, 314] width 80 height 19
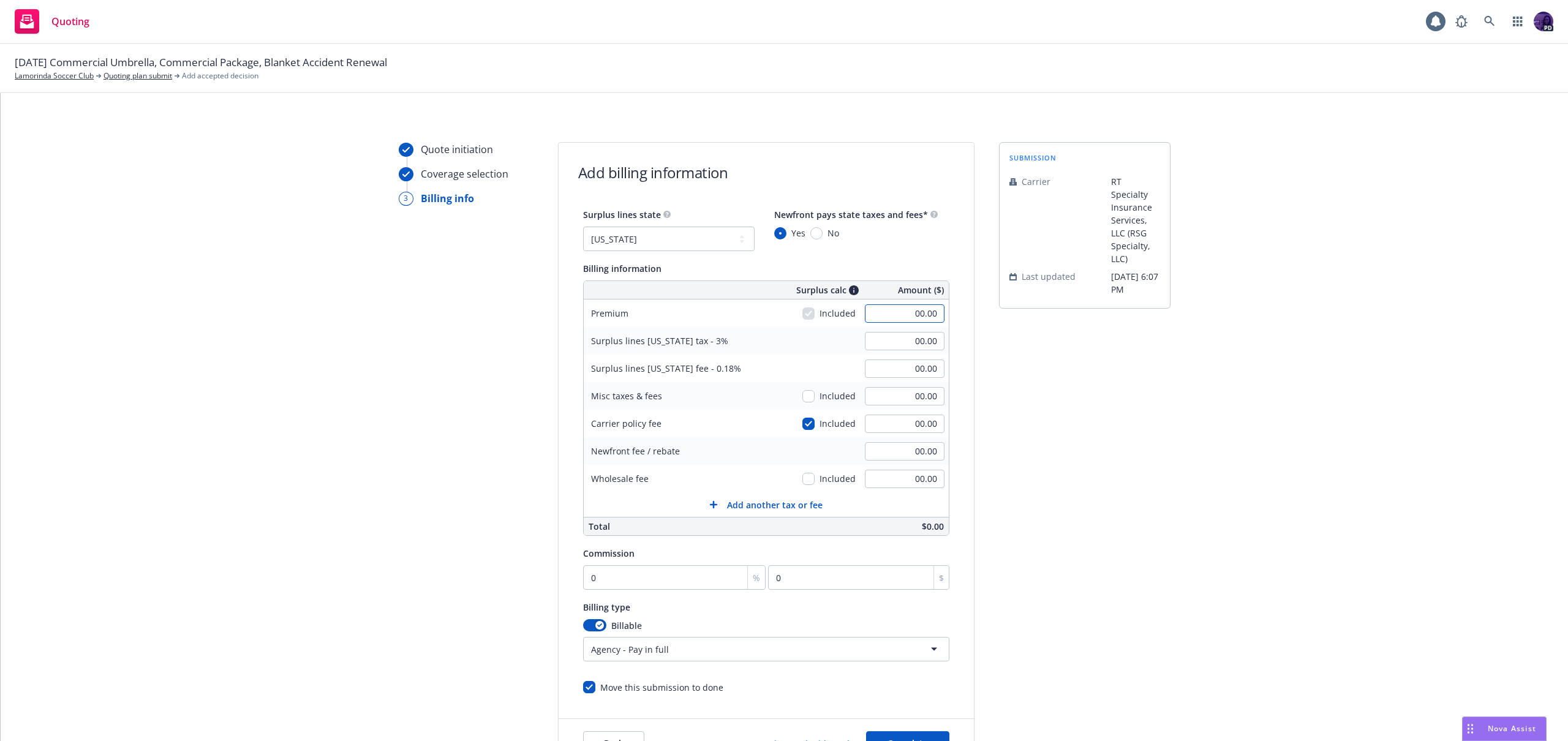
click at [880, 314] on input "00.00" at bounding box center [904, 314] width 80 height 19
type input "1,791.00"
type input "53.73"
type input "3.22"
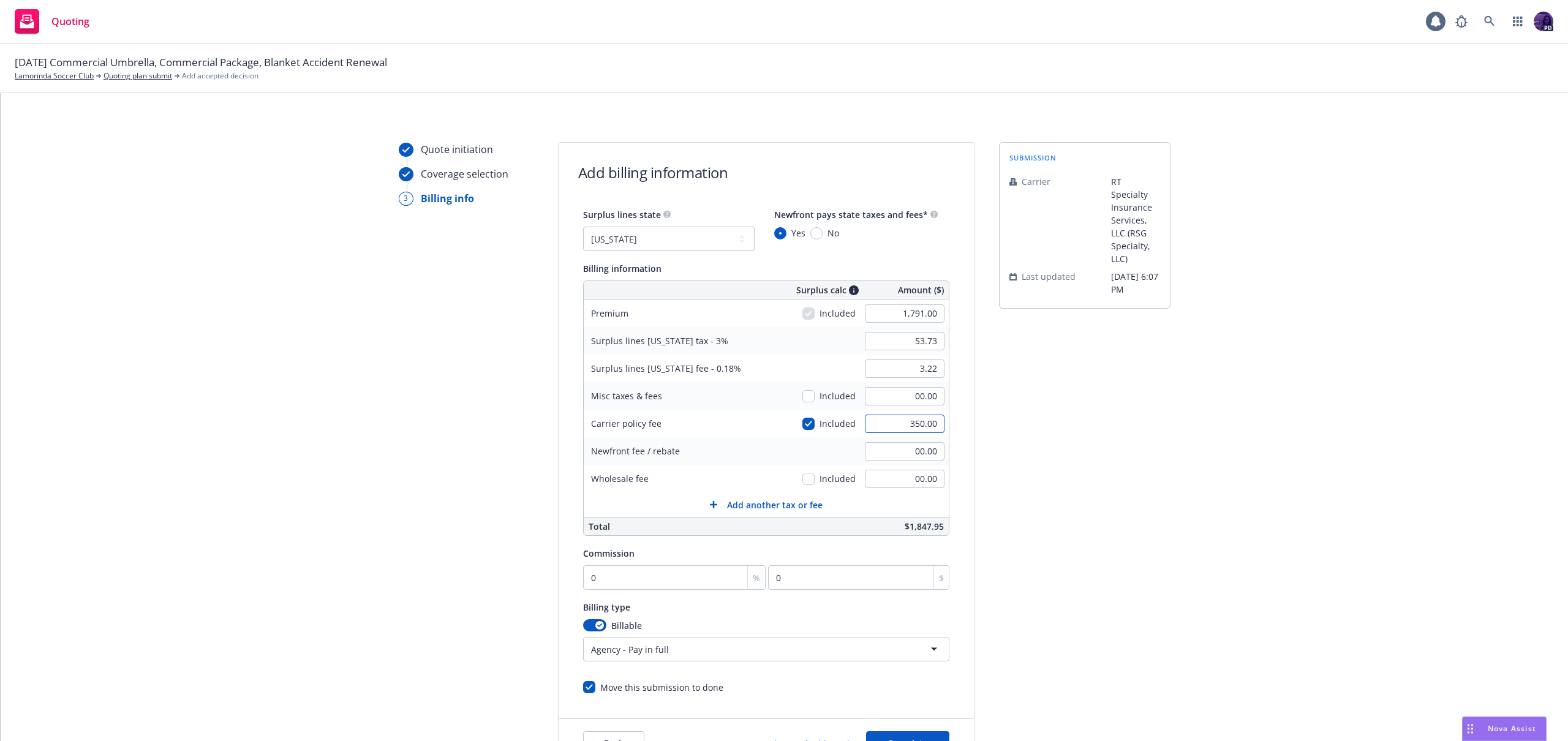
type input "350.00"
type input "64.23"
type input "3.85"
click at [802, 422] on input "checkbox" at bounding box center [808, 424] width 12 height 12
checkbox input "false"
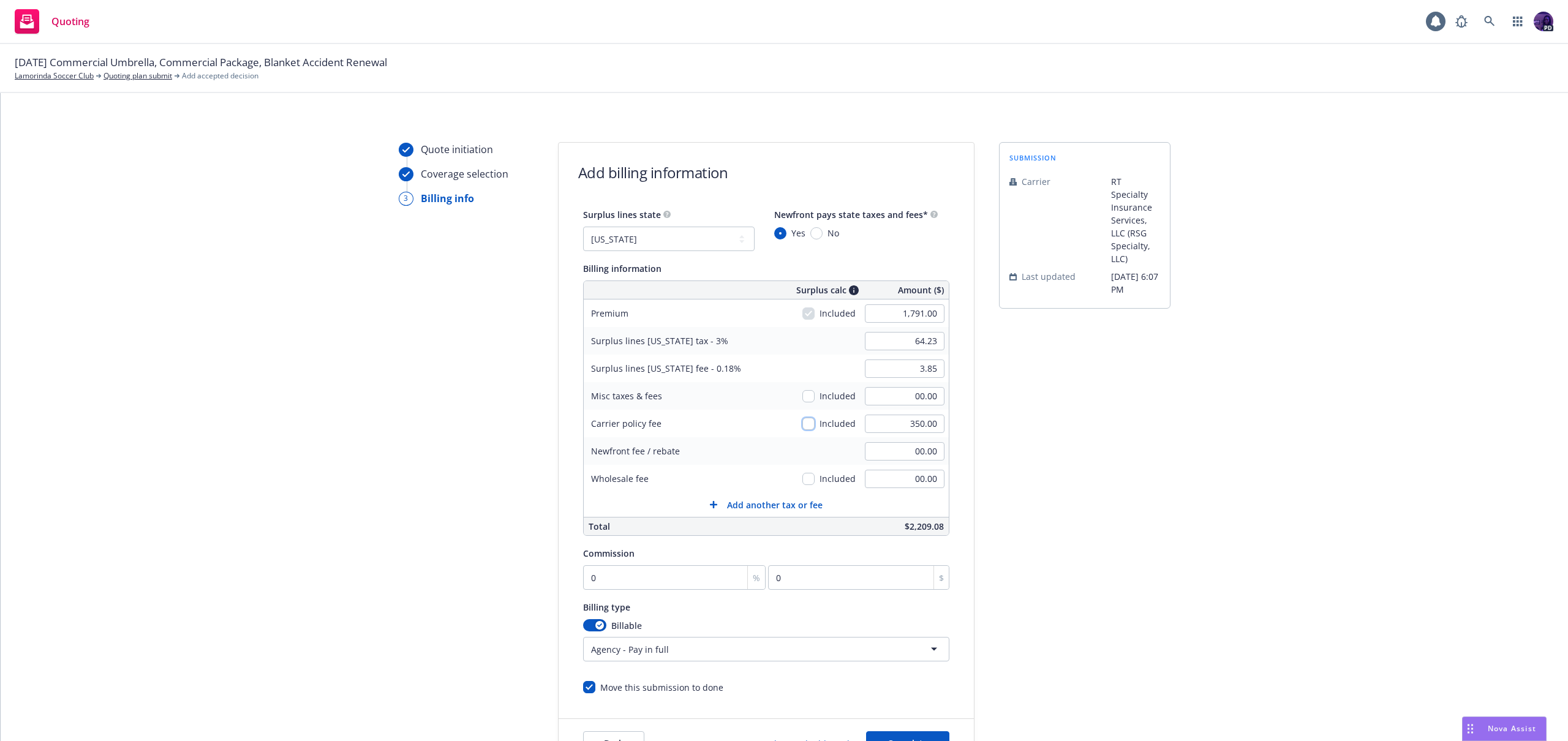
type input "53.73"
type input "3.22"
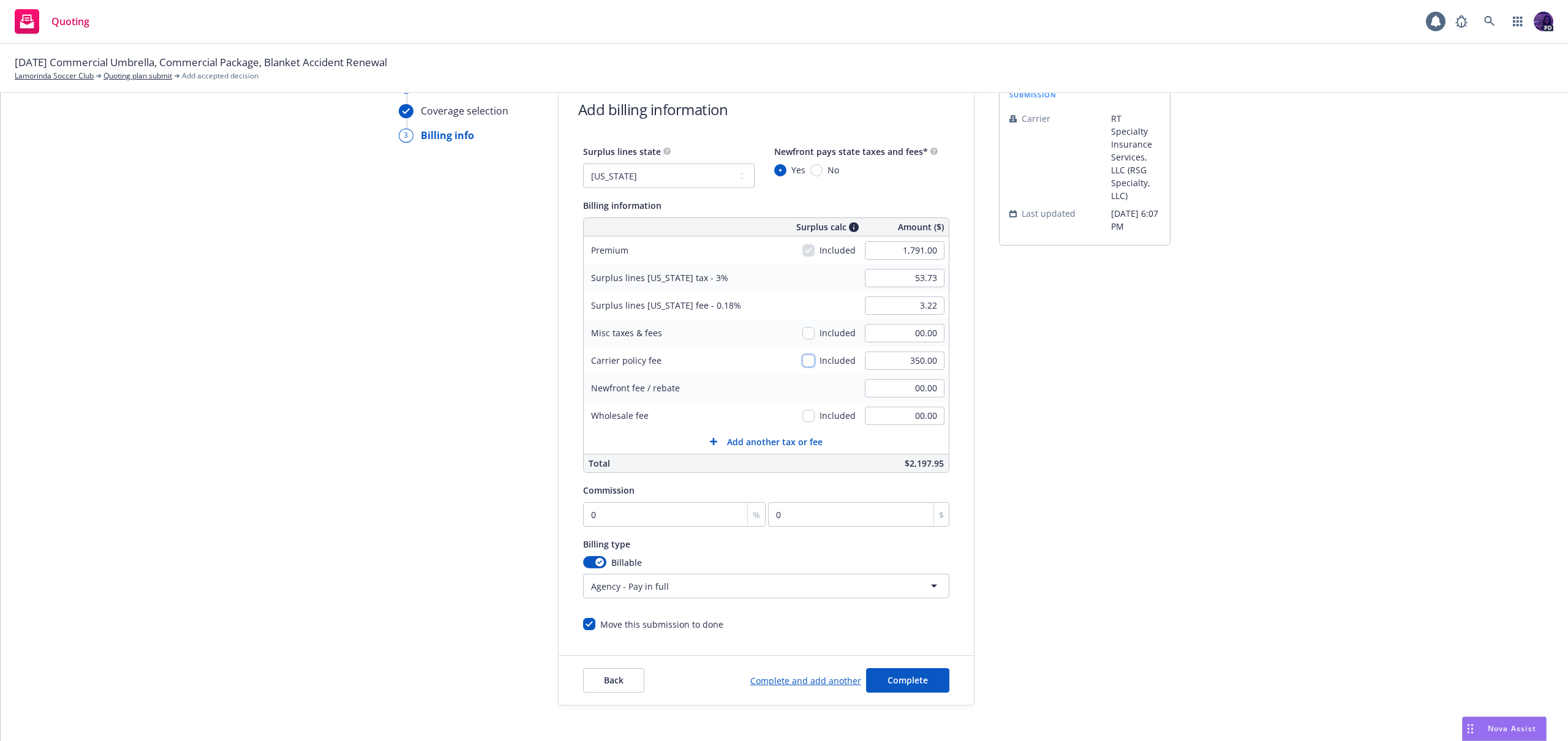
scroll to position [102, 0]
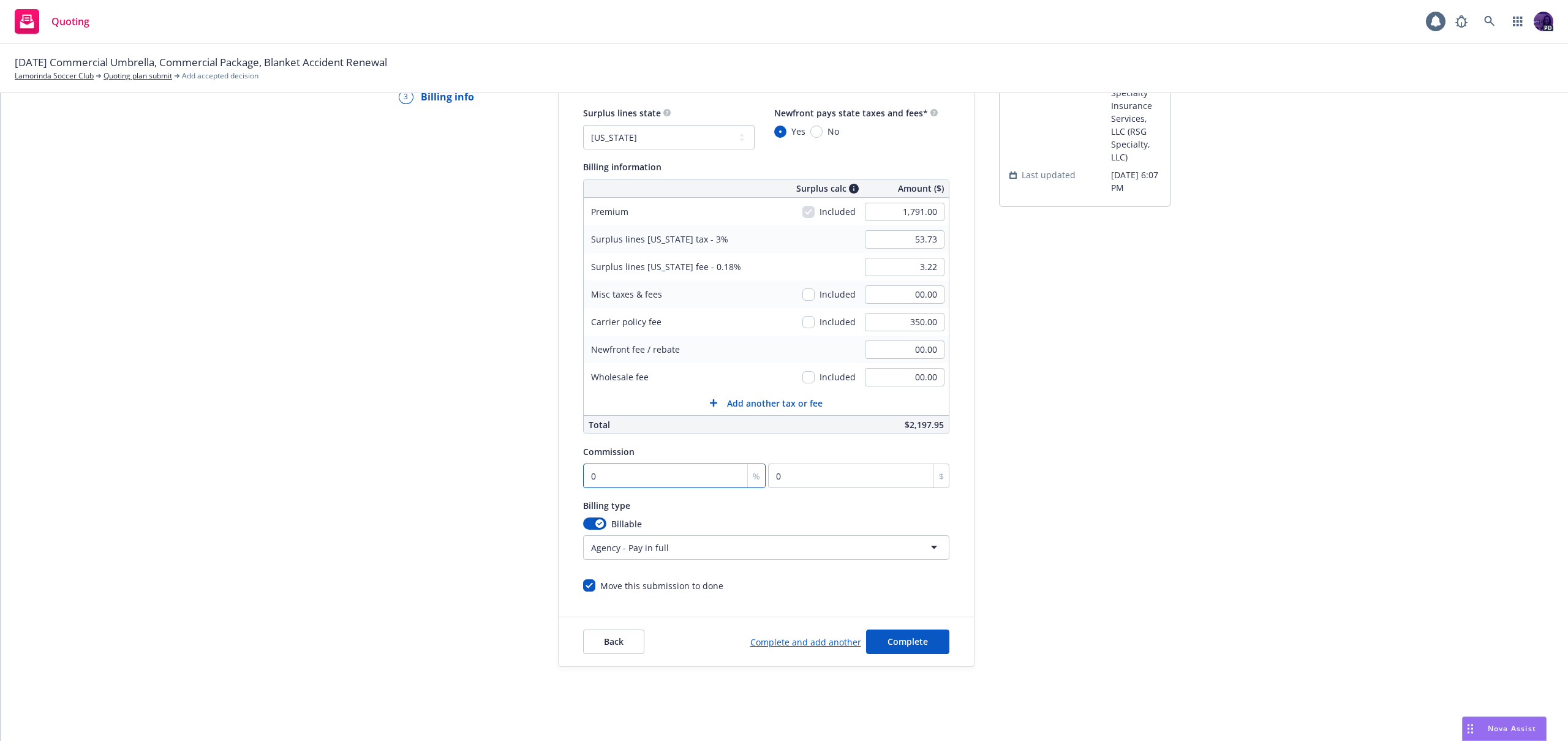
click at [641, 470] on input "0" at bounding box center [674, 476] width 184 height 24
click at [637, 477] on input "0" at bounding box center [674, 476] width 184 height 24
type input "01"
type input "17.91"
type input "012"
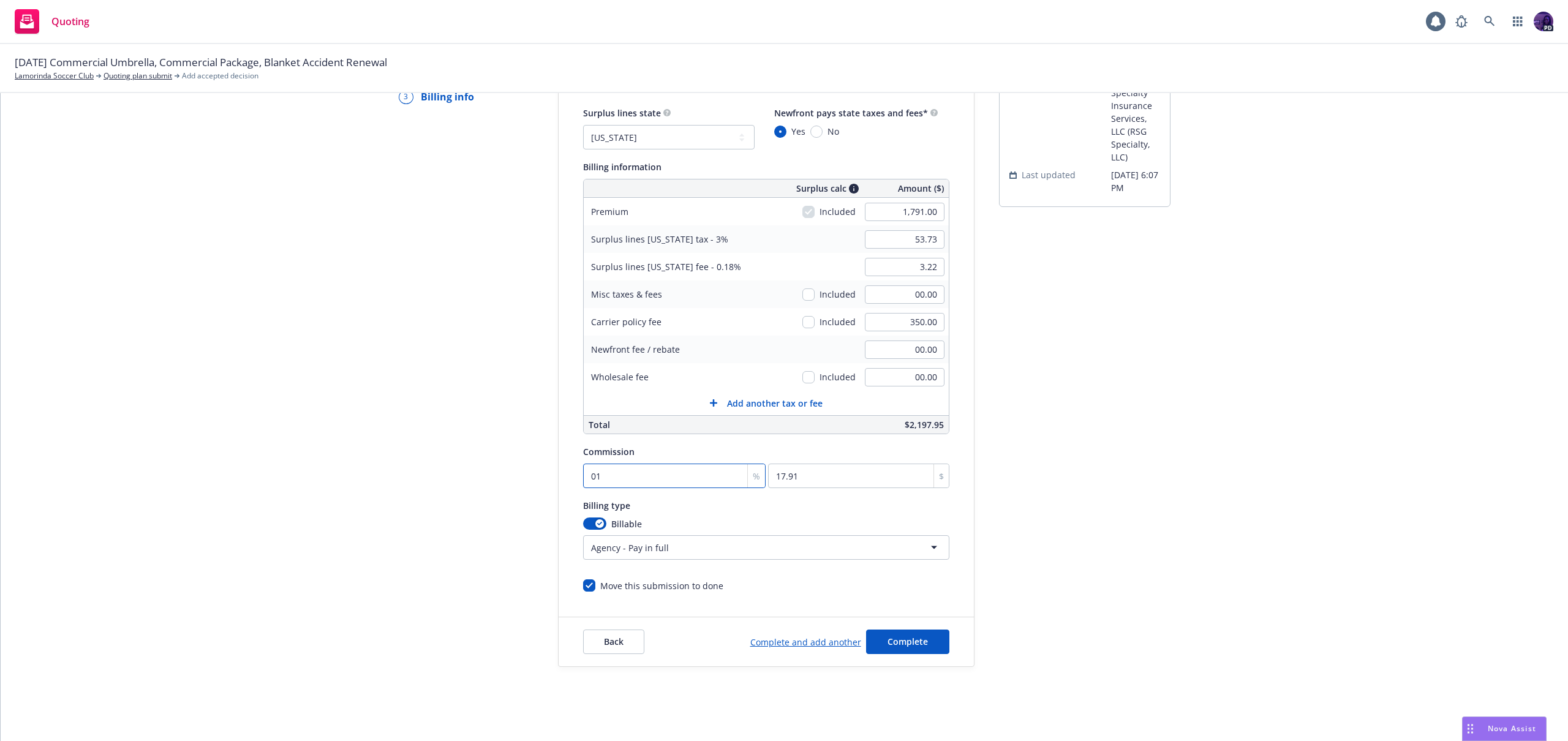
type input "214.92"
type input "012"
click at [915, 645] on span "Complete" at bounding box center [907, 641] width 40 height 11
